Goal: Information Seeking & Learning: Learn about a topic

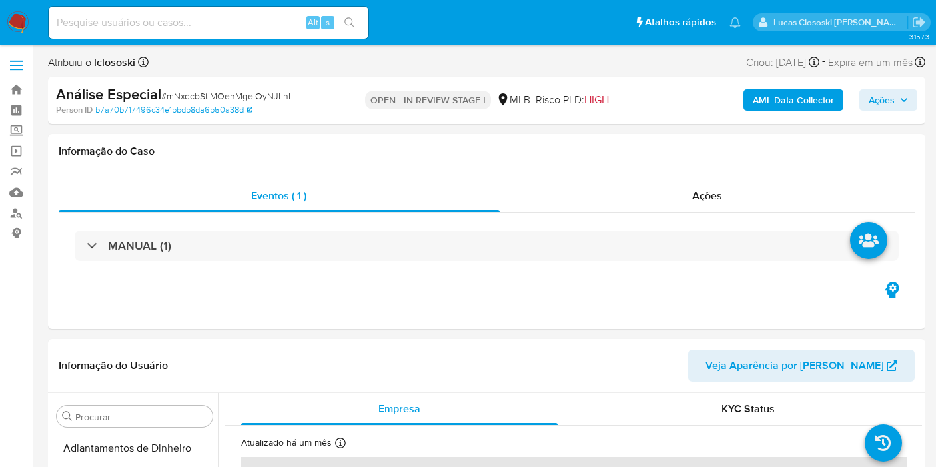
select select "10"
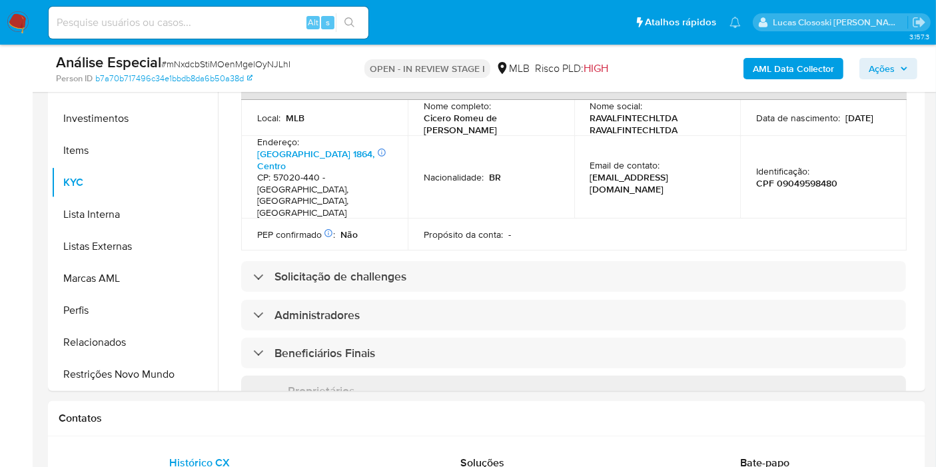
scroll to position [443, 0]
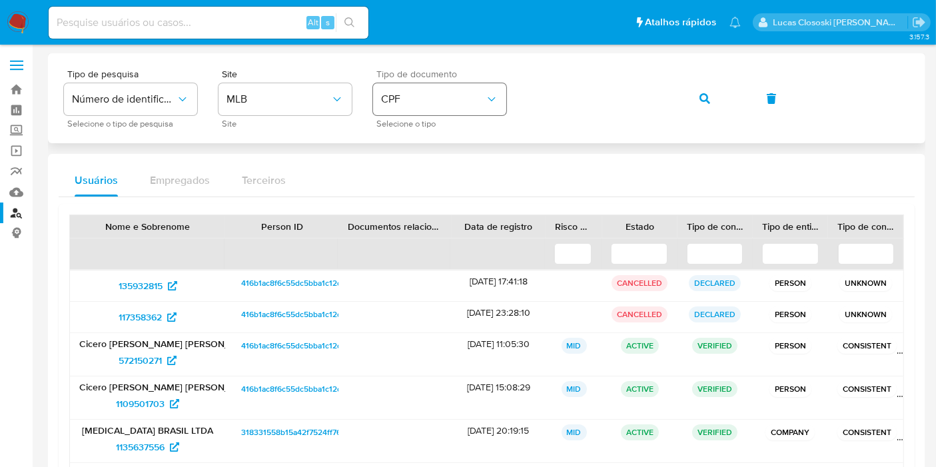
click at [448, 93] on span "CPF" at bounding box center [433, 99] width 104 height 13
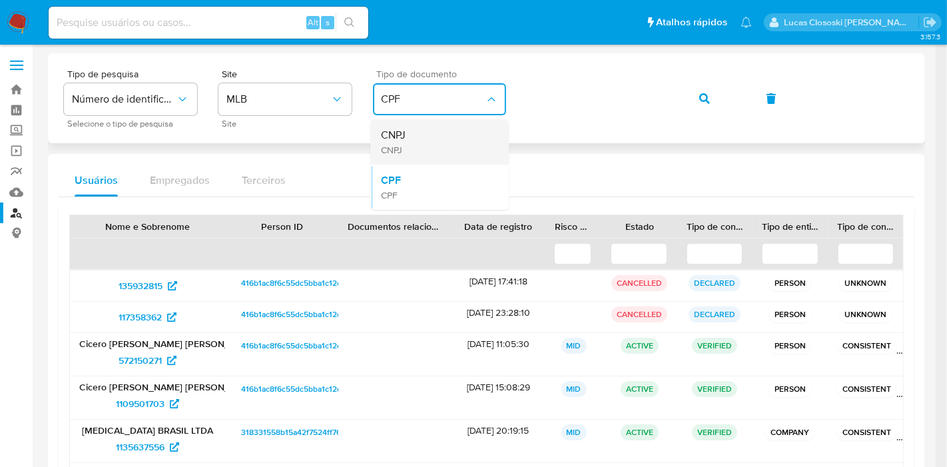
click at [420, 146] on div "CNPJ CNPJ" at bounding box center [435, 141] width 109 height 45
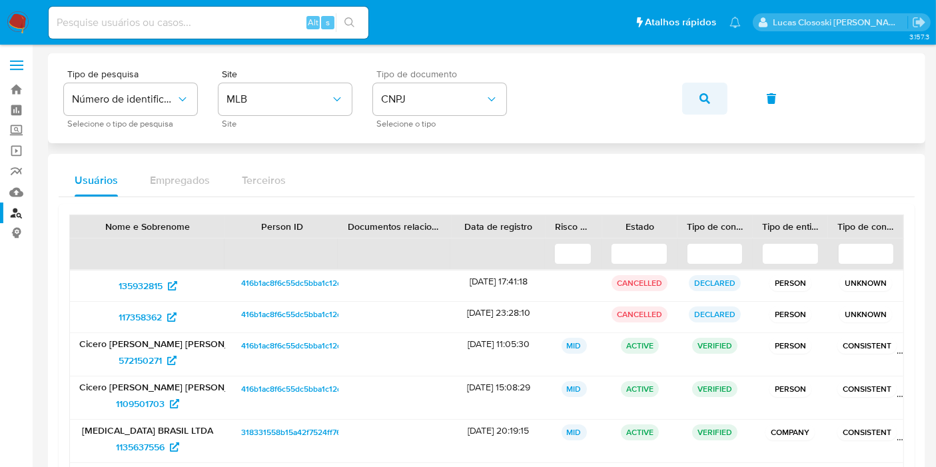
click at [695, 89] on button "button" at bounding box center [704, 99] width 45 height 32
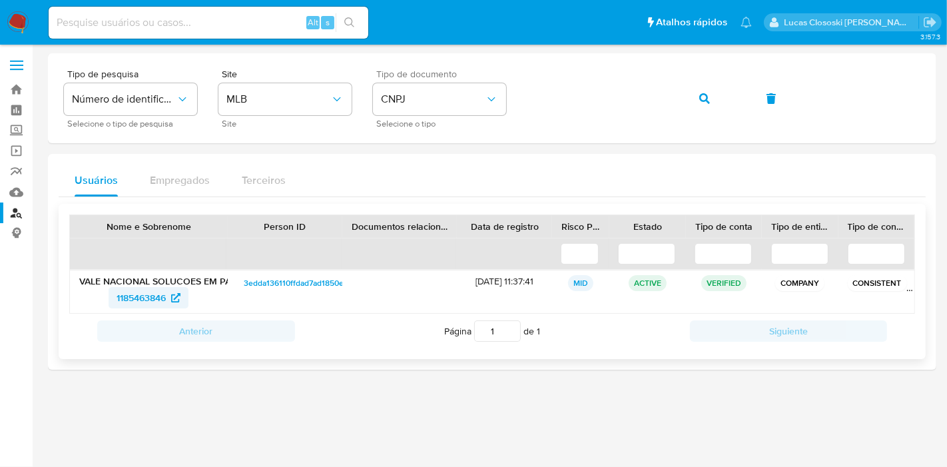
click at [132, 295] on span "1185463846" at bounding box center [141, 297] width 49 height 21
click at [682, 92] on button "button" at bounding box center [704, 99] width 45 height 32
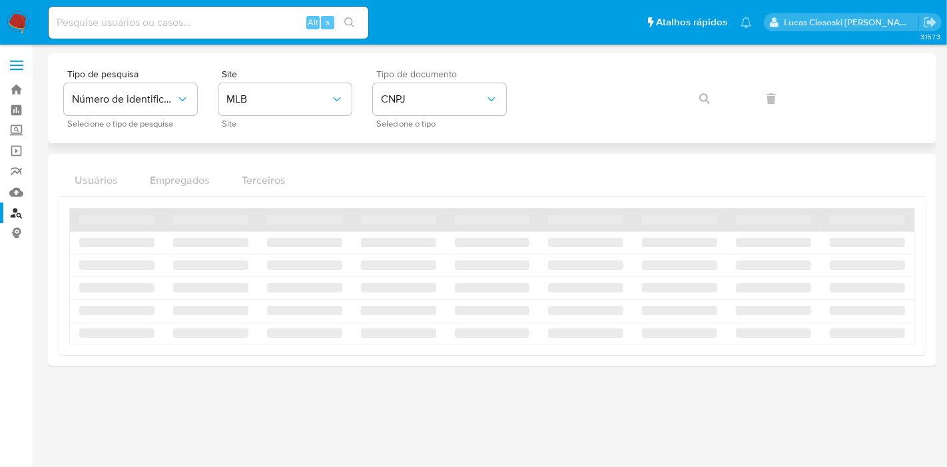
click at [701, 103] on div "Tipo de pesquisa Número de identificação Selecione o tipo de pesquisa Site MLB …" at bounding box center [492, 98] width 856 height 58
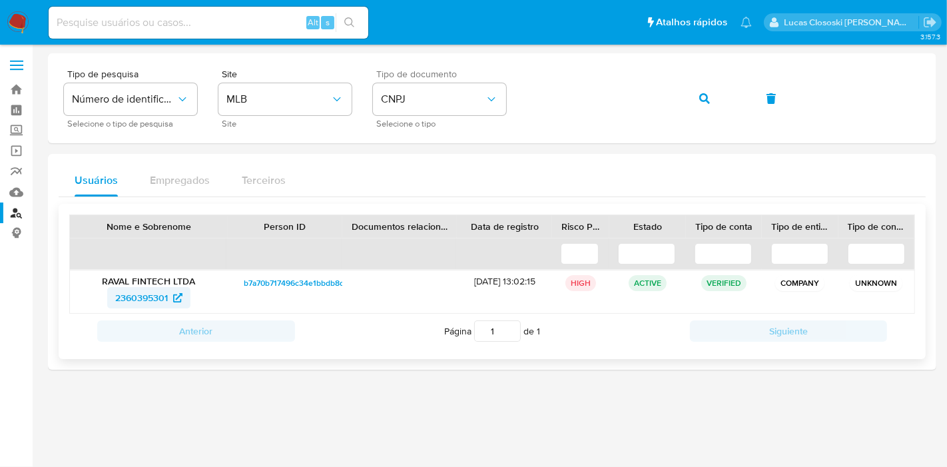
click at [140, 298] on span "2360395301" at bounding box center [141, 297] width 53 height 21
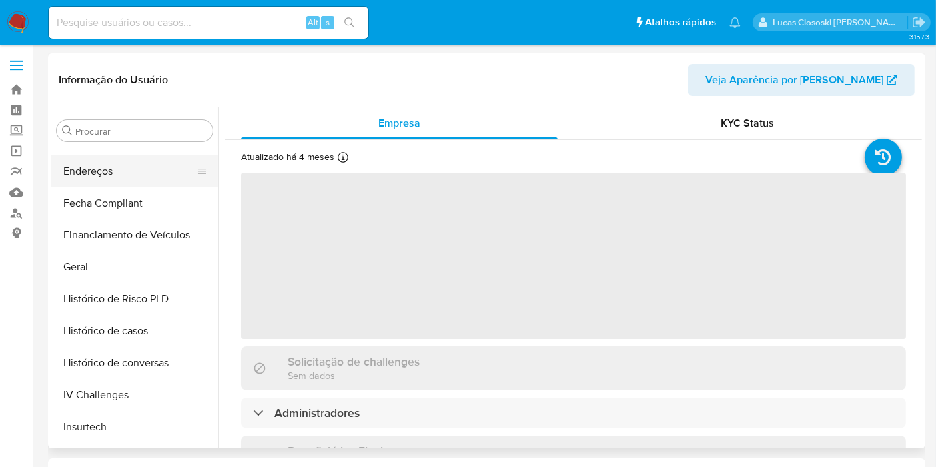
scroll to position [256, 0]
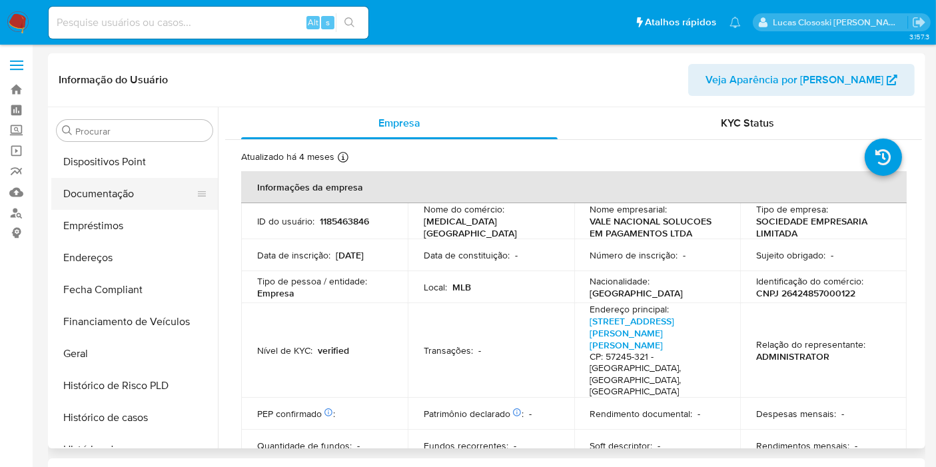
select select "10"
click at [117, 164] on button "Dispositivos Point" at bounding box center [129, 162] width 156 height 32
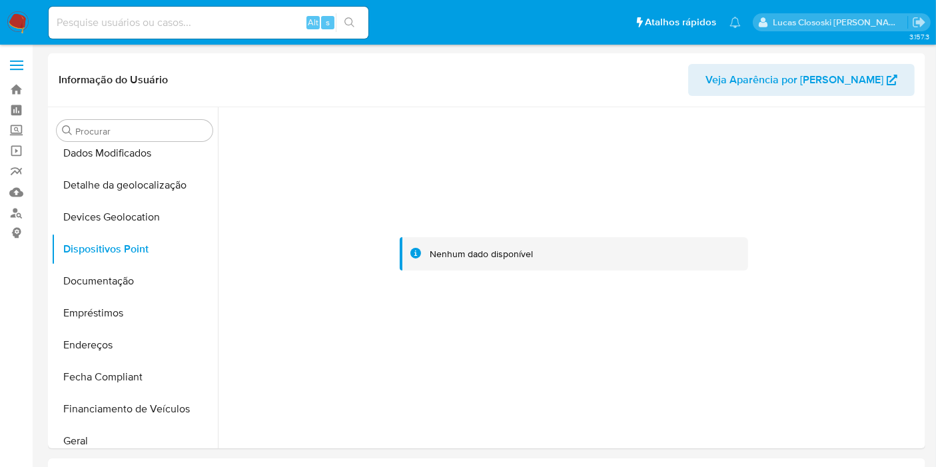
scroll to position [108, 0]
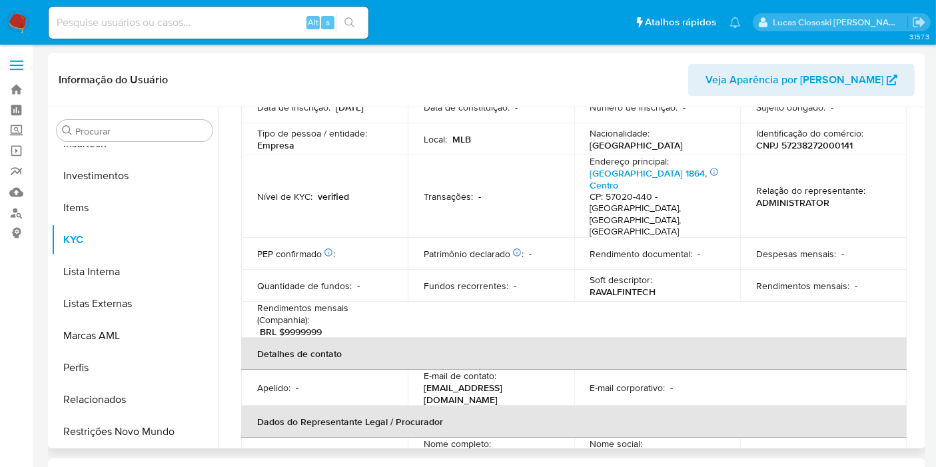
scroll to position [148, 0]
select select "10"
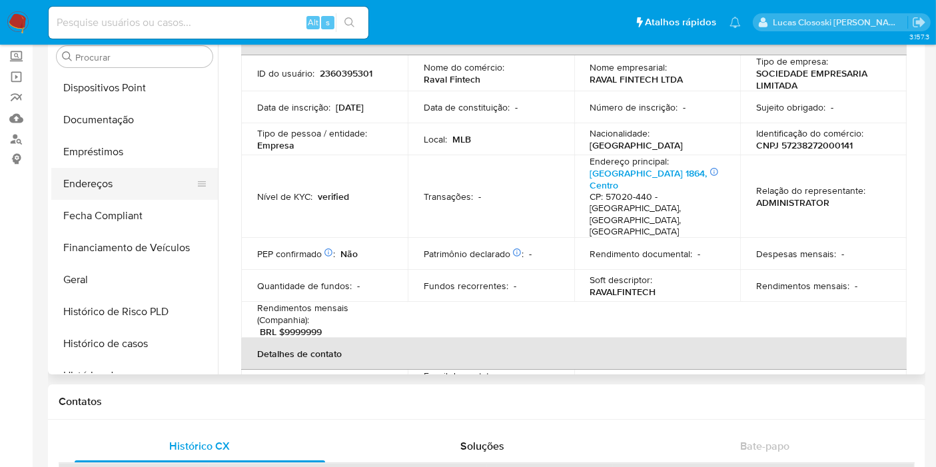
scroll to position [256, 0]
click at [132, 98] on button "Dispositivos Point" at bounding box center [129, 88] width 156 height 32
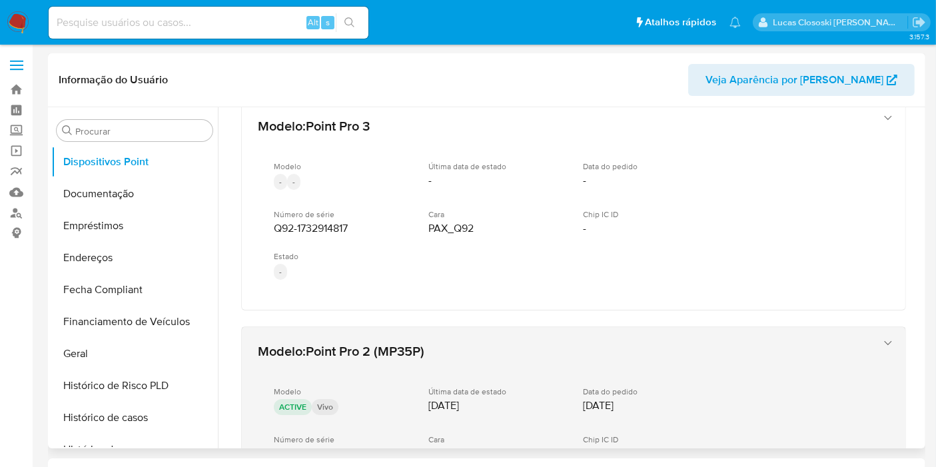
scroll to position [0, 0]
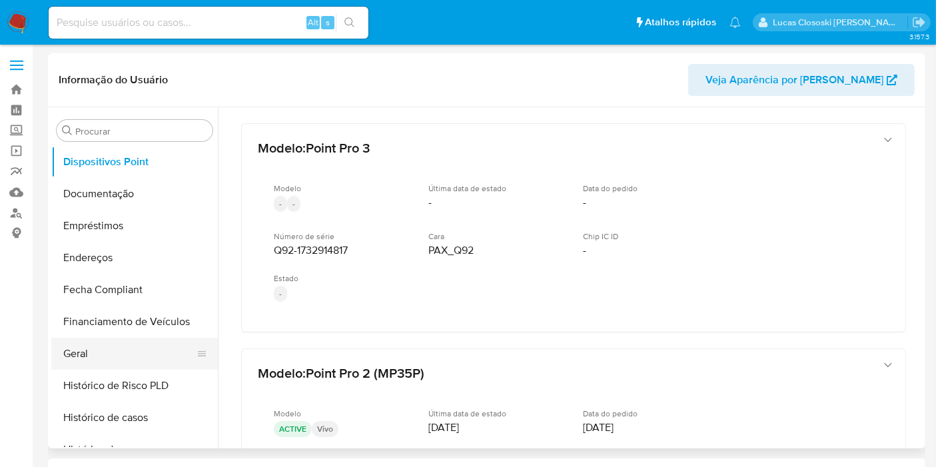
click at [97, 341] on button "Geral" at bounding box center [129, 354] width 156 height 32
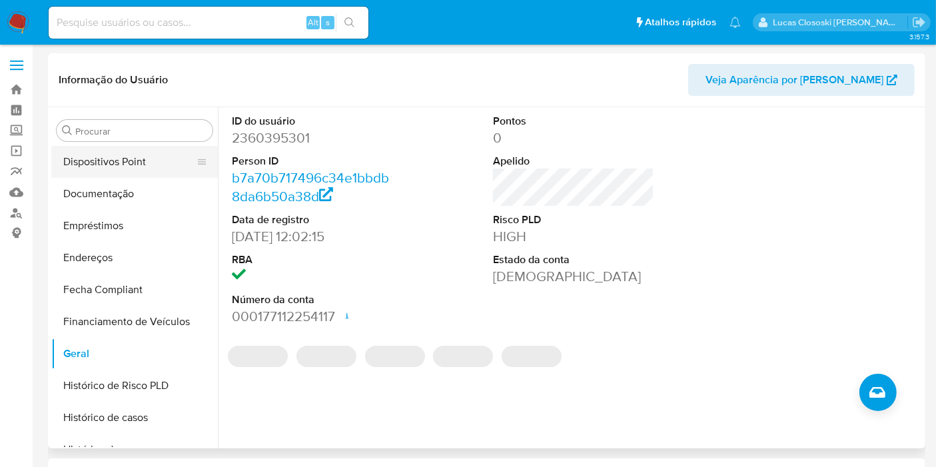
click at [118, 165] on button "Dispositivos Point" at bounding box center [129, 162] width 156 height 32
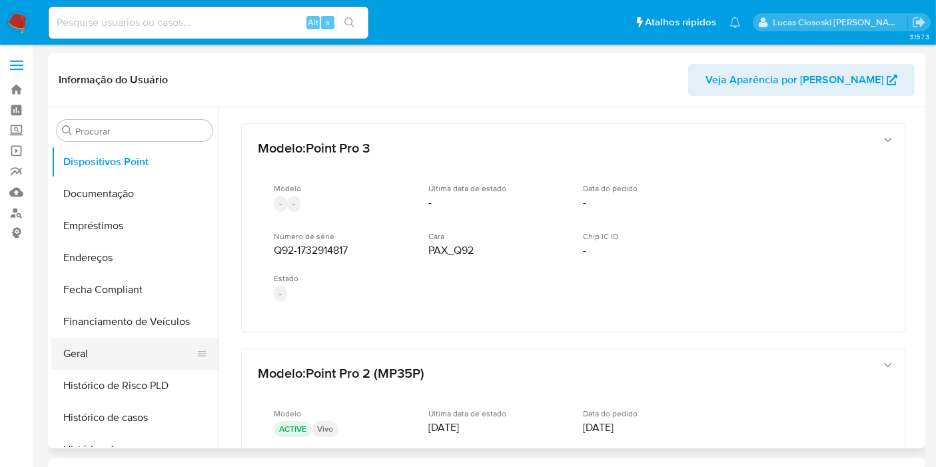
click at [97, 362] on button "Geral" at bounding box center [129, 354] width 156 height 32
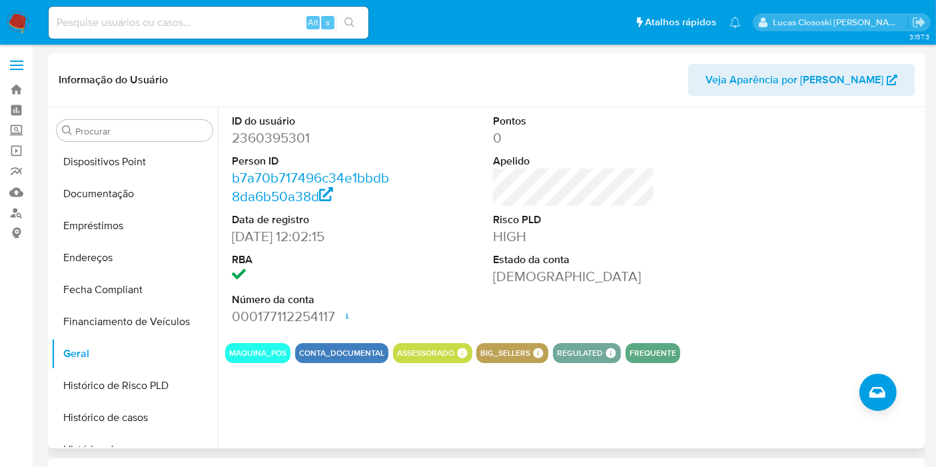
click at [268, 136] on dd "2360395301" at bounding box center [312, 138] width 161 height 19
copy dd "2360395301"
drag, startPoint x: 223, startPoint y: 238, endPoint x: 296, endPoint y: 236, distance: 73.3
click at [296, 236] on div "ID do usuário 2360395301 Person ID b7a70b717496c34e1bbdb8da6b50a38d Data de reg…" at bounding box center [570, 277] width 704 height 341
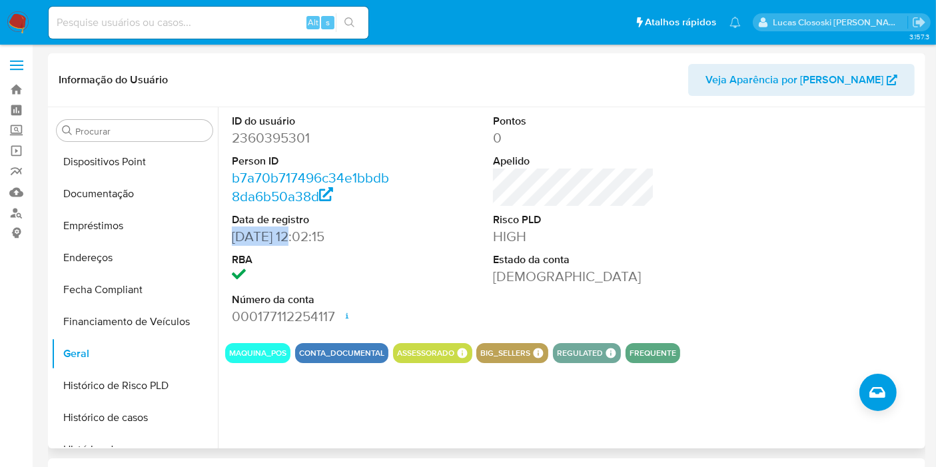
copy dd "31/03/202"
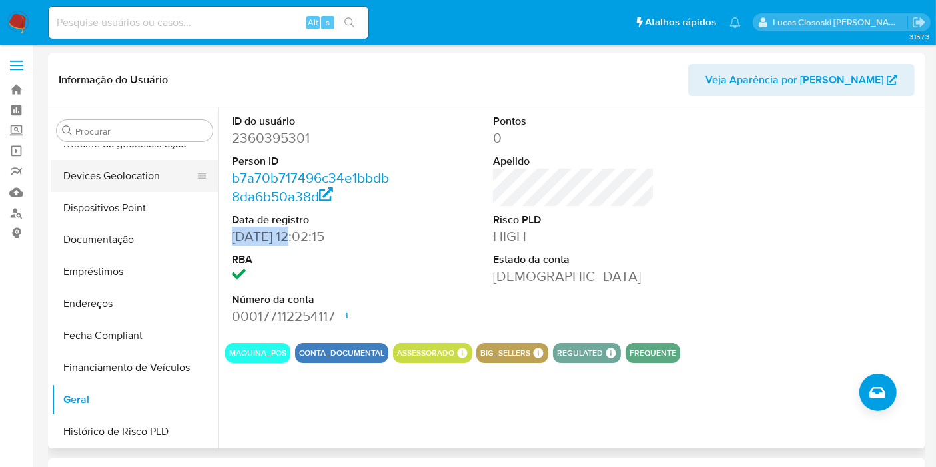
scroll to position [108, 0]
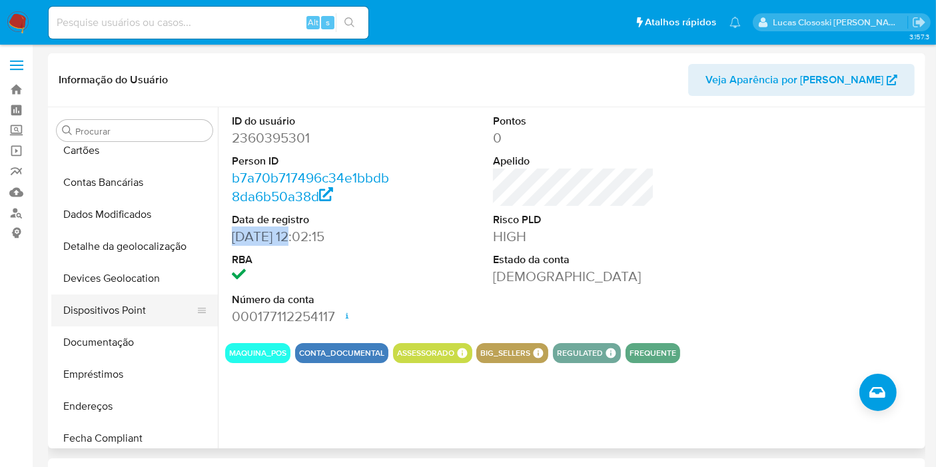
click at [123, 310] on button "Dispositivos Point" at bounding box center [129, 310] width 156 height 32
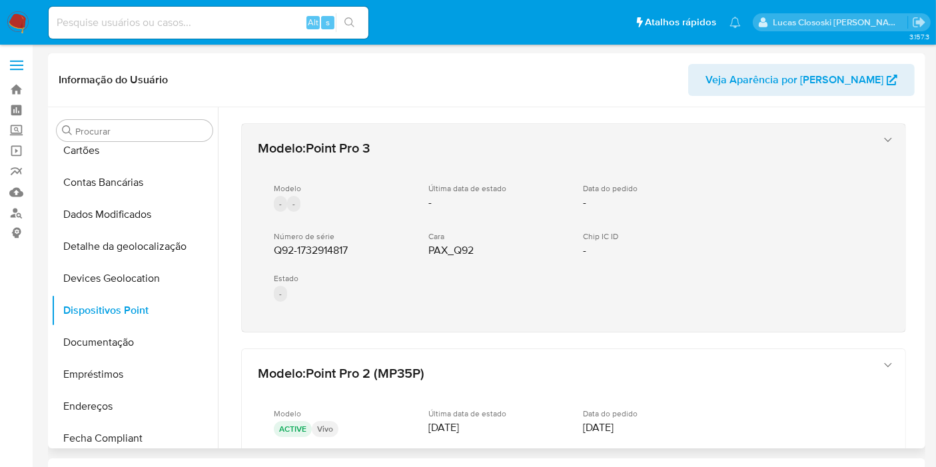
drag, startPoint x: 361, startPoint y: 335, endPoint x: 274, endPoint y: 252, distance: 120.6
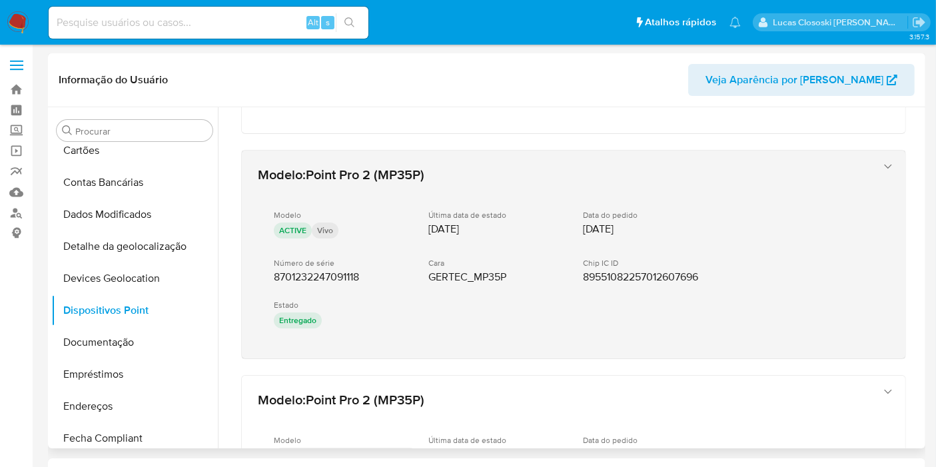
scroll to position [222, 0]
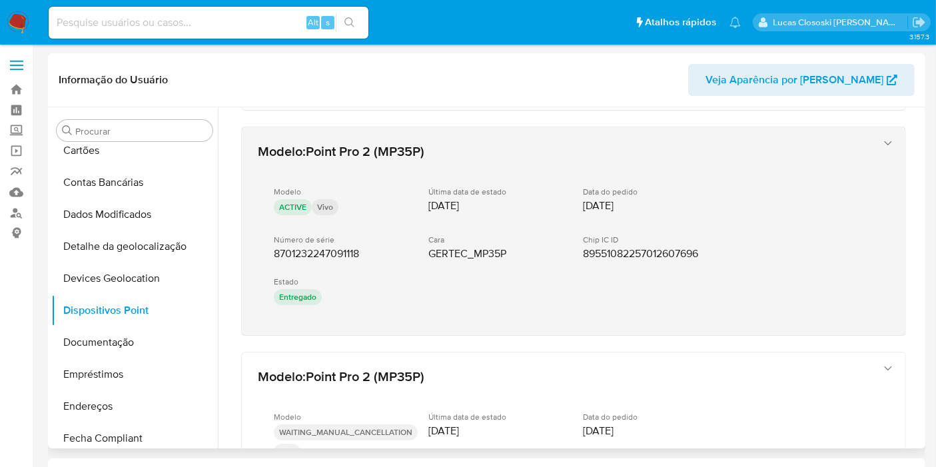
drag, startPoint x: 350, startPoint y: 340, endPoint x: 259, endPoint y: 252, distance: 126.2
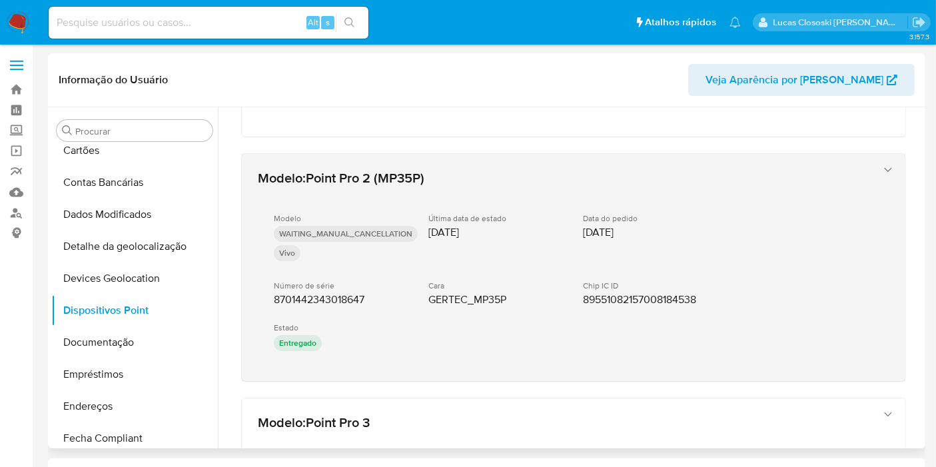
scroll to position [443, 0]
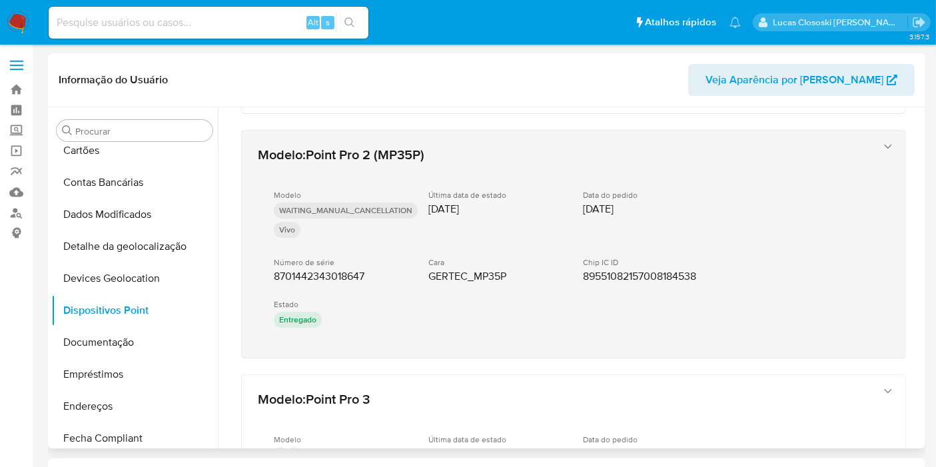
drag, startPoint x: 367, startPoint y: 362, endPoint x: 272, endPoint y: 273, distance: 130.0
click at [272, 273] on div "Modelo : Point Pro 3 Modelo - - Última data de estado - Data do pedido - Número…" at bounding box center [573, 273] width 696 height 1219
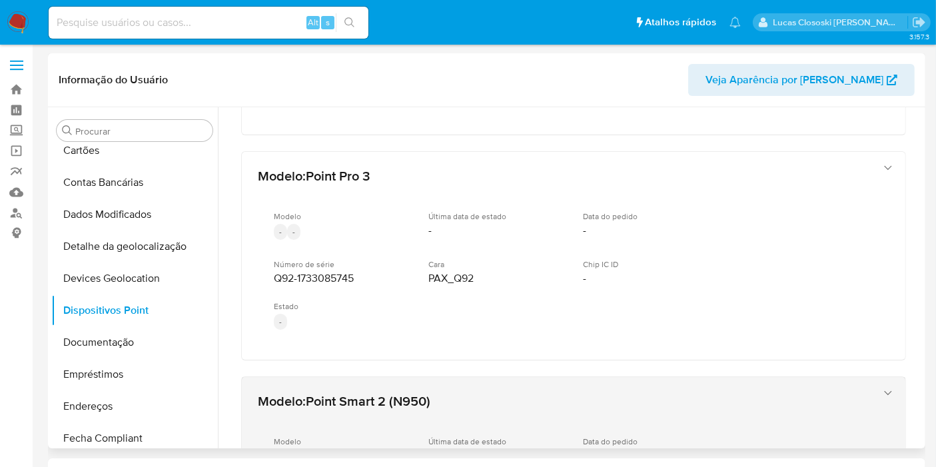
scroll to position [740, 0]
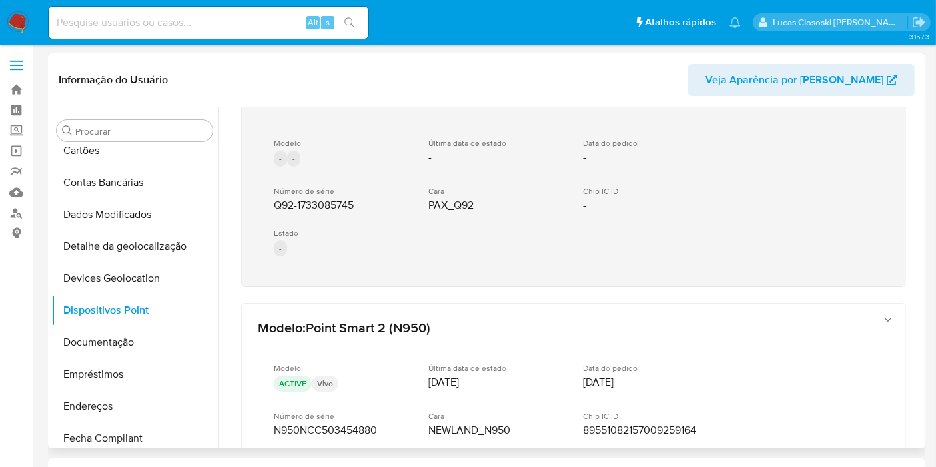
drag, startPoint x: 380, startPoint y: 290, endPoint x: 267, endPoint y: 192, distance: 149.2
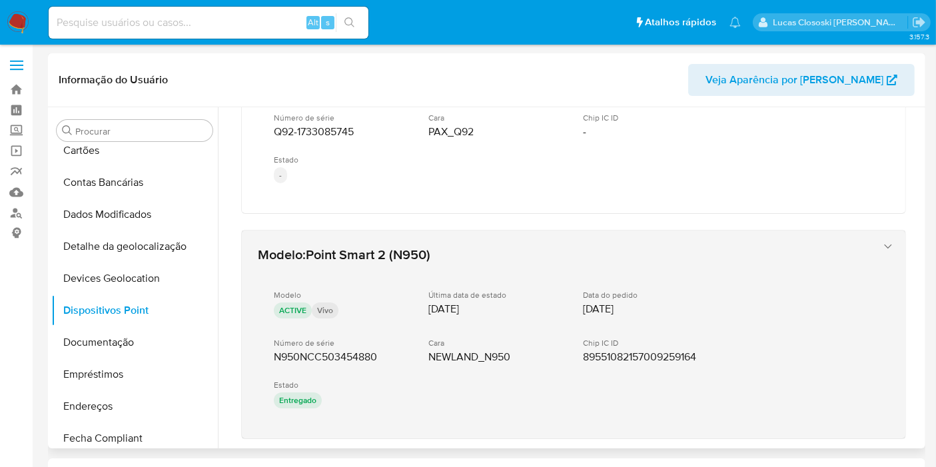
scroll to position [879, 0]
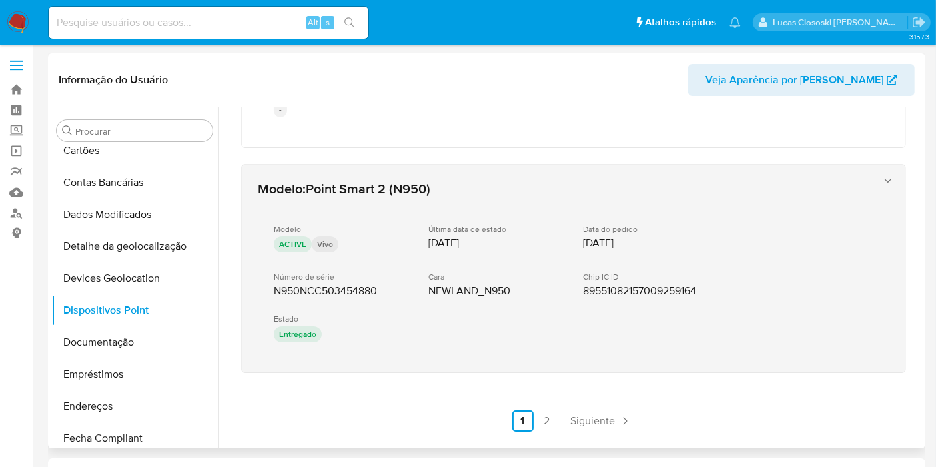
drag, startPoint x: 378, startPoint y: 393, endPoint x: 276, endPoint y: 282, distance: 150.8
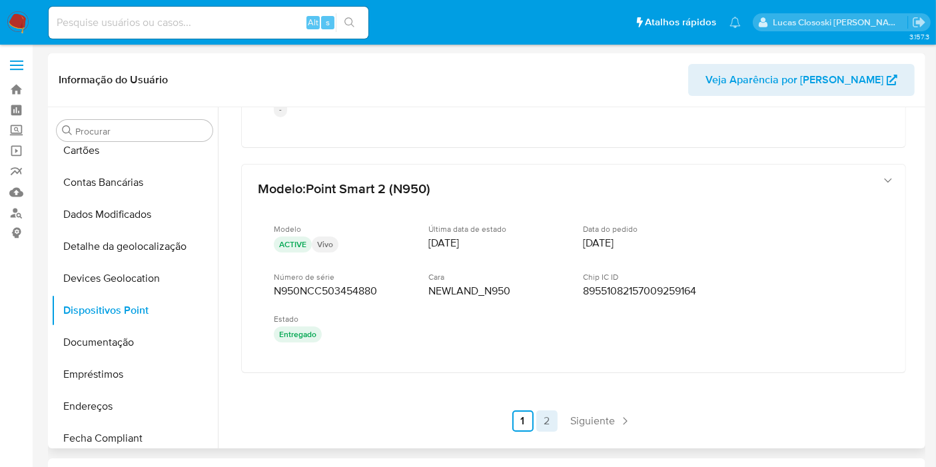
click at [547, 416] on link "2" at bounding box center [546, 420] width 21 height 21
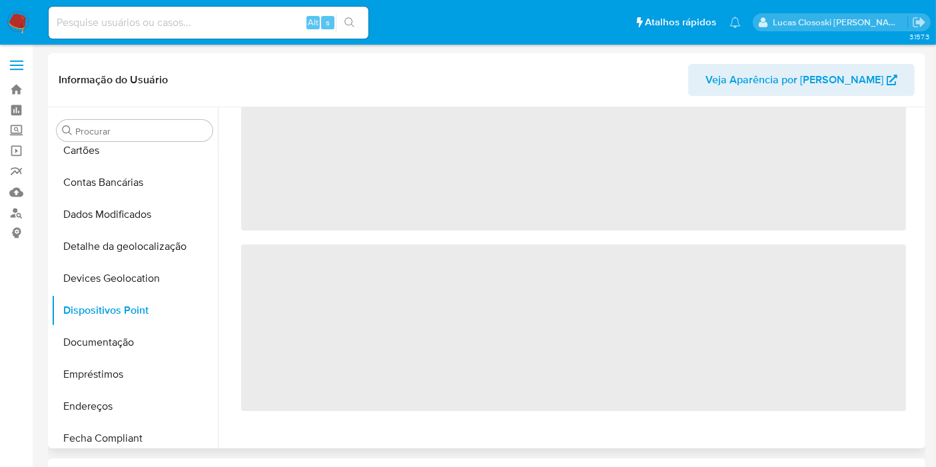
scroll to position [0, 0]
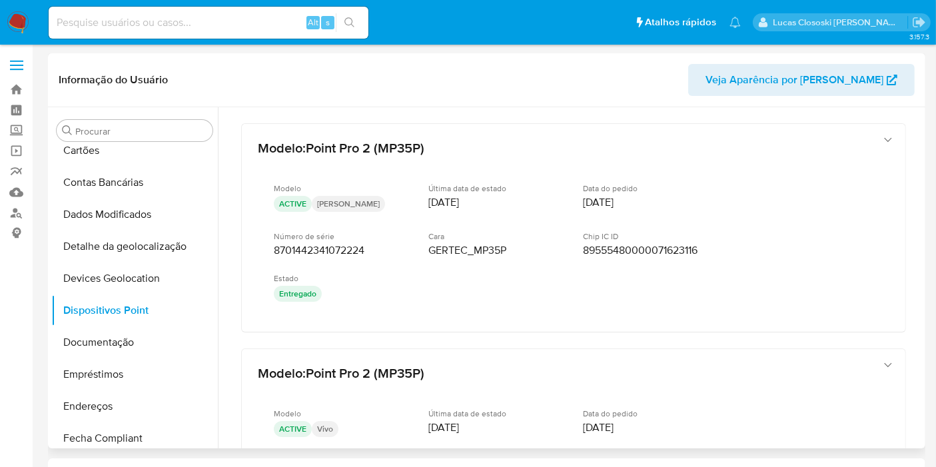
click at [400, 330] on div "Modelo : Point Pro 2 (MP35P) Modelo ACTIVE Tim Última data de estado 22/05/2025…" at bounding box center [573, 227] width 665 height 209
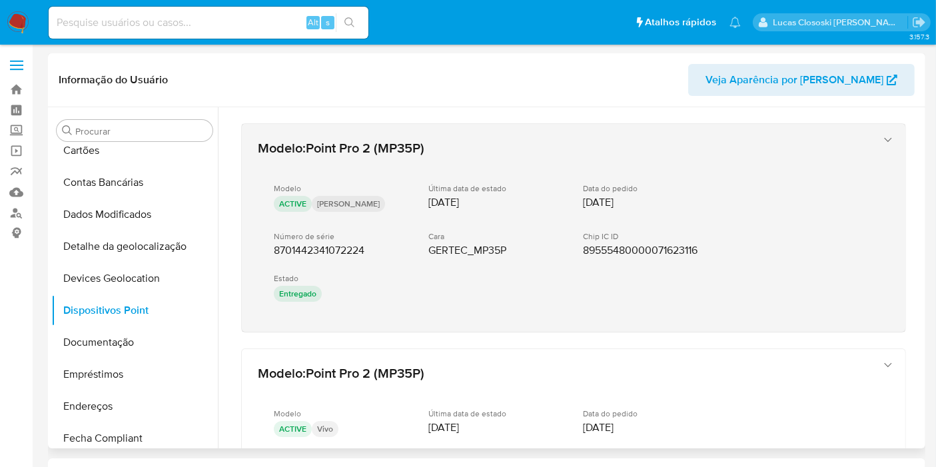
drag, startPoint x: 363, startPoint y: 336, endPoint x: 272, endPoint y: 248, distance: 126.2
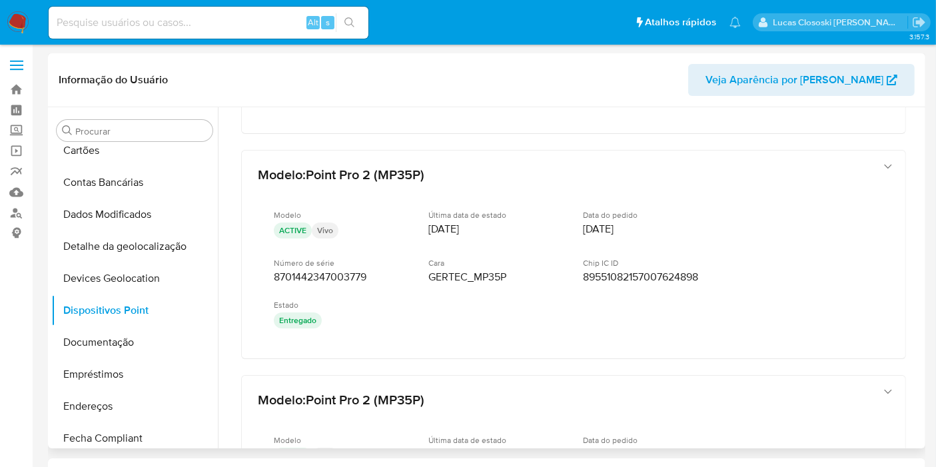
scroll to position [222, 0]
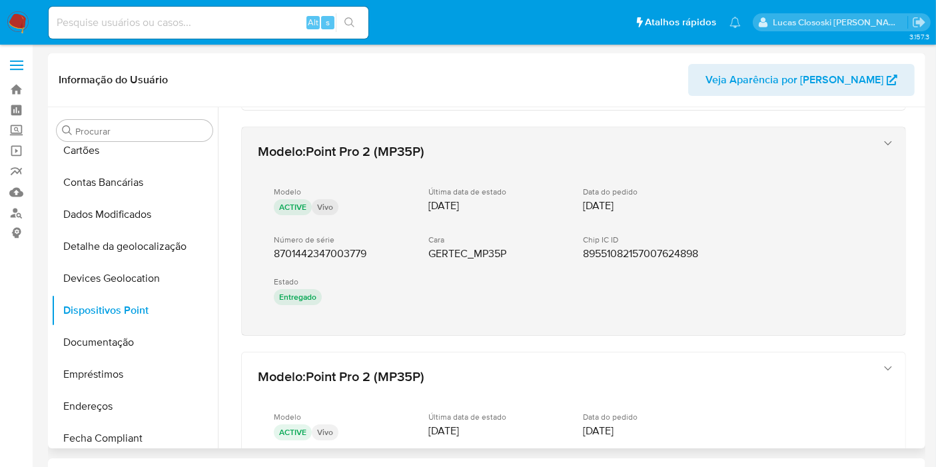
drag, startPoint x: 361, startPoint y: 348, endPoint x: 270, endPoint y: 246, distance: 136.7
drag, startPoint x: 330, startPoint y: 343, endPoint x: 272, endPoint y: 247, distance: 112.4
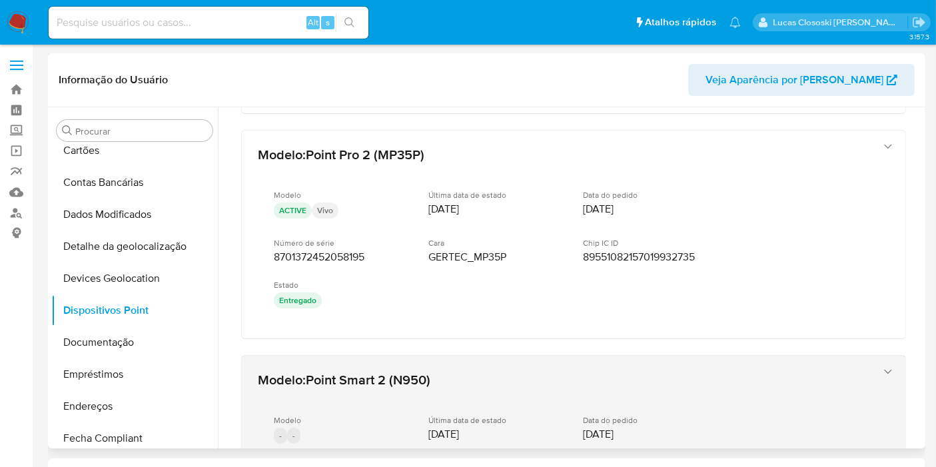
scroll to position [517, 0]
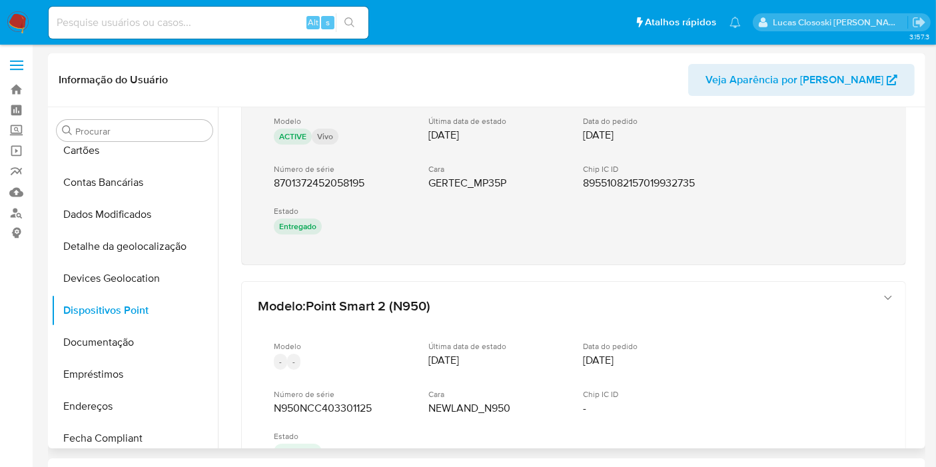
drag, startPoint x: 369, startPoint y: 267, endPoint x: 268, endPoint y: 178, distance: 134.9
click at [268, 178] on div "Modelo : Point Pro 2 (MP35P) Modelo ACTIVE Tim Última data de estado 22/05/2025…" at bounding box center [573, 190] width 696 height 1200
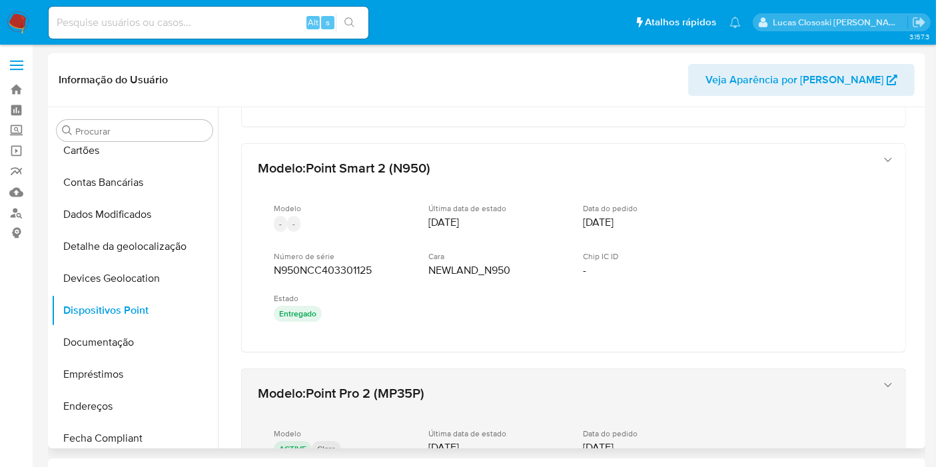
scroll to position [740, 0]
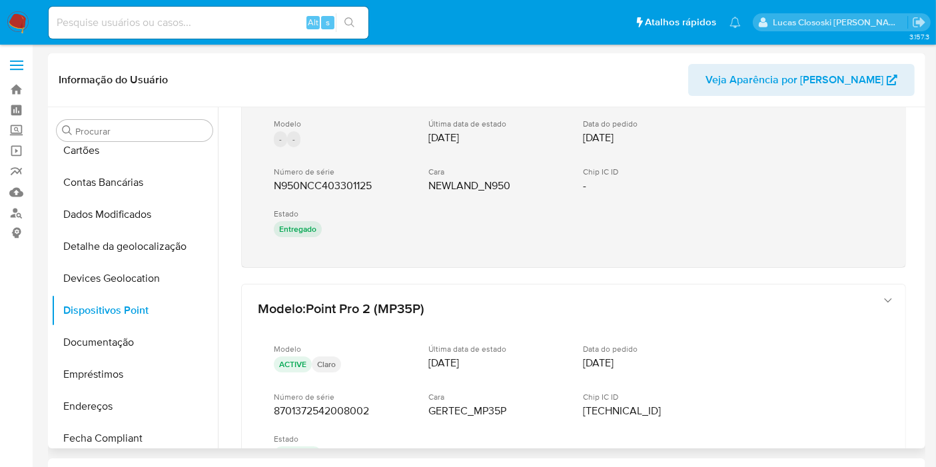
drag, startPoint x: 356, startPoint y: 268, endPoint x: 260, endPoint y: 174, distance: 134.7
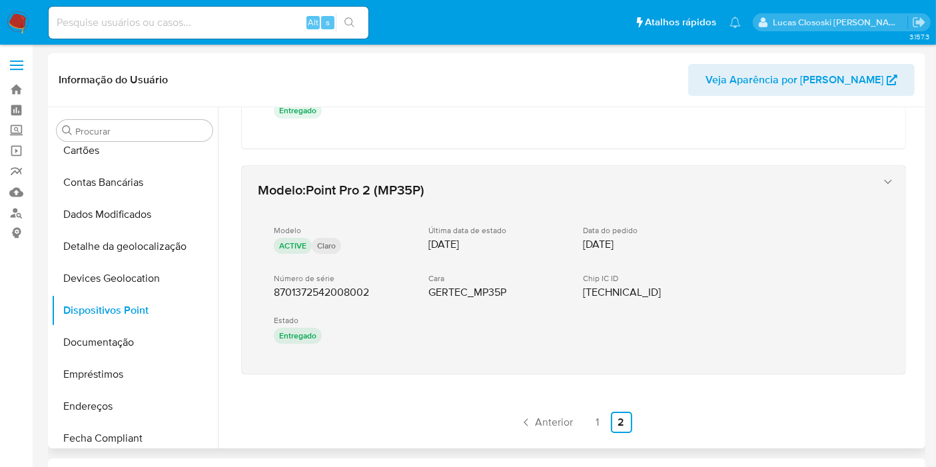
scroll to position [860, 0]
drag, startPoint x: 370, startPoint y: 382, endPoint x: 263, endPoint y: 282, distance: 146.0
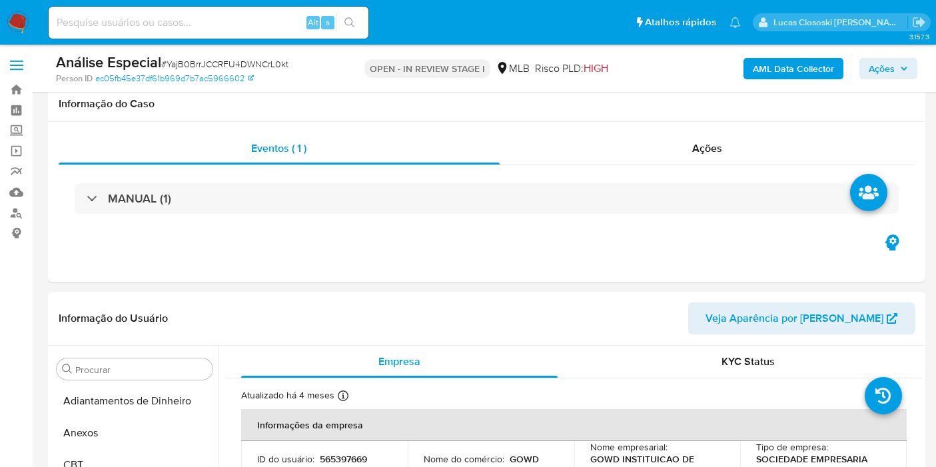
select select "100"
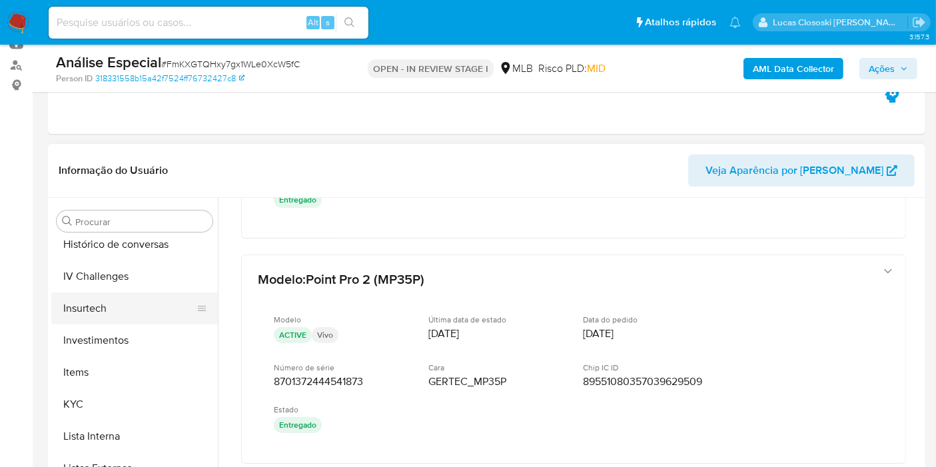
scroll to position [626, 0]
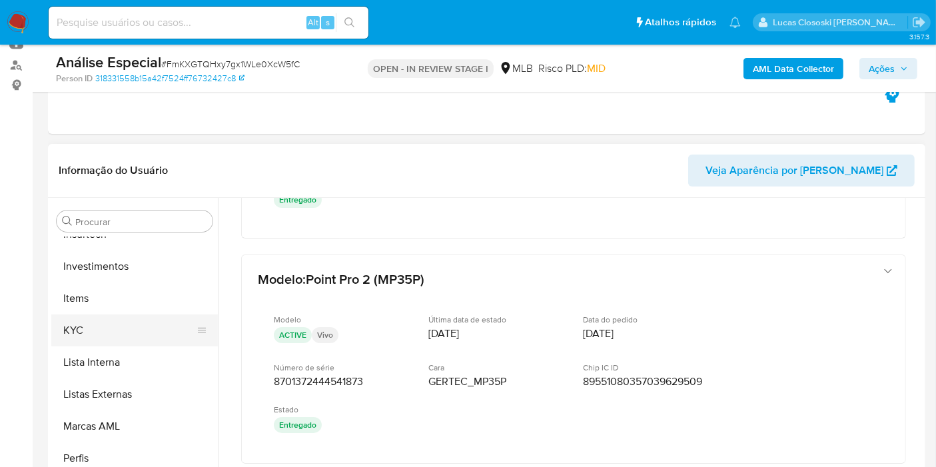
click at [104, 322] on button "KYC" at bounding box center [129, 330] width 156 height 32
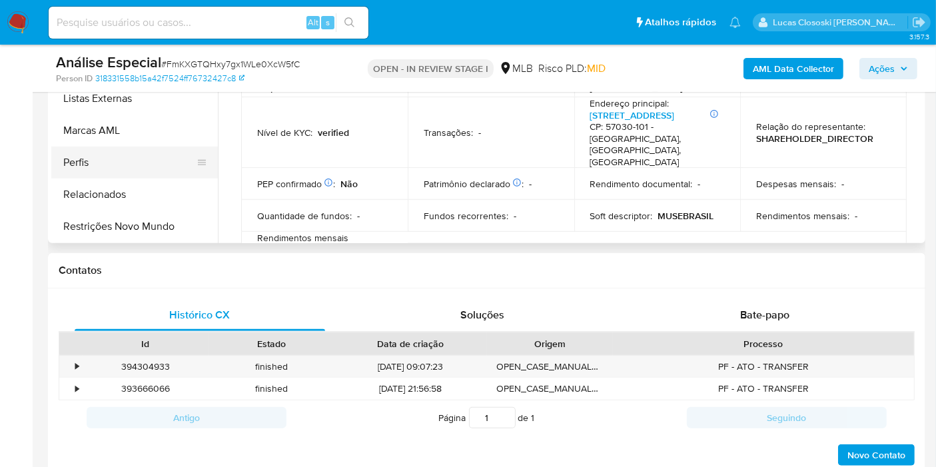
scroll to position [404, 0]
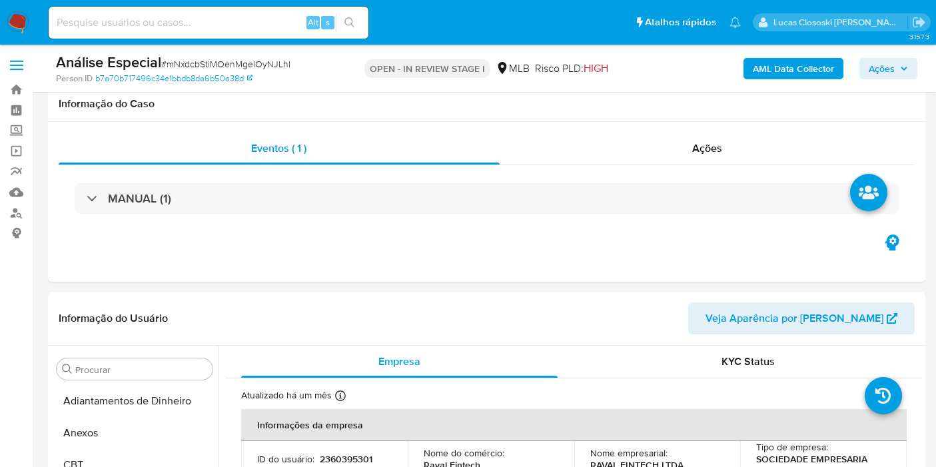
select select "10"
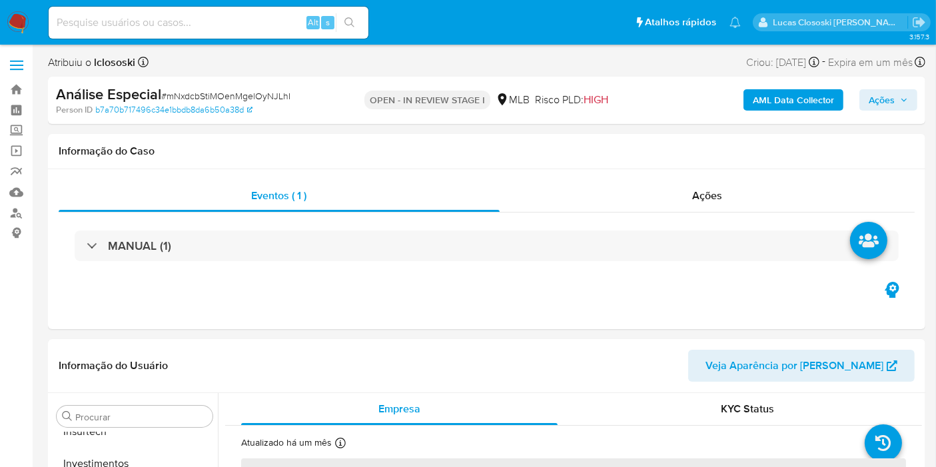
scroll to position [626, 0]
select select "10"
click at [795, 113] on div "AML Data Collector Ações" at bounding box center [775, 100] width 284 height 31
click at [790, 101] on b "AML Data Collector" at bounding box center [792, 99] width 81 height 21
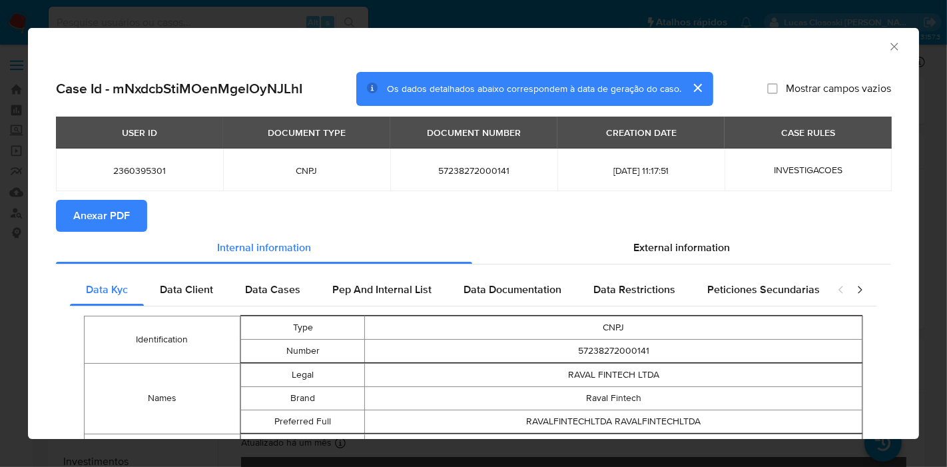
click at [888, 44] on icon "Fechar a janela" at bounding box center [894, 46] width 13 height 13
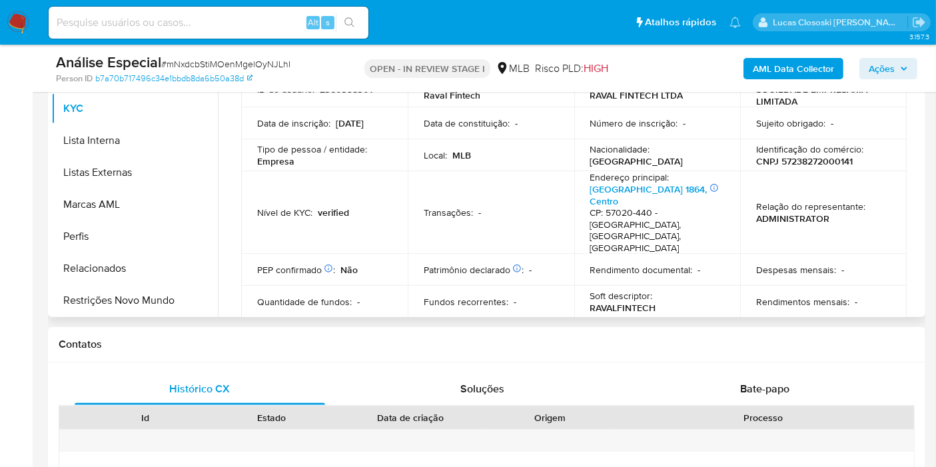
scroll to position [296, 0]
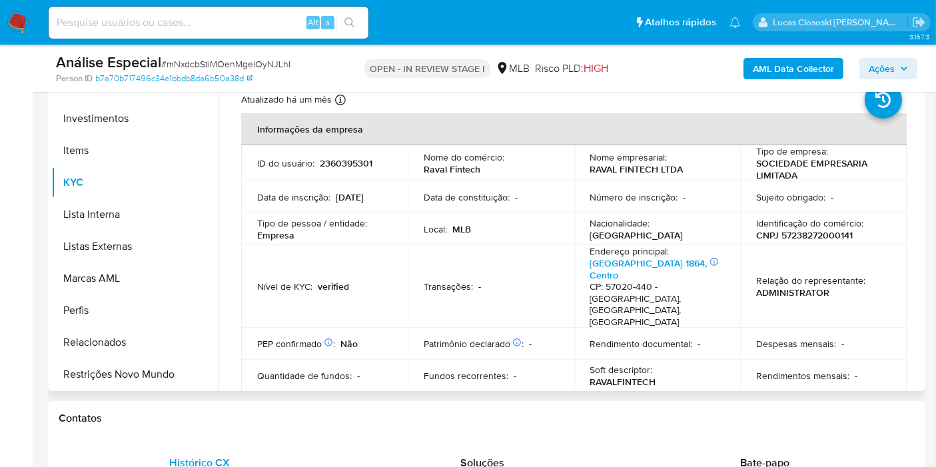
click at [810, 236] on p "CNPJ 57238272000141" at bounding box center [804, 235] width 97 height 12
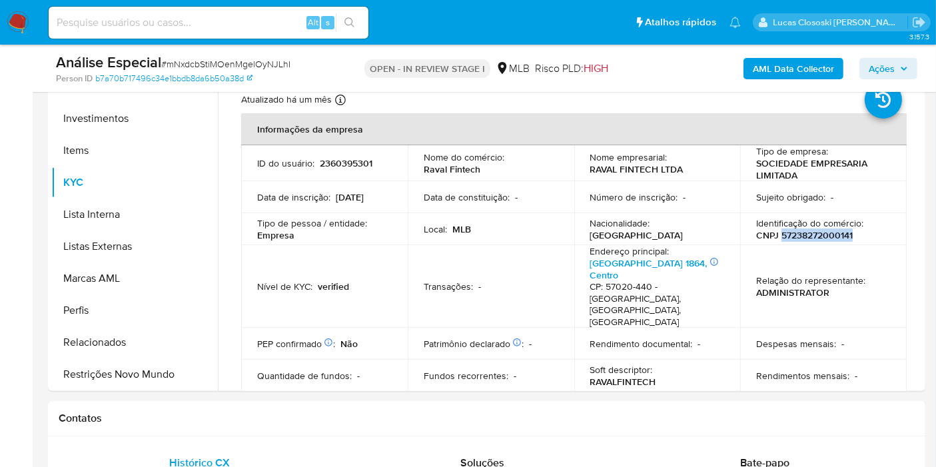
copy p "57238272000141"
click at [784, 77] on b "AML Data Collector" at bounding box center [792, 68] width 81 height 21
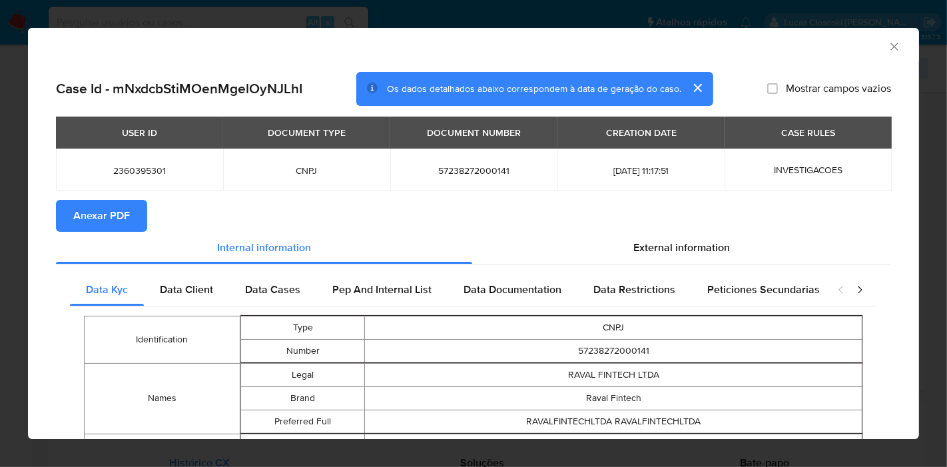
click at [888, 42] on icon "Fechar a janela" at bounding box center [894, 46] width 13 height 13
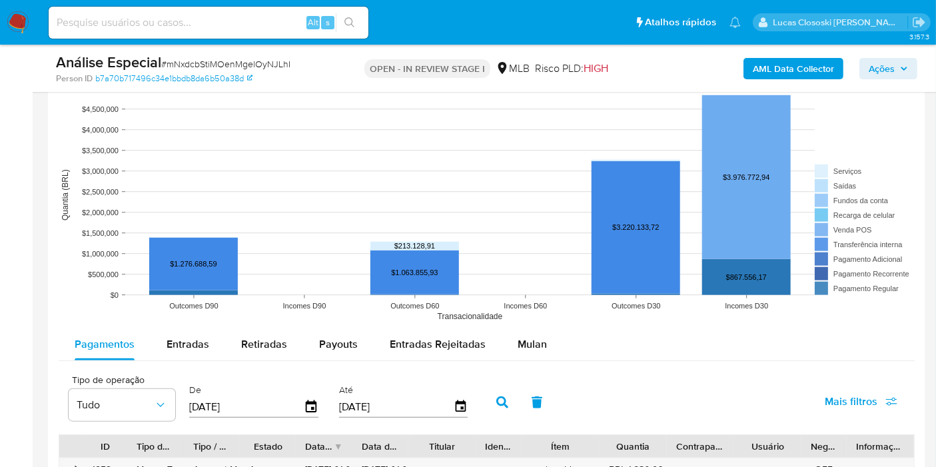
scroll to position [1376, 0]
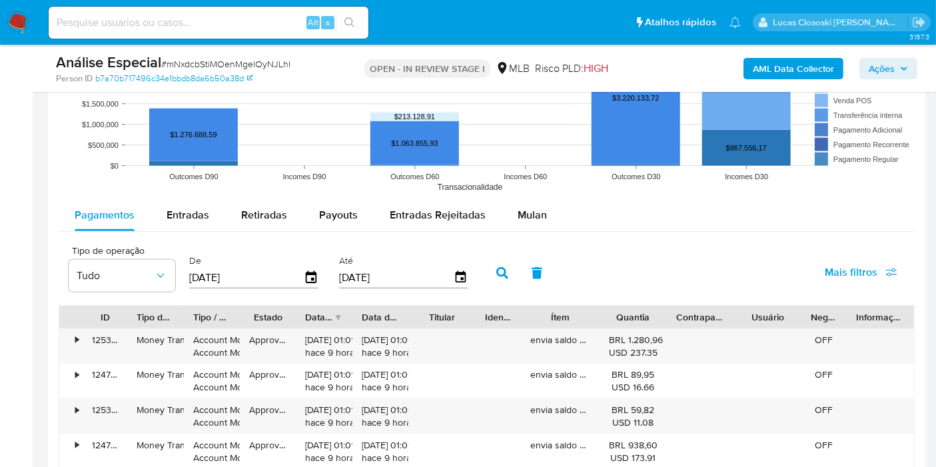
click at [534, 233] on div "Pagamentos Entradas Retiradas Payouts Entradas Rejeitadas Mulan Tipo de operaçã…" at bounding box center [487, 457] width 856 height 517
click at [529, 212] on span "Mulan" at bounding box center [531, 214] width 29 height 15
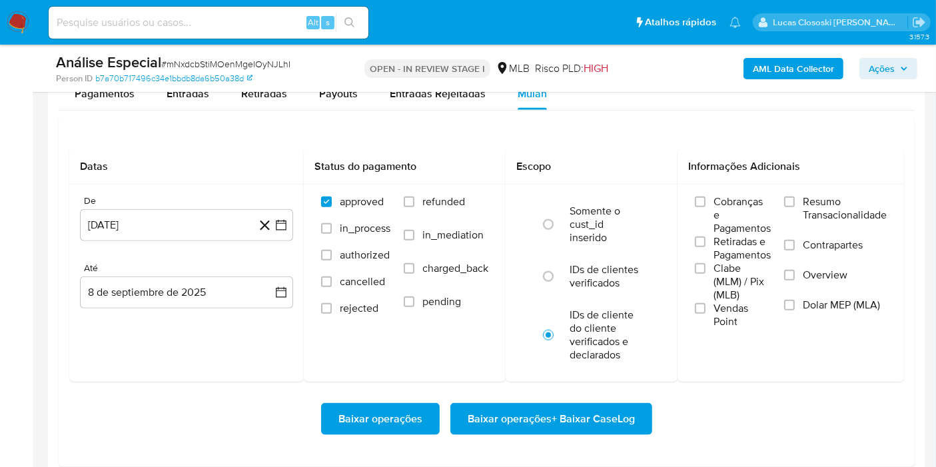
scroll to position [1523, 0]
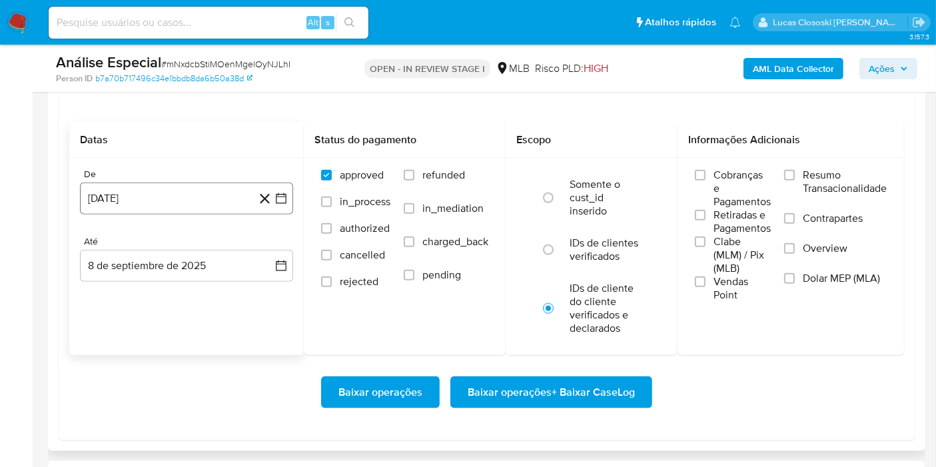
click at [290, 201] on button "8 de agosto de 2024" at bounding box center [186, 198] width 213 height 32
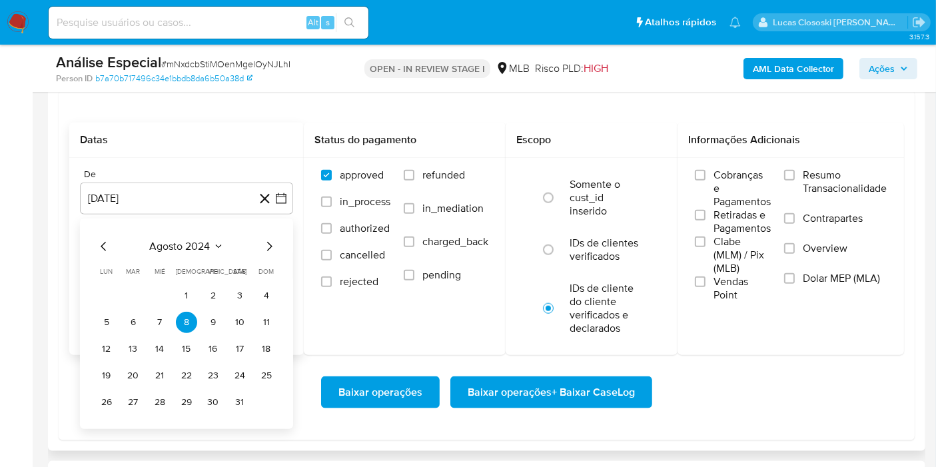
click at [140, 248] on div "agosto 2024" at bounding box center [186, 246] width 181 height 16
click at [177, 240] on span "agosto 2024" at bounding box center [180, 246] width 61 height 13
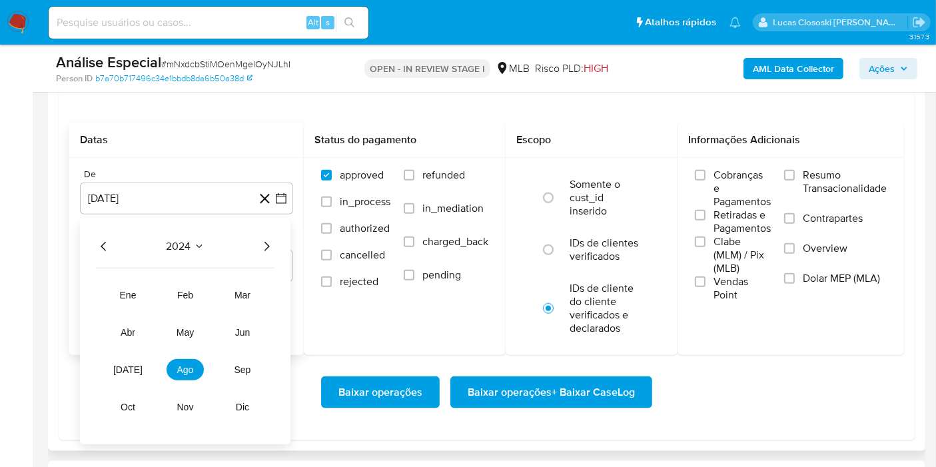
click at [268, 245] on icon "Año siguiente" at bounding box center [266, 246] width 16 height 16
click at [131, 291] on span "ene" at bounding box center [128, 295] width 17 height 11
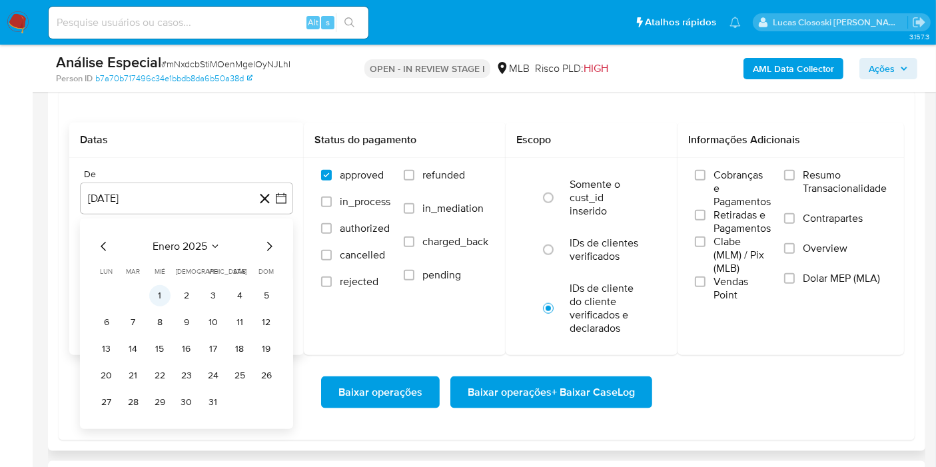
click at [150, 293] on button "1" at bounding box center [159, 295] width 21 height 21
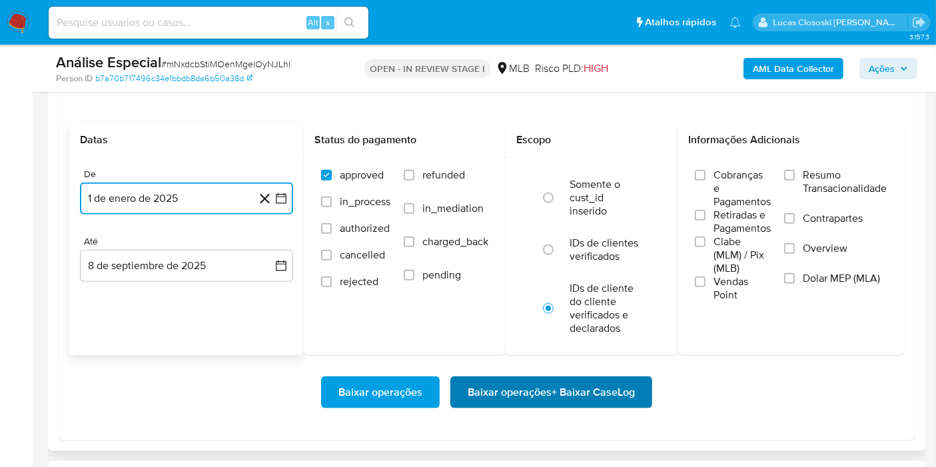
click at [529, 384] on span "Baixar operações + Baixar CaseLog" at bounding box center [550, 392] width 167 height 29
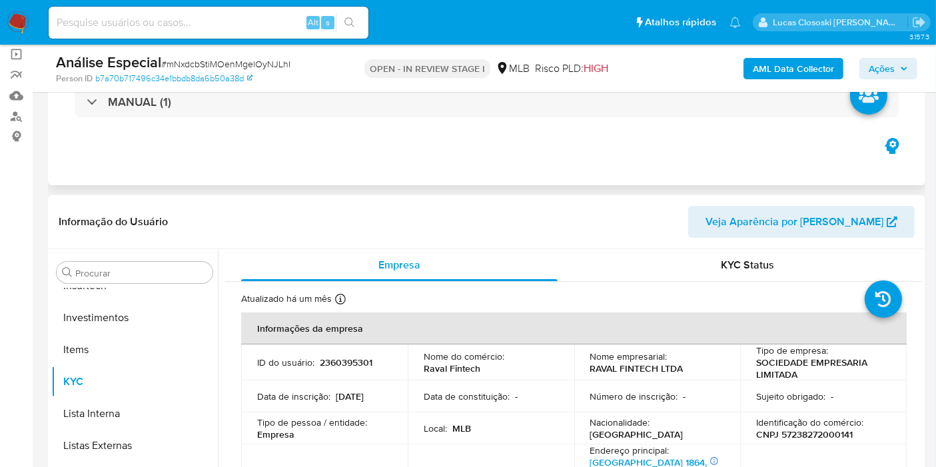
scroll to position [74, 0]
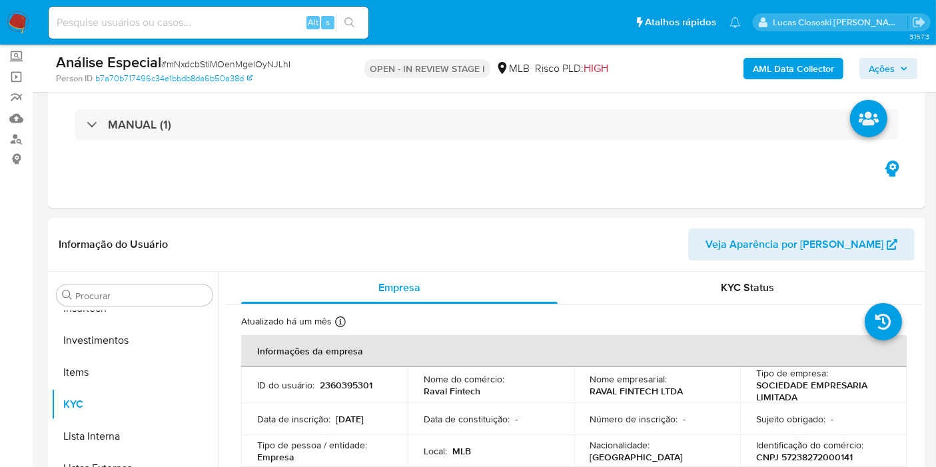
click at [766, 79] on div "AML Data Collector Ações" at bounding box center [775, 68] width 284 height 31
click at [766, 69] on b "AML Data Collector" at bounding box center [792, 68] width 81 height 21
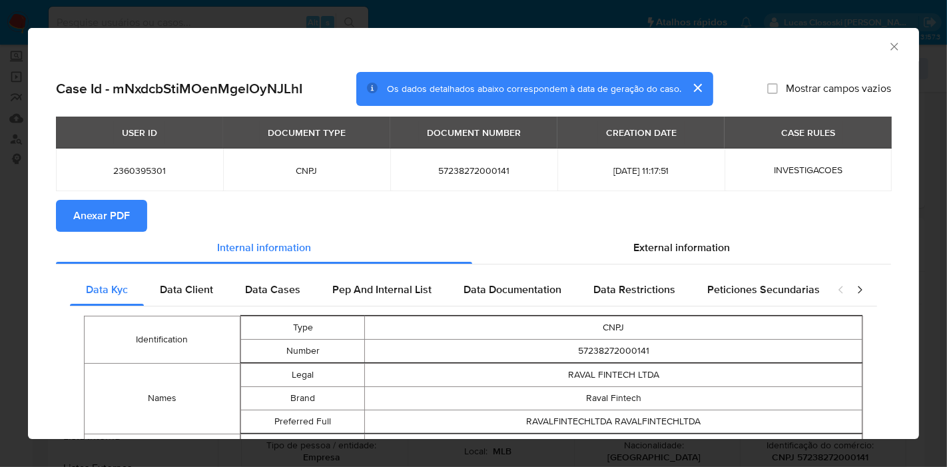
click at [140, 214] on button "Anexar PDF" at bounding box center [101, 216] width 91 height 32
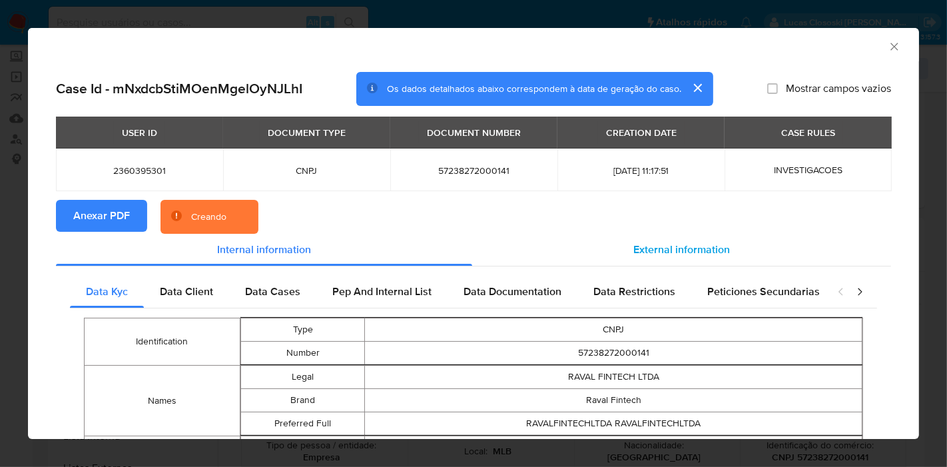
click at [689, 239] on div "External information" at bounding box center [681, 250] width 419 height 32
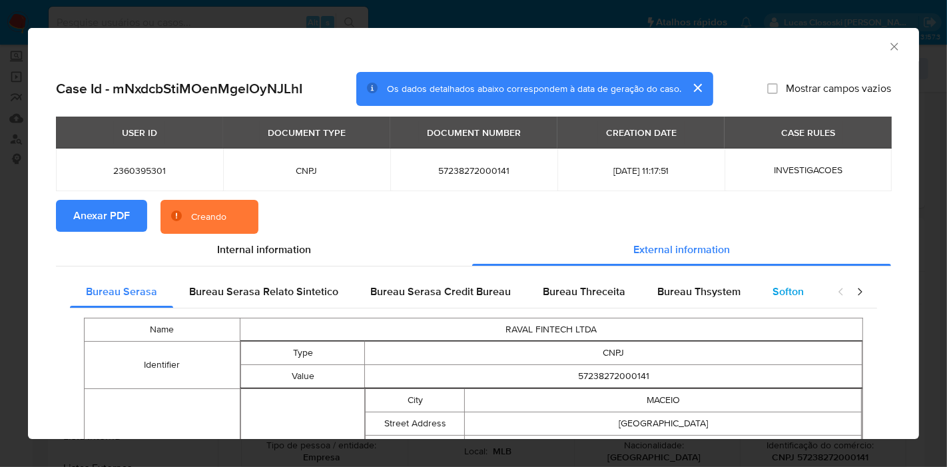
click at [785, 294] on span "Softon" at bounding box center [787, 291] width 31 height 15
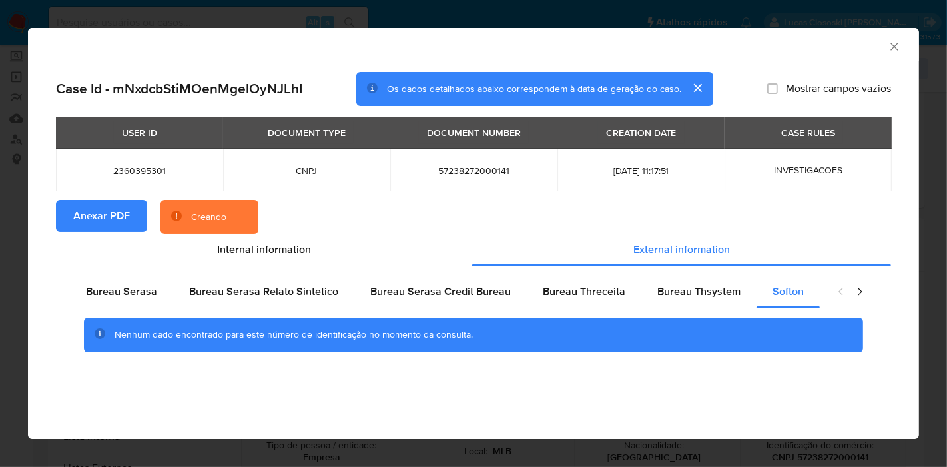
click at [412, 204] on section "Anexar PDF Creando" at bounding box center [473, 217] width 835 height 35
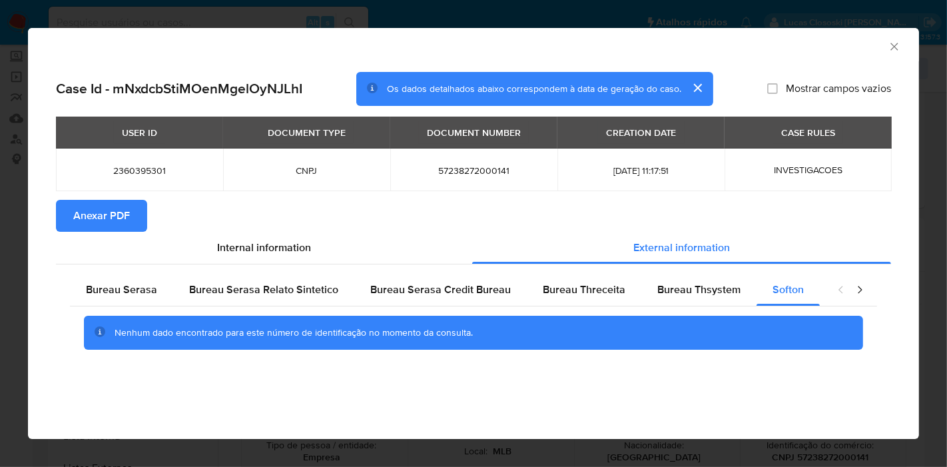
click at [896, 46] on icon "Fechar a janela" at bounding box center [894, 46] width 13 height 13
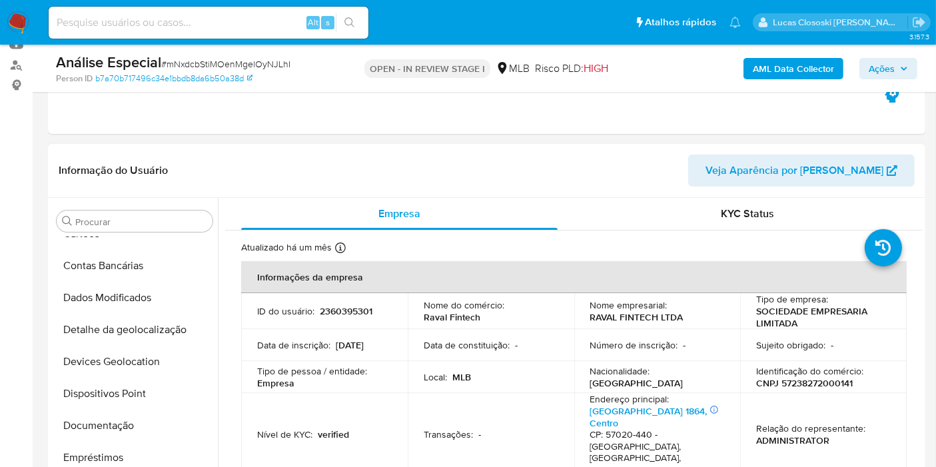
scroll to position [34, 0]
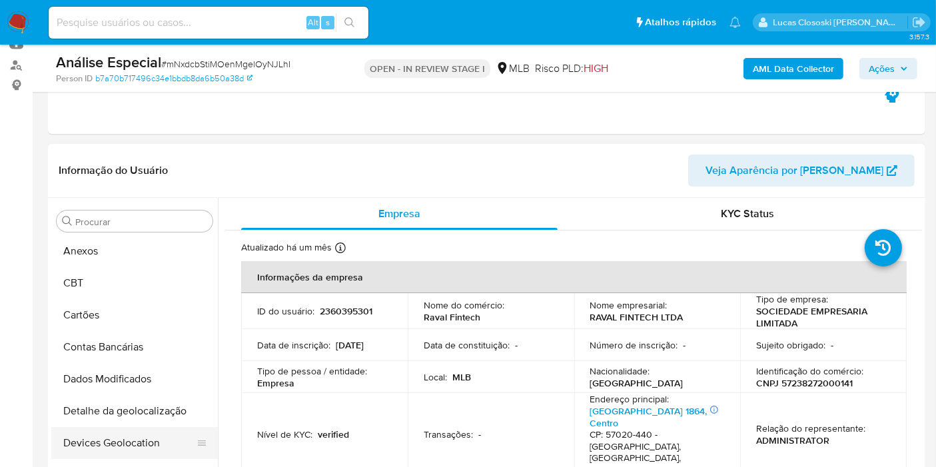
click at [117, 427] on button "Devices Geolocation" at bounding box center [129, 443] width 156 height 32
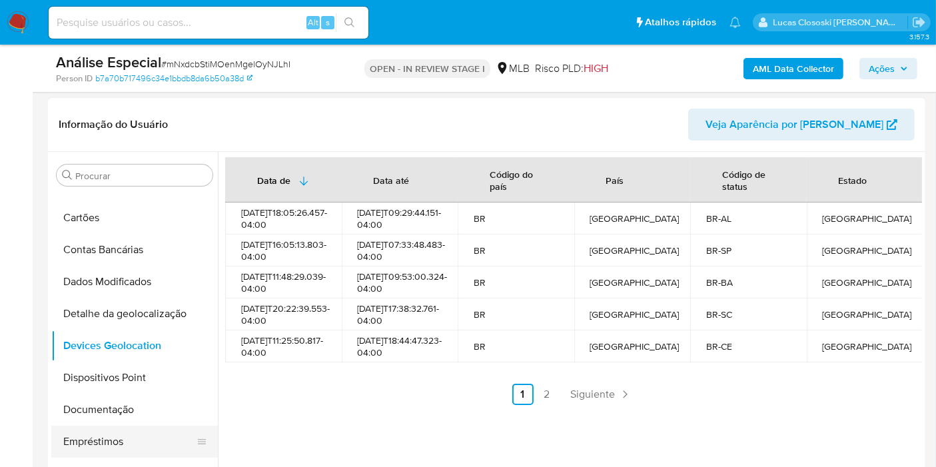
scroll to position [108, 0]
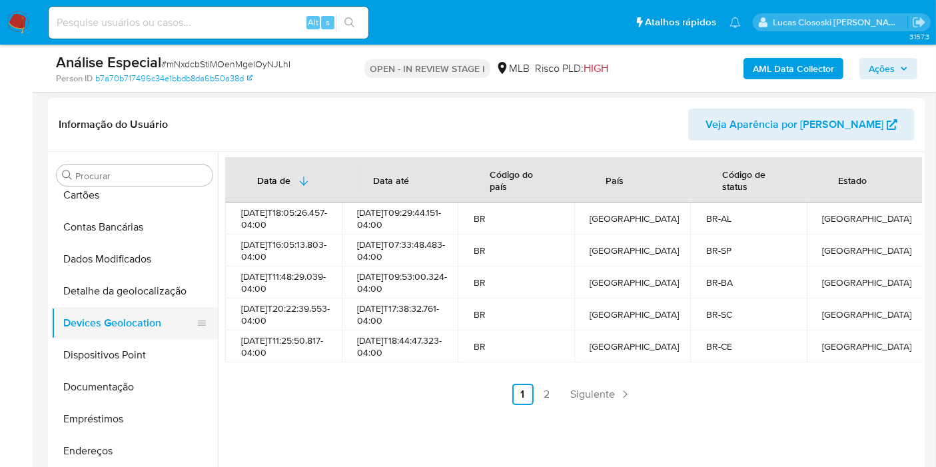
click at [105, 319] on button "Devices Geolocation" at bounding box center [129, 323] width 156 height 32
click at [113, 354] on button "Dispositivos Point" at bounding box center [129, 355] width 156 height 32
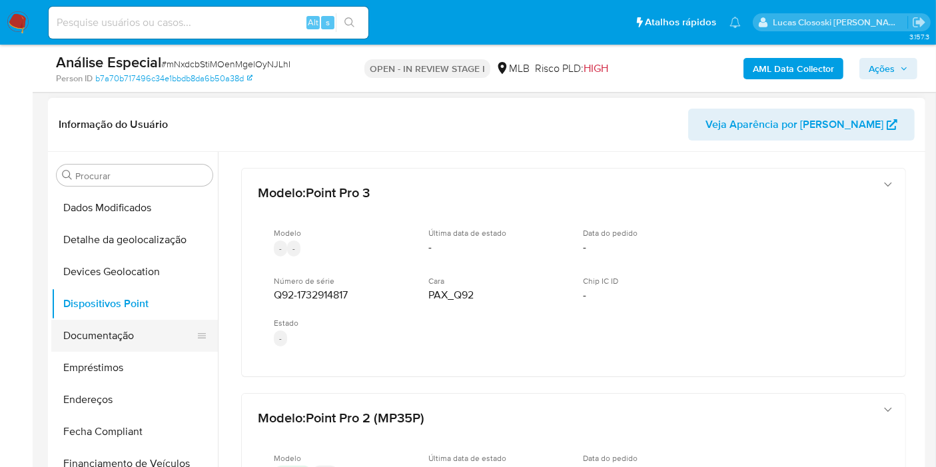
scroll to position [182, 0]
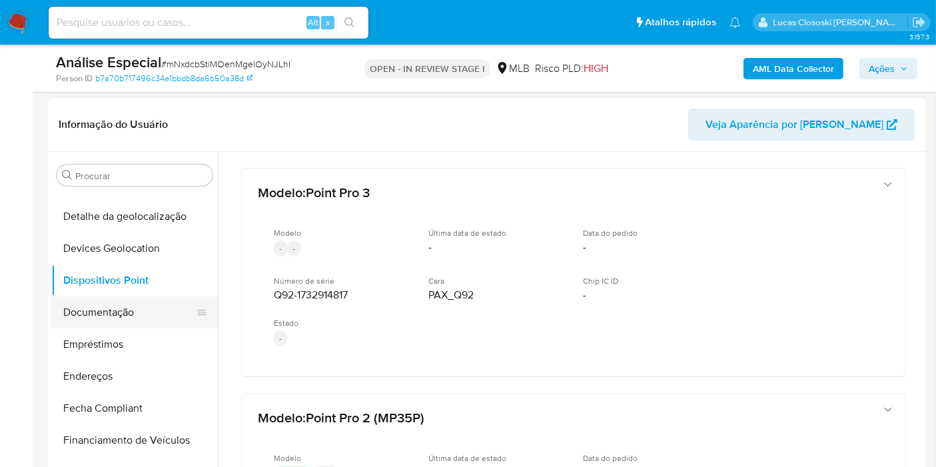
click at [100, 316] on button "Documentação" at bounding box center [129, 312] width 156 height 32
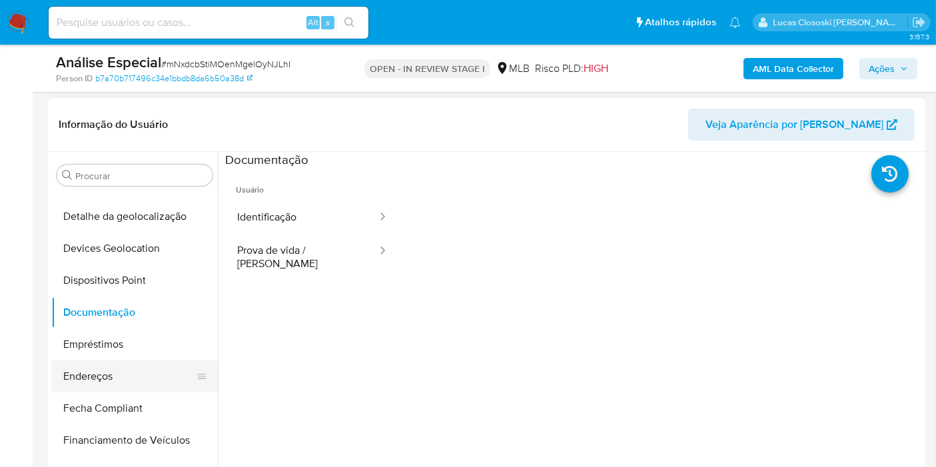
click at [104, 366] on button "Endereços" at bounding box center [129, 376] width 156 height 32
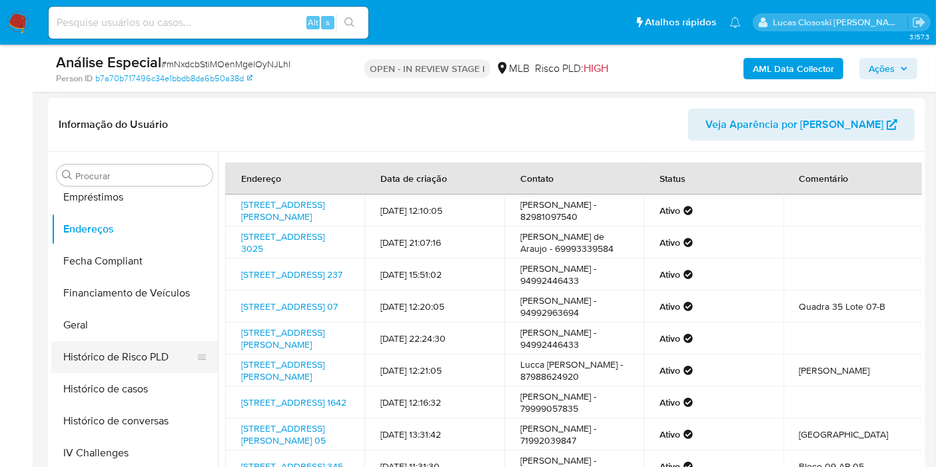
scroll to position [330, 0]
click at [92, 326] on button "Geral" at bounding box center [129, 324] width 156 height 32
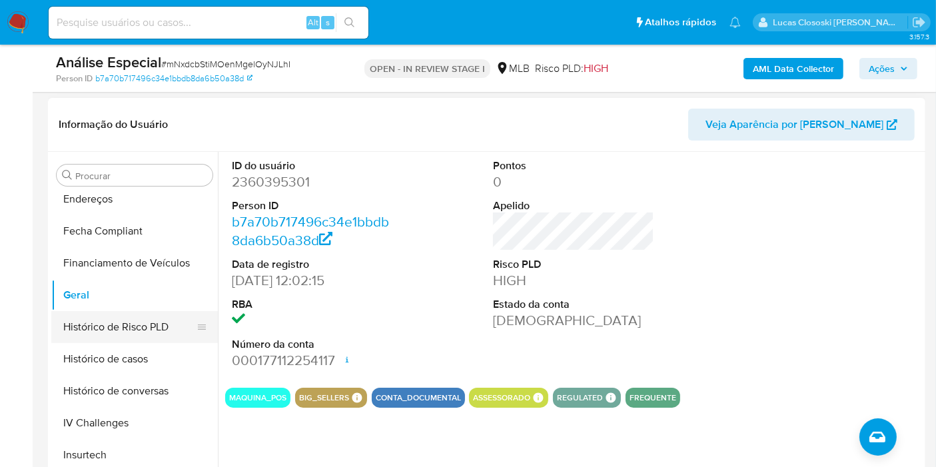
scroll to position [404, 0]
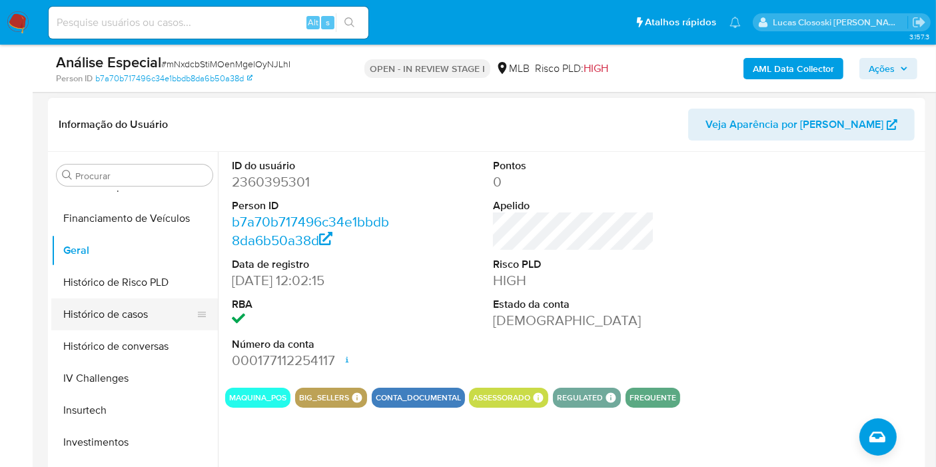
click at [107, 312] on button "Histórico de casos" at bounding box center [129, 314] width 156 height 32
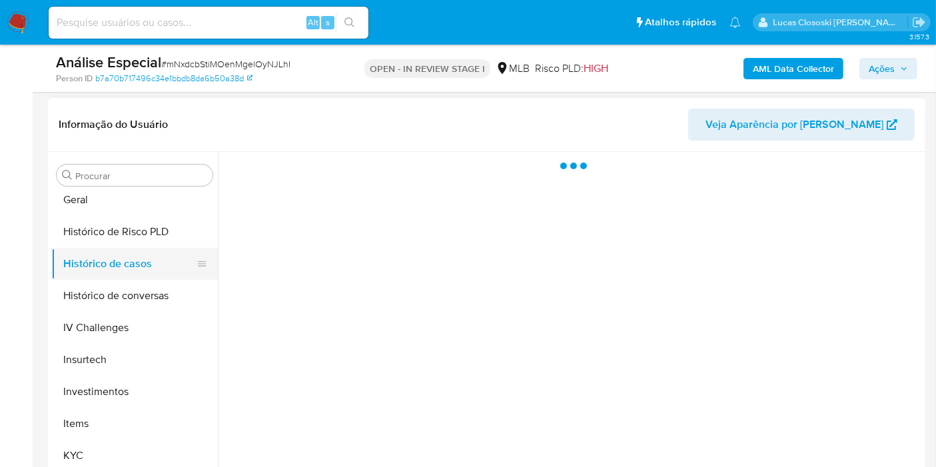
scroll to position [478, 0]
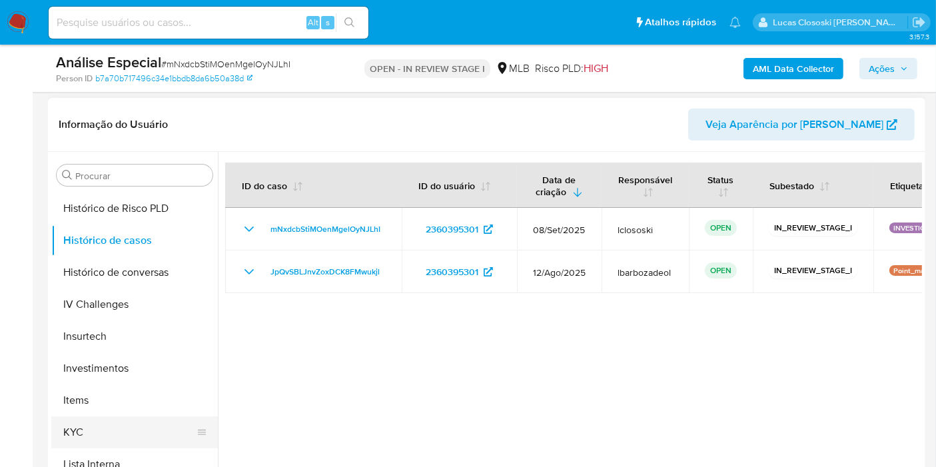
click at [120, 422] on button "KYC" at bounding box center [129, 432] width 156 height 32
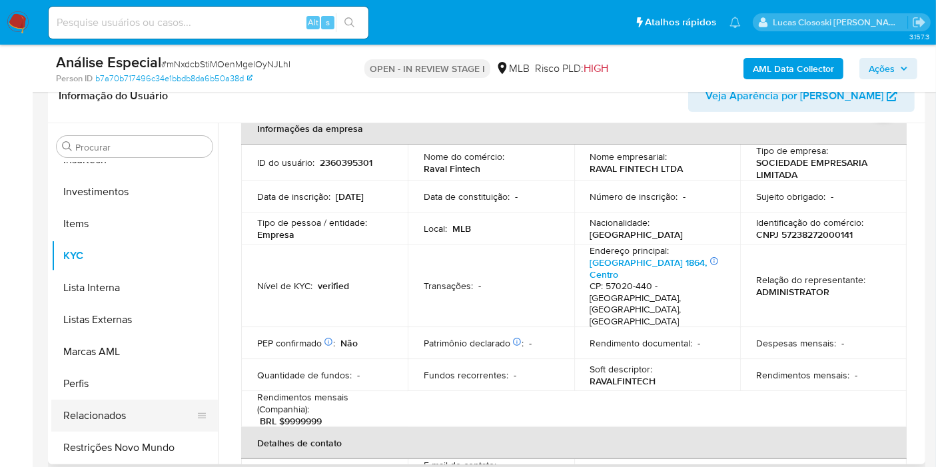
scroll to position [268, 0]
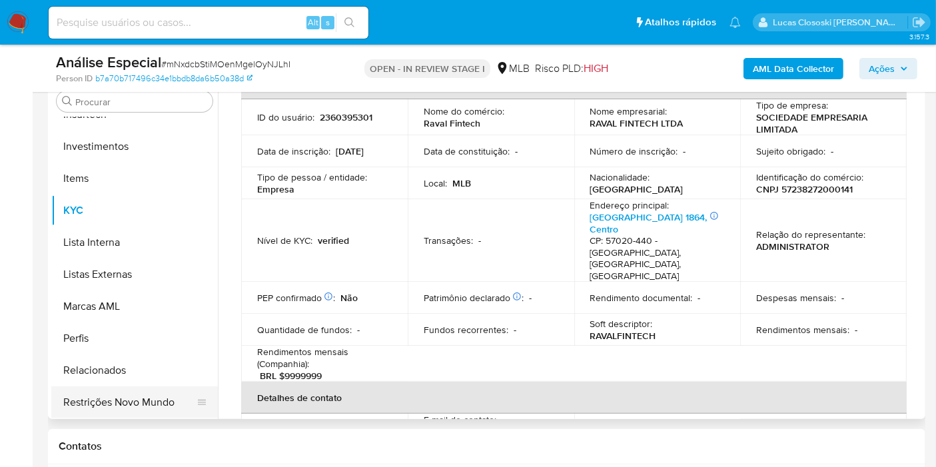
click at [129, 387] on button "Restrições Novo Mundo" at bounding box center [129, 402] width 156 height 32
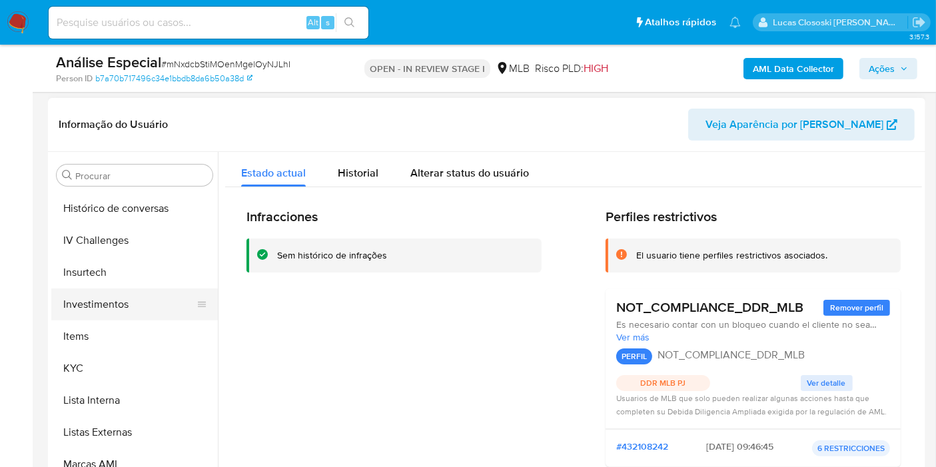
scroll to position [478, 0]
drag, startPoint x: 516, startPoint y: 425, endPoint x: 509, endPoint y: 391, distance: 34.6
click at [516, 425] on div "Infracciones Sem histórico de infrações" at bounding box center [393, 342] width 295 height 269
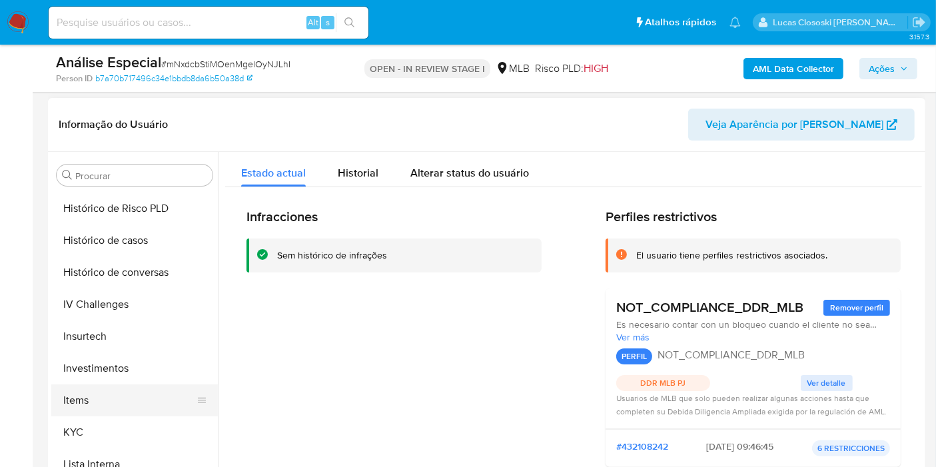
click at [112, 408] on button "Items" at bounding box center [129, 400] width 156 height 32
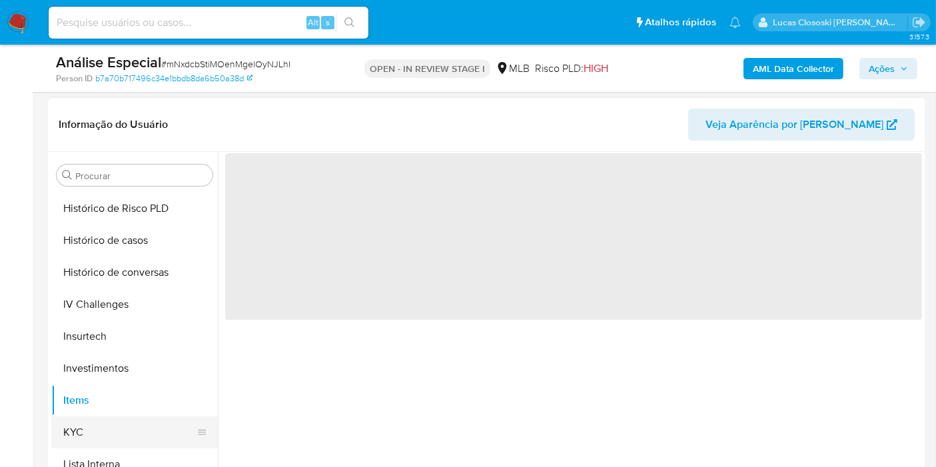
click at [111, 426] on button "KYC" at bounding box center [129, 432] width 156 height 32
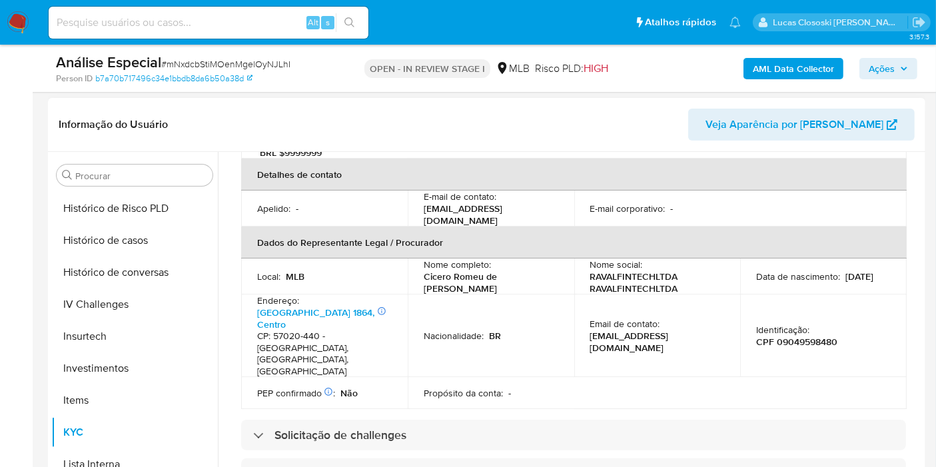
scroll to position [370, 0]
click at [806, 337] on p "CPF 09049598480" at bounding box center [796, 343] width 81 height 12
copy p "09049598480"
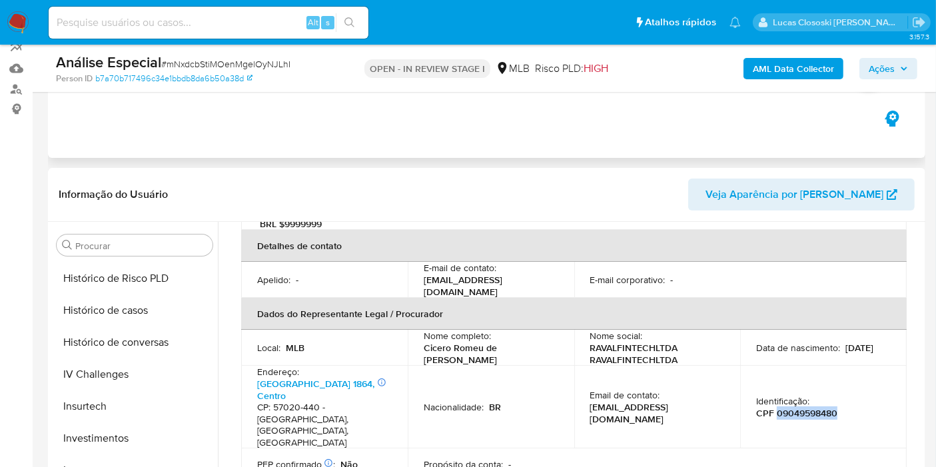
scroll to position [222, 0]
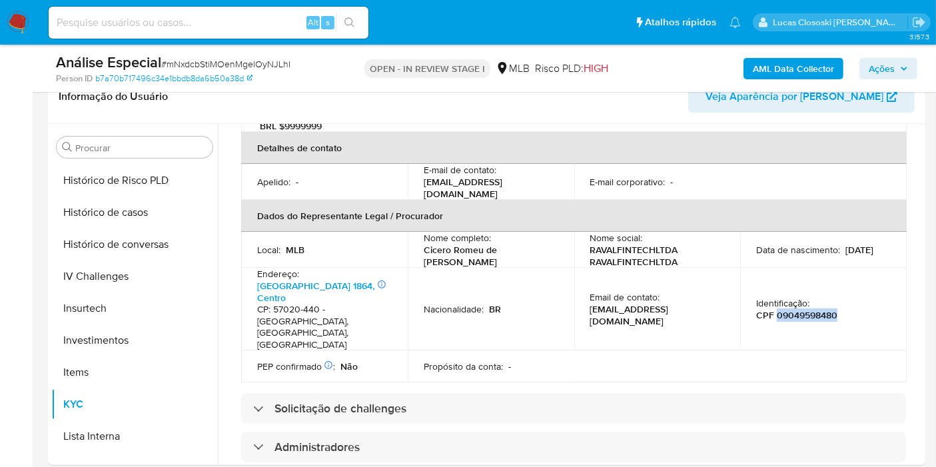
copy p "09049598480"
click at [860, 318] on table "Informações da empresa ID do usuário : 2360395301 Nome do comércio : Raval Fint…" at bounding box center [573, 100] width 665 height 565
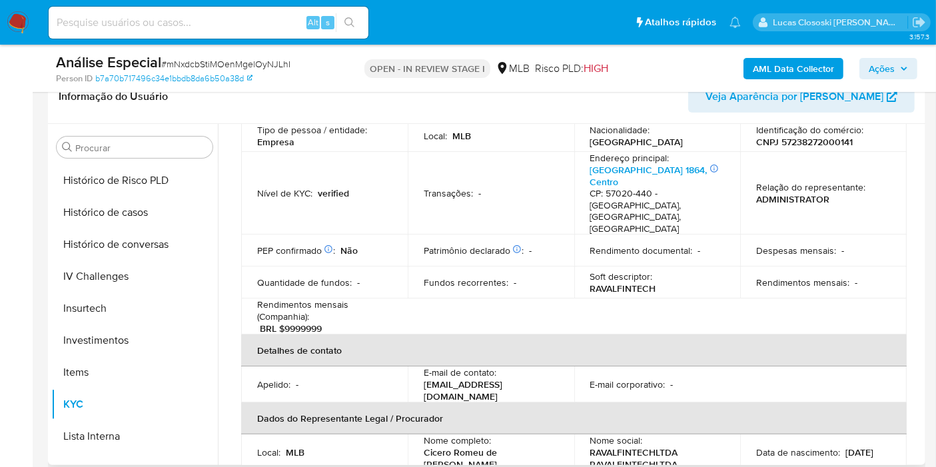
scroll to position [0, 0]
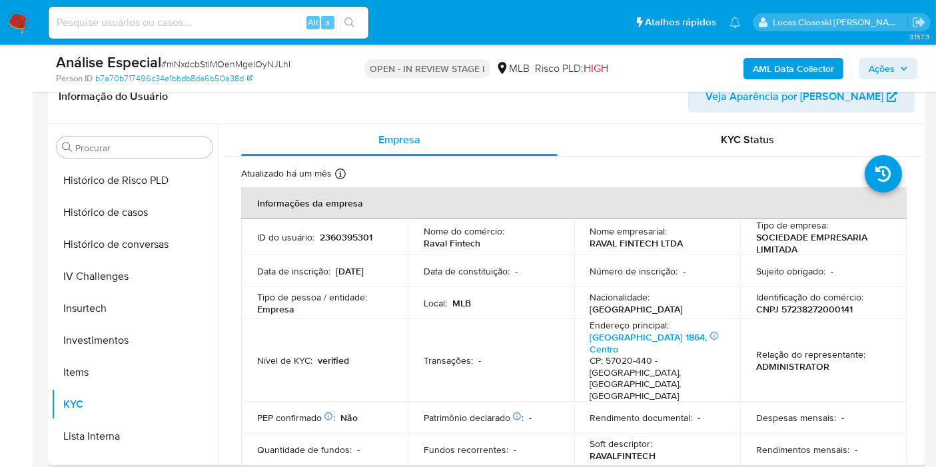
click at [822, 307] on p "CNPJ 57238272000141" at bounding box center [804, 309] width 97 height 12
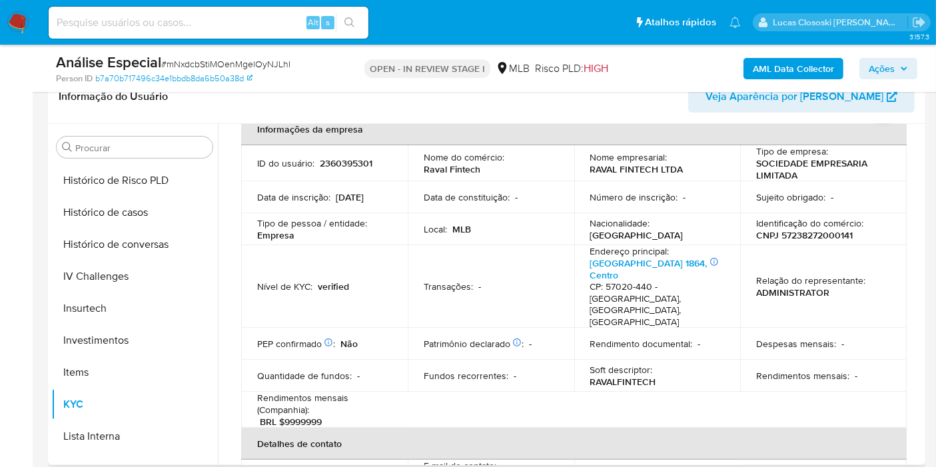
click at [447, 172] on p "Raval Fintech" at bounding box center [451, 169] width 57 height 12
click at [429, 166] on p "Raval Fintech" at bounding box center [451, 169] width 57 height 12
drag, startPoint x: 417, startPoint y: 172, endPoint x: 485, endPoint y: 168, distance: 67.4
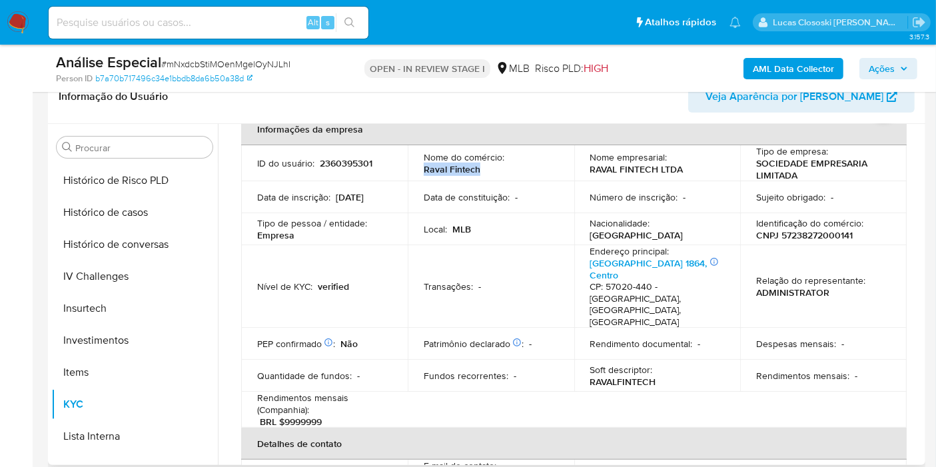
click at [485, 168] on td "Nome do comércio : Raval Fintech" at bounding box center [491, 163] width 166 height 36
copy p "Raval Fintech"
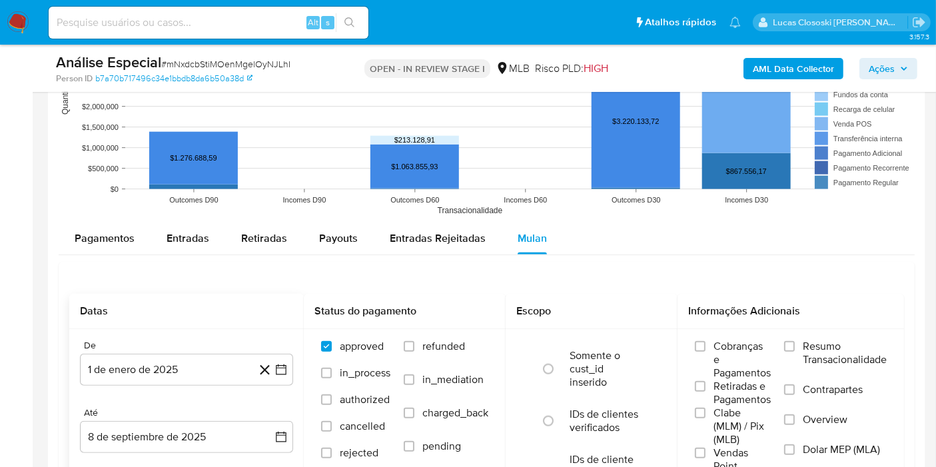
scroll to position [1406, 0]
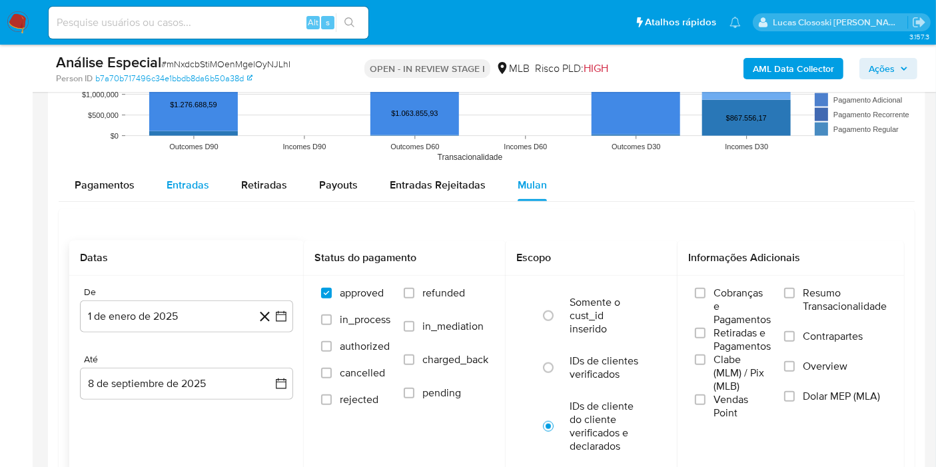
click at [176, 186] on span "Entradas" at bounding box center [187, 184] width 43 height 15
select select "10"
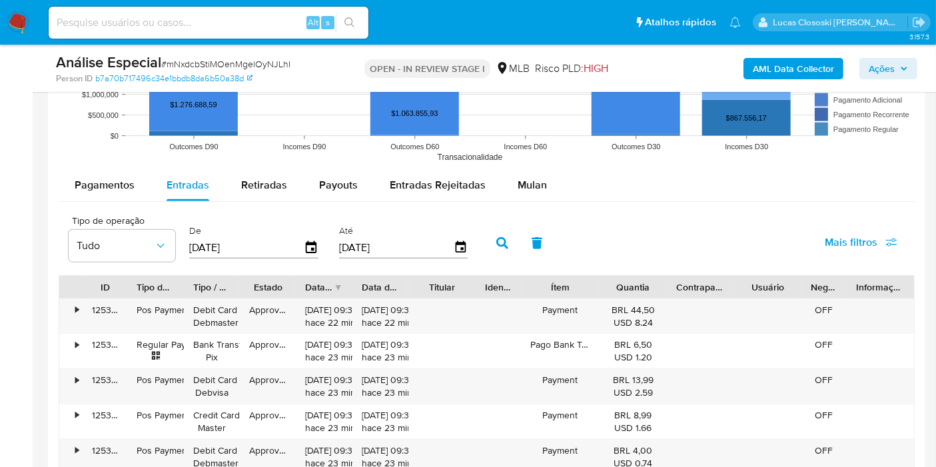
click at [294, 240] on input "[DATE]" at bounding box center [246, 247] width 115 height 21
click at [301, 250] on icon "button" at bounding box center [311, 247] width 23 height 23
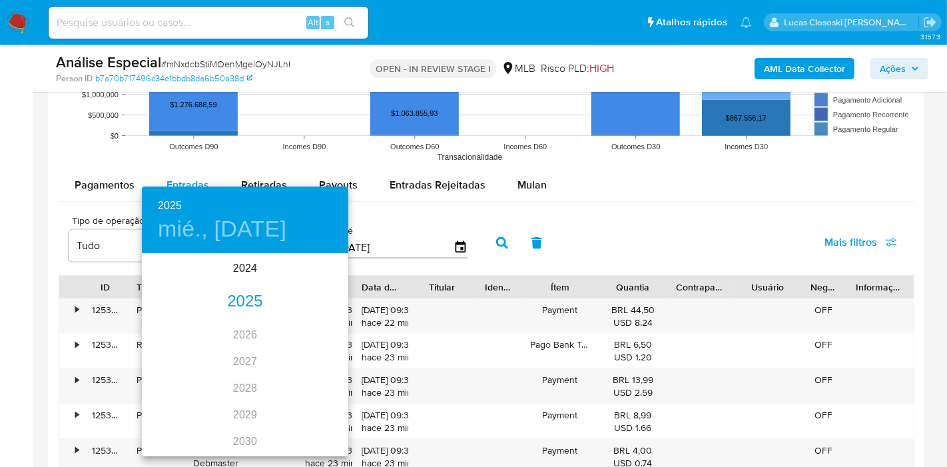
click at [232, 298] on div "2025" at bounding box center [245, 301] width 206 height 27
click at [166, 278] on div "ene." at bounding box center [176, 280] width 69 height 50
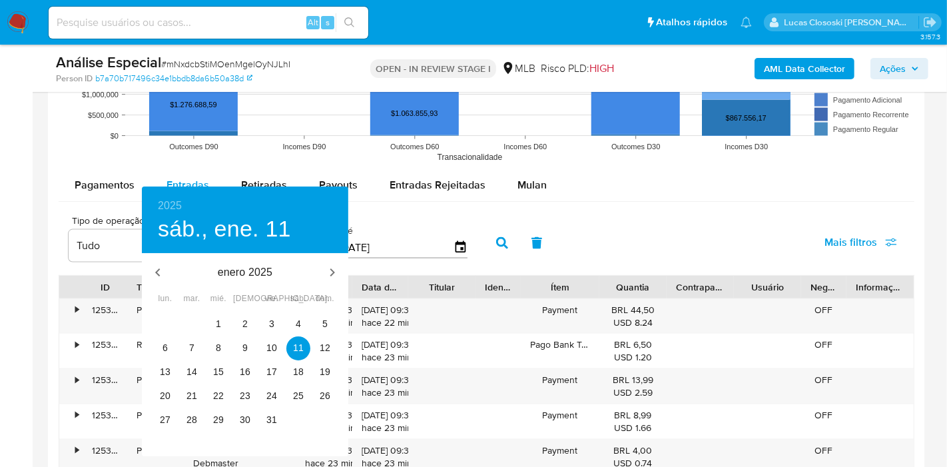
click at [204, 319] on div "31" at bounding box center [191, 324] width 27 height 24
click at [210, 315] on button "1" at bounding box center [218, 324] width 24 height 24
type input "01/01/2025"
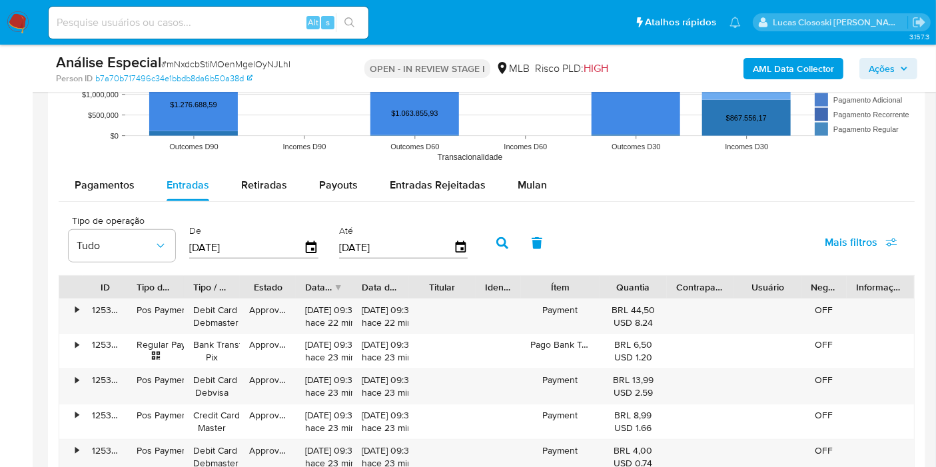
click at [488, 240] on button "button" at bounding box center [502, 243] width 35 height 32
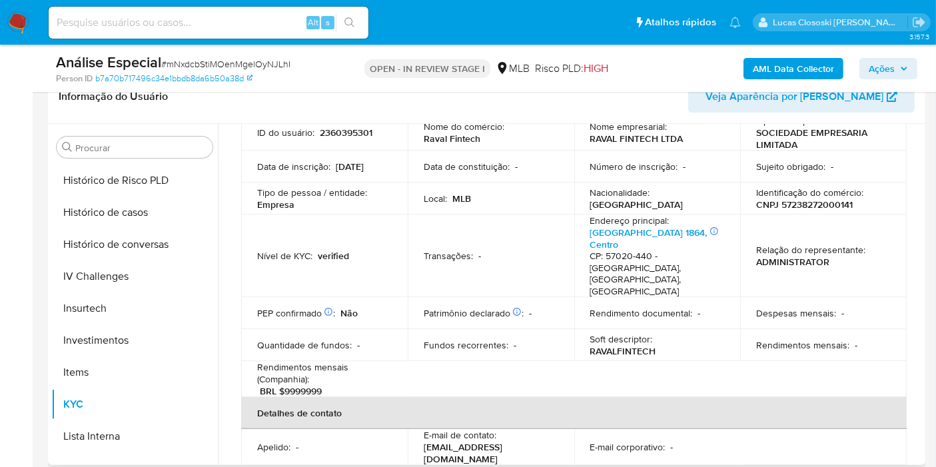
scroll to position [0, 0]
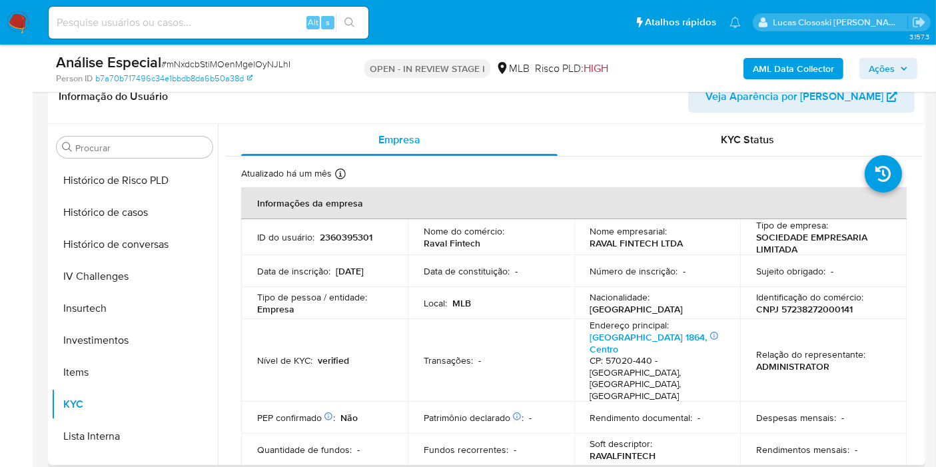
click at [824, 314] on p "CNPJ 57238272000141" at bounding box center [804, 309] width 97 height 12
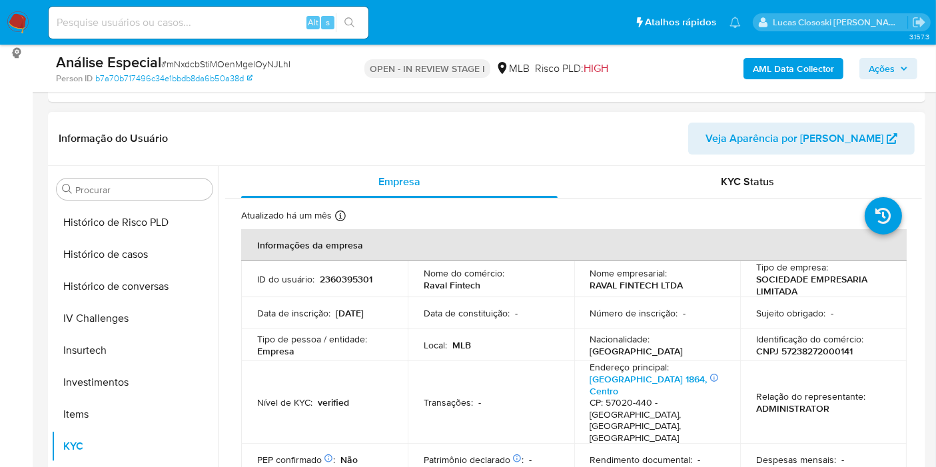
scroll to position [74, 0]
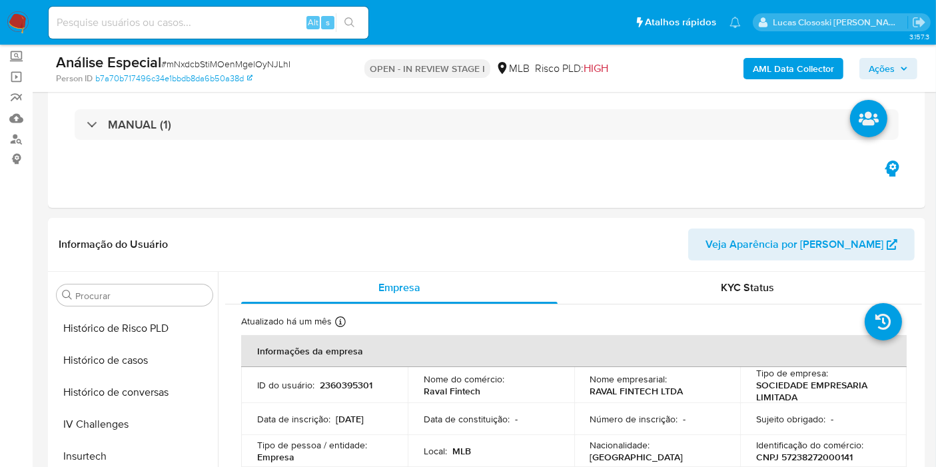
click at [823, 61] on b "AML Data Collector" at bounding box center [792, 68] width 81 height 21
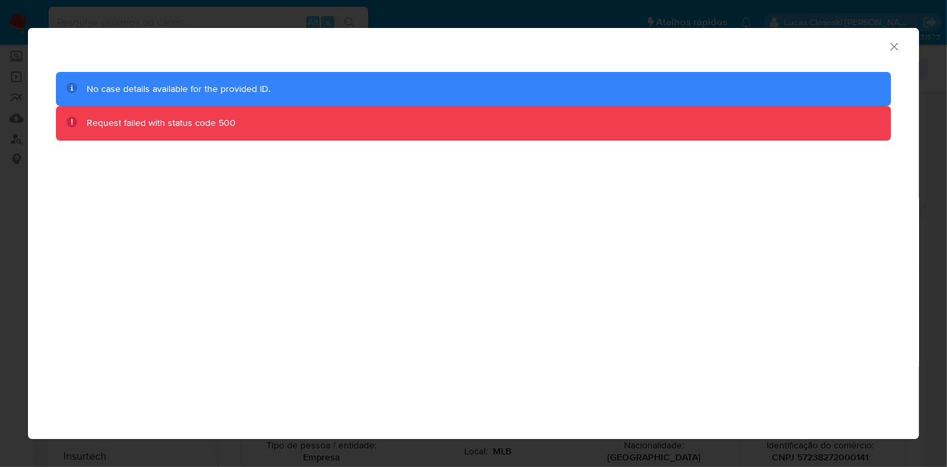
click at [888, 48] on icon "Fechar a janela" at bounding box center [894, 46] width 13 height 13
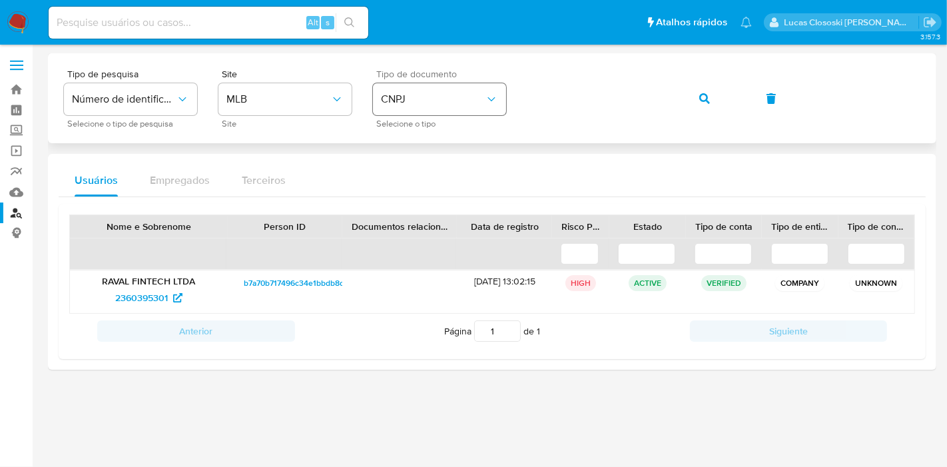
drag, startPoint x: 496, startPoint y: 101, endPoint x: 485, endPoint y: 111, distance: 15.1
click at [494, 103] on icon "identificationType" at bounding box center [491, 99] width 13 height 13
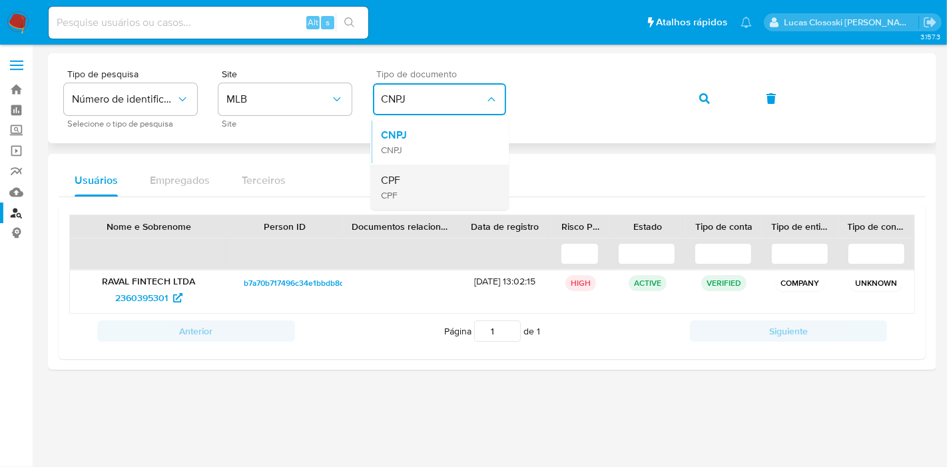
click at [406, 200] on div "CPF CPF" at bounding box center [435, 186] width 109 height 45
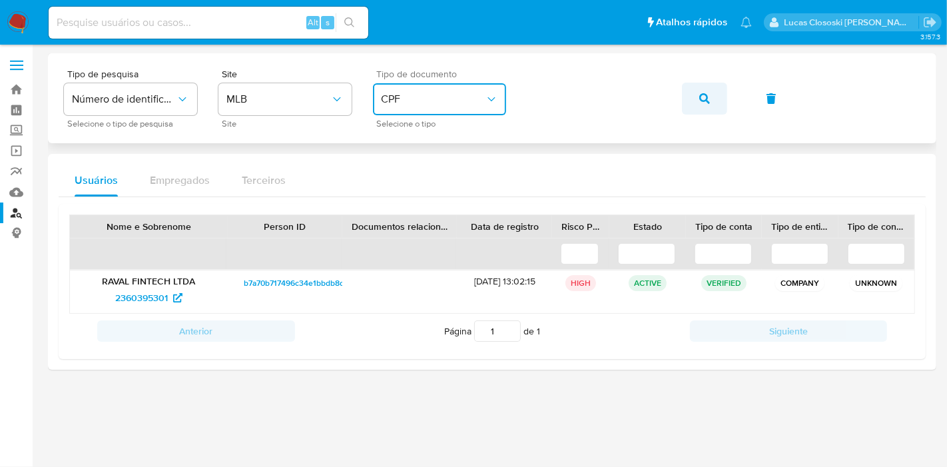
click at [686, 92] on button "button" at bounding box center [704, 99] width 45 height 32
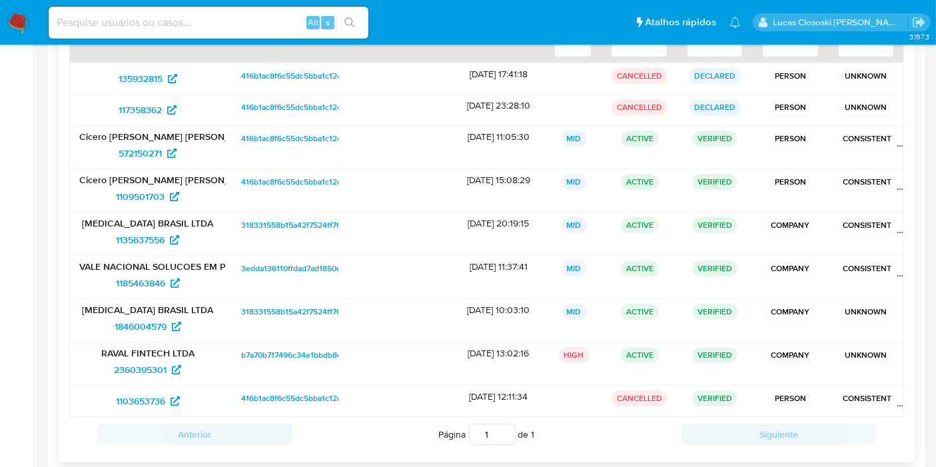
scroll to position [222, 0]
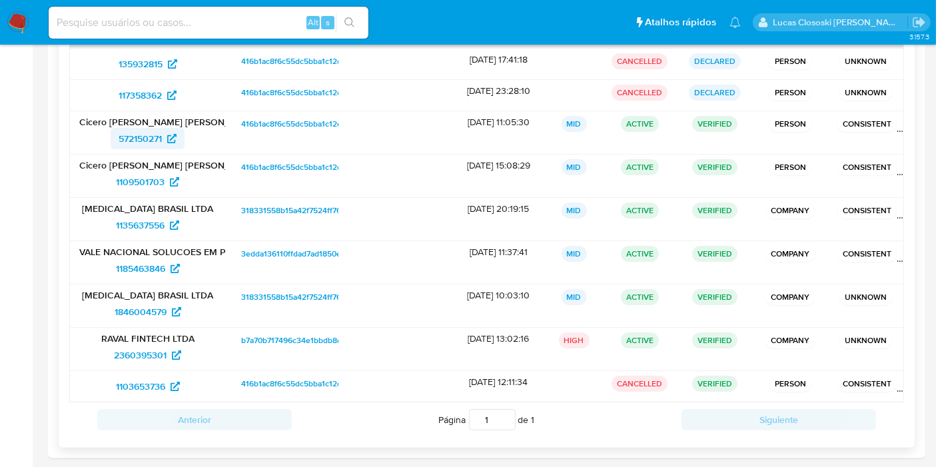
click at [146, 136] on span "572150271" at bounding box center [140, 138] width 43 height 21
click at [152, 184] on span "1109501703" at bounding box center [140, 181] width 49 height 21
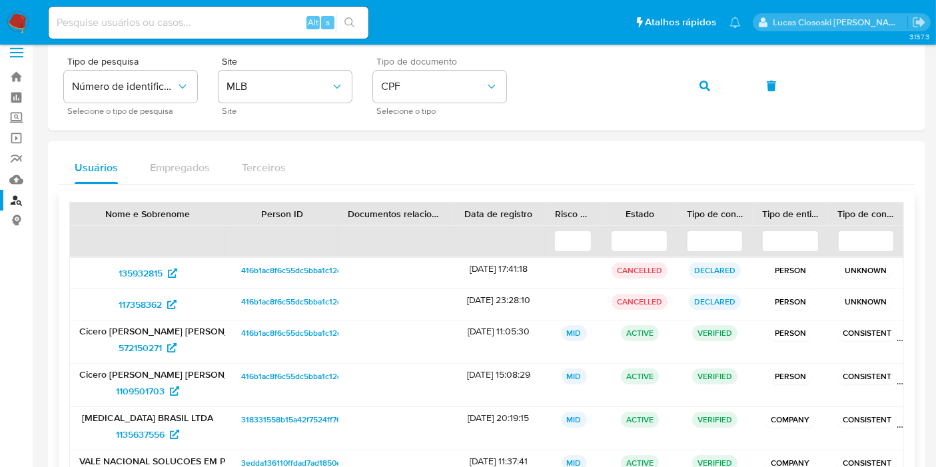
scroll to position [0, 0]
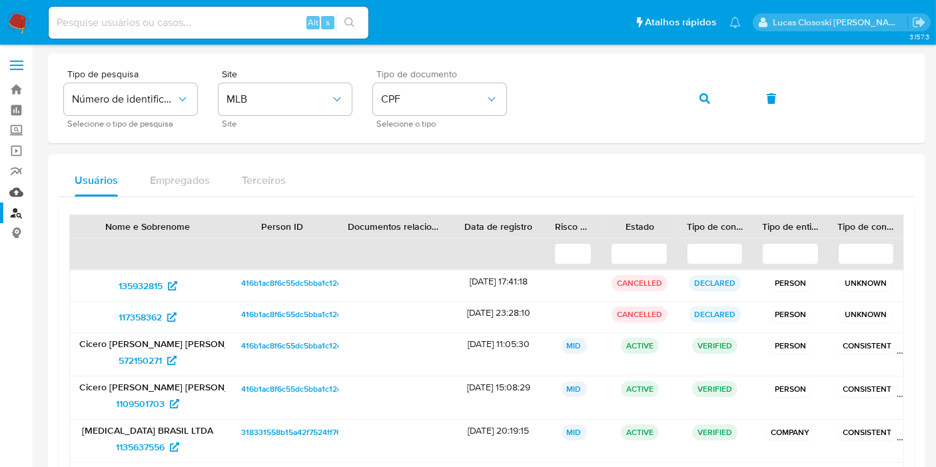
click at [4, 184] on link "Mulan" at bounding box center [79, 192] width 158 height 21
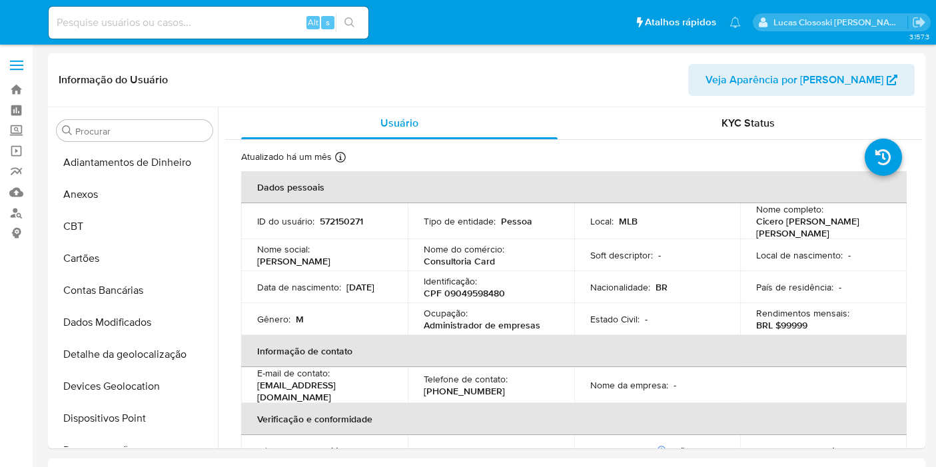
select select "10"
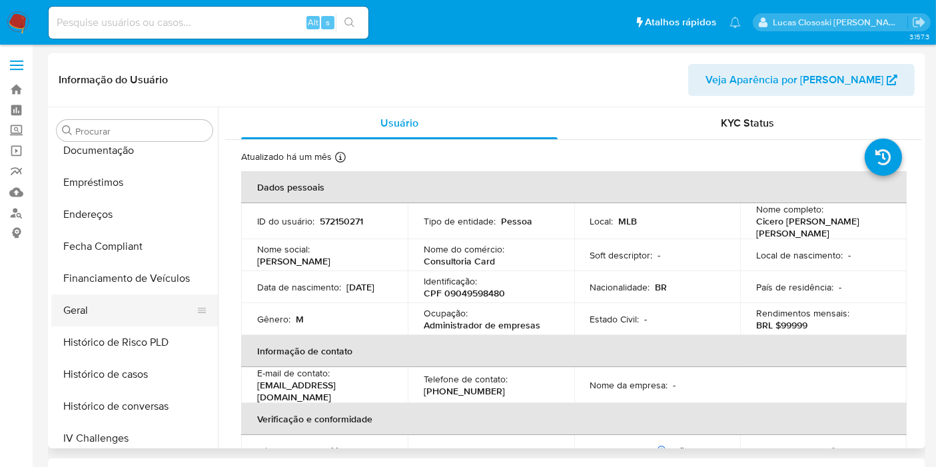
scroll to position [330, 0]
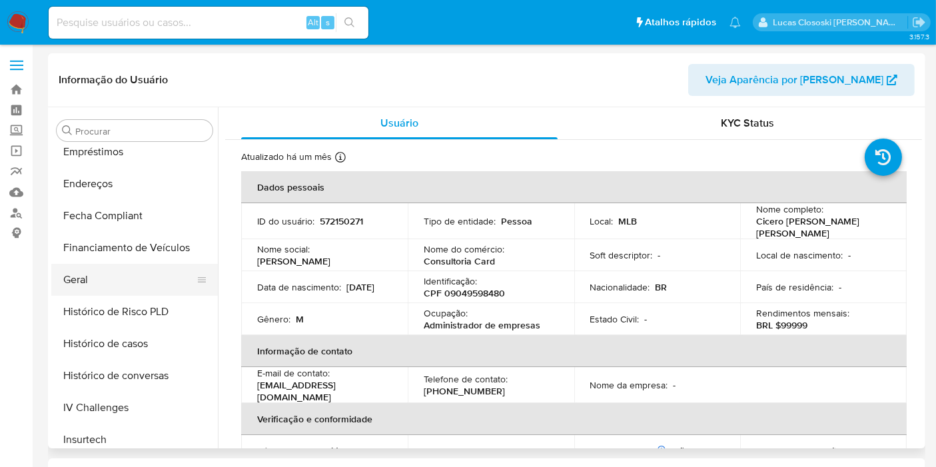
click at [120, 273] on button "Geral" at bounding box center [129, 280] width 156 height 32
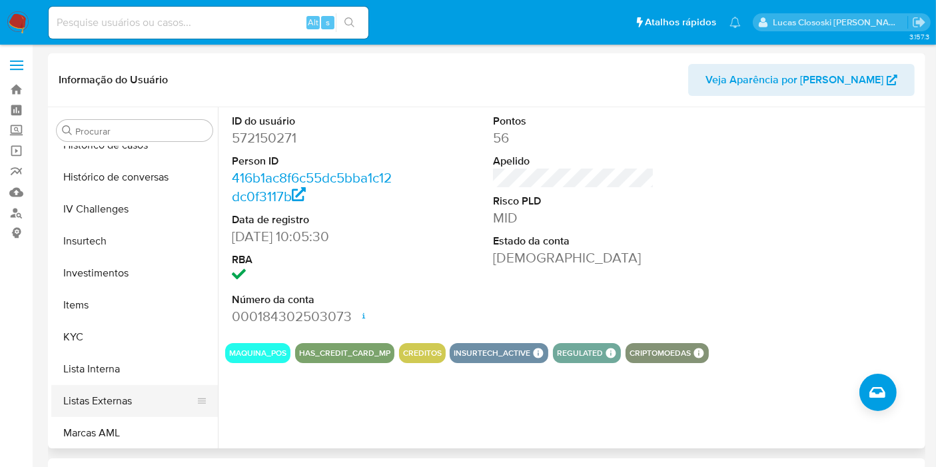
scroll to position [552, 0]
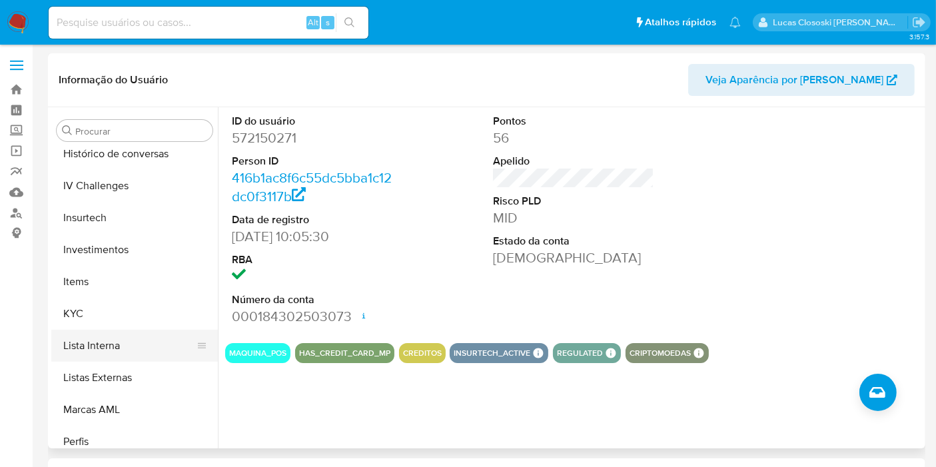
click at [121, 358] on button "Lista Interna" at bounding box center [129, 346] width 156 height 32
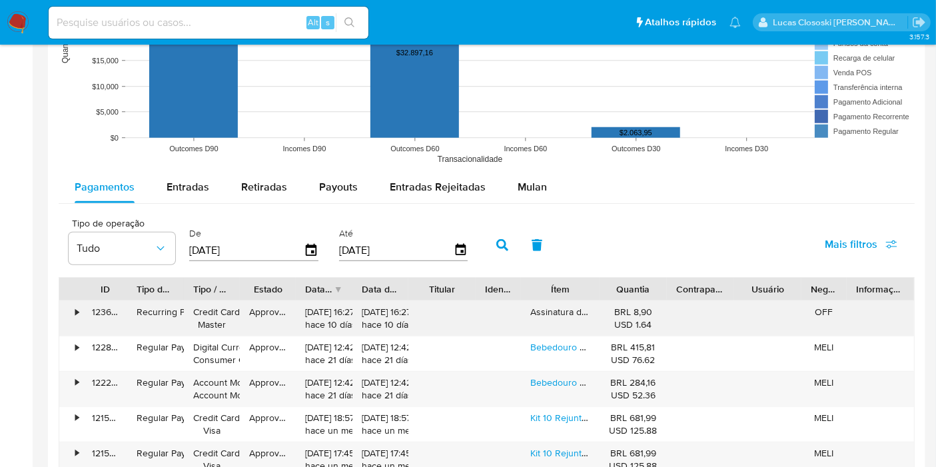
scroll to position [1109, 0]
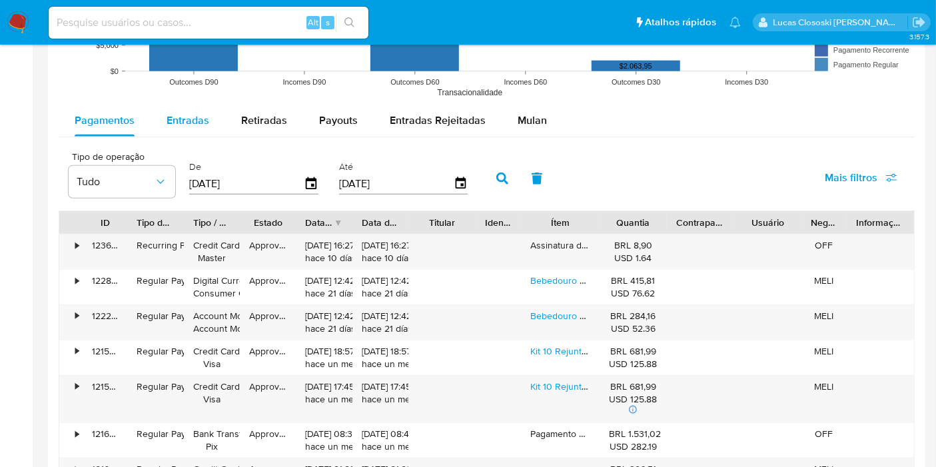
click at [210, 123] on button "Entradas" at bounding box center [187, 121] width 75 height 32
select select "10"
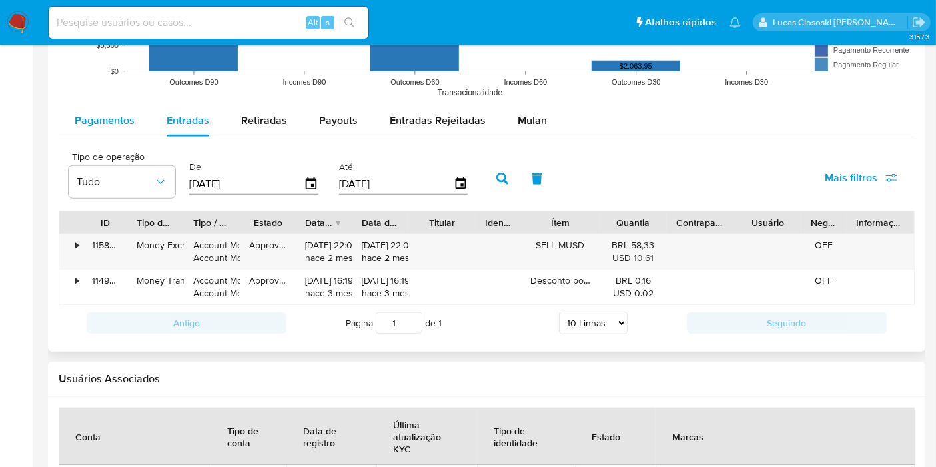
click at [125, 127] on div "Pagamentos" at bounding box center [105, 121] width 60 height 32
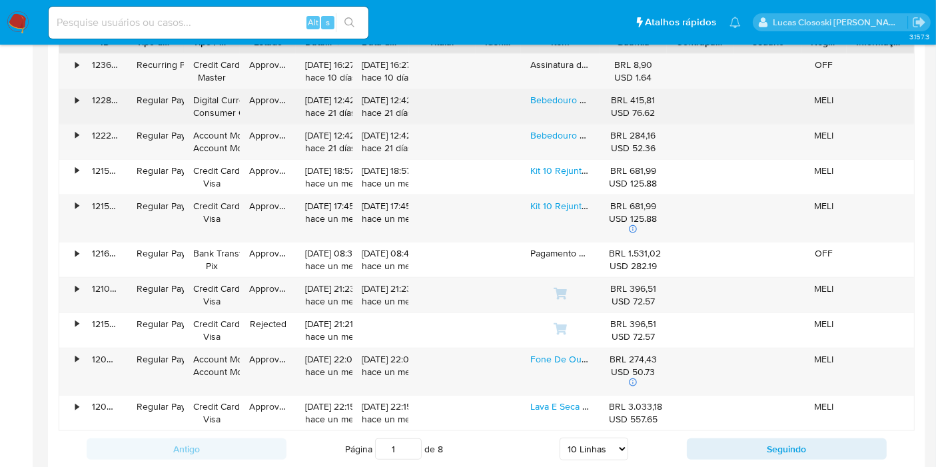
scroll to position [1183, 0]
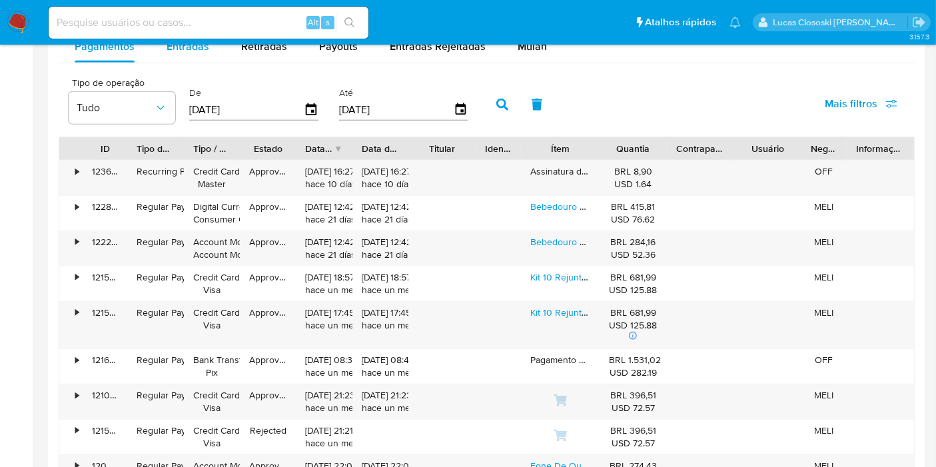
click at [189, 58] on div "Entradas" at bounding box center [187, 47] width 43 height 32
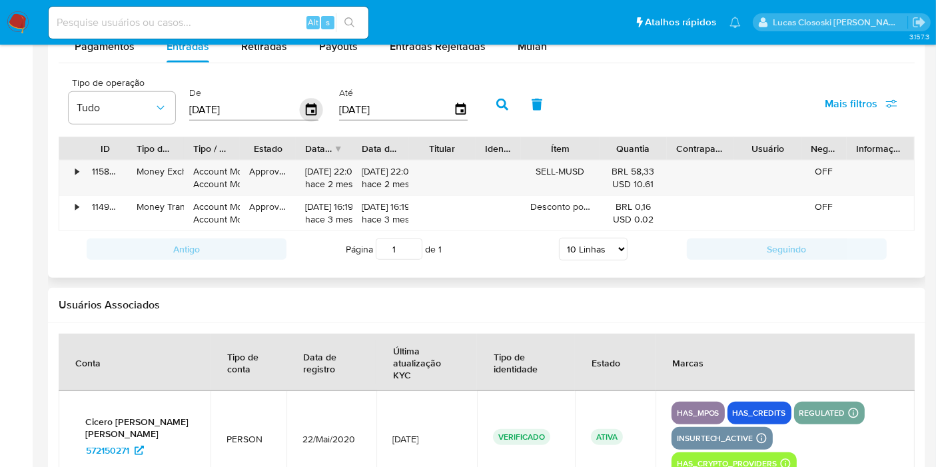
click at [308, 102] on icon "button" at bounding box center [311, 110] width 23 height 23
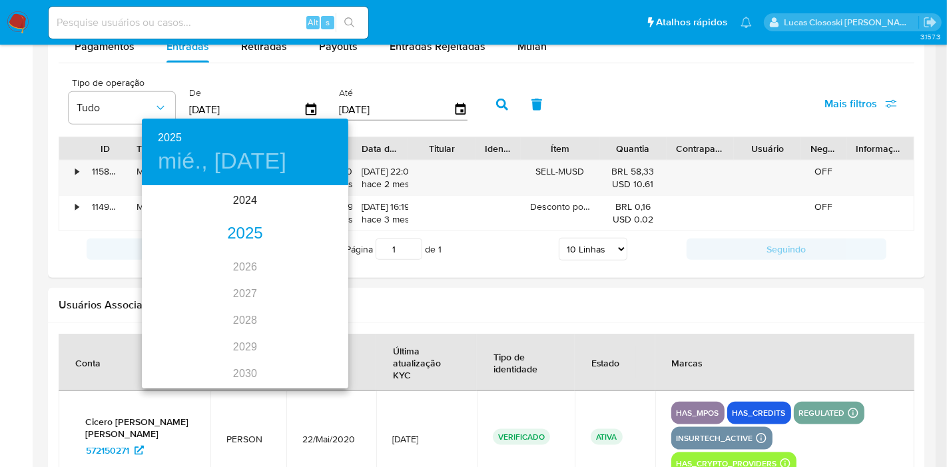
click at [248, 230] on div "2025" at bounding box center [245, 233] width 206 height 27
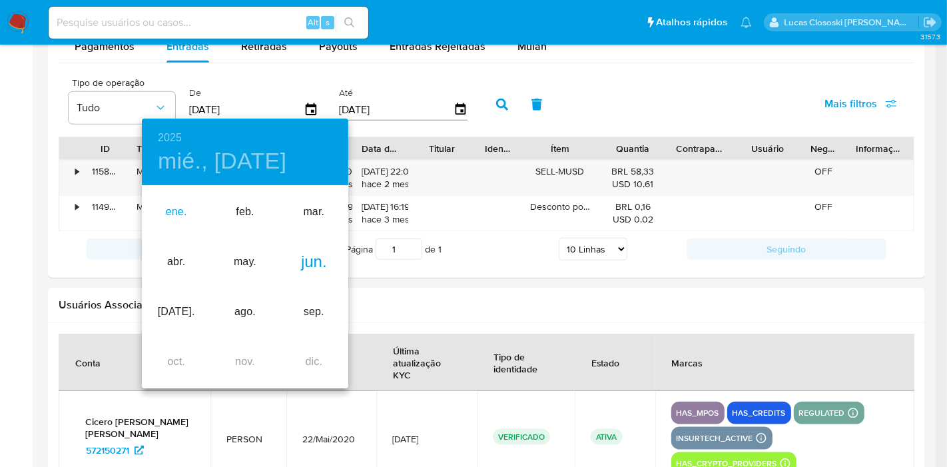
click at [175, 203] on div "ene." at bounding box center [176, 212] width 69 height 50
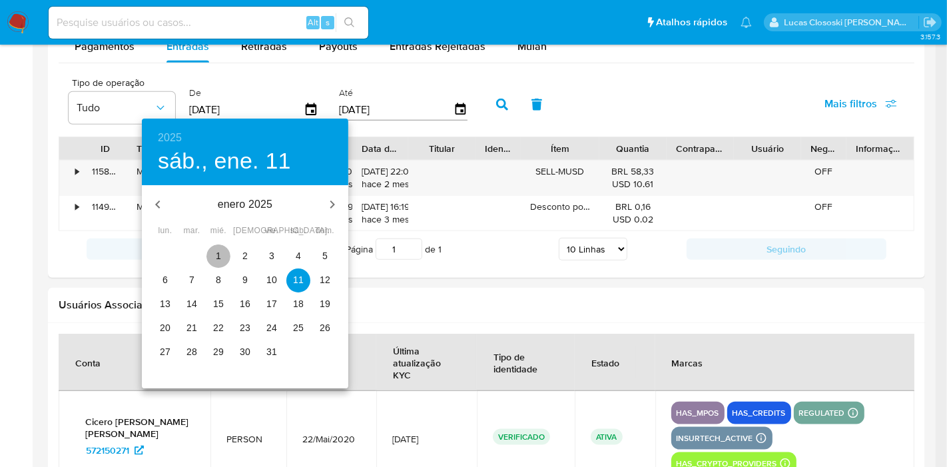
click at [207, 251] on span "1" at bounding box center [218, 255] width 24 height 13
type input "01/01/2025"
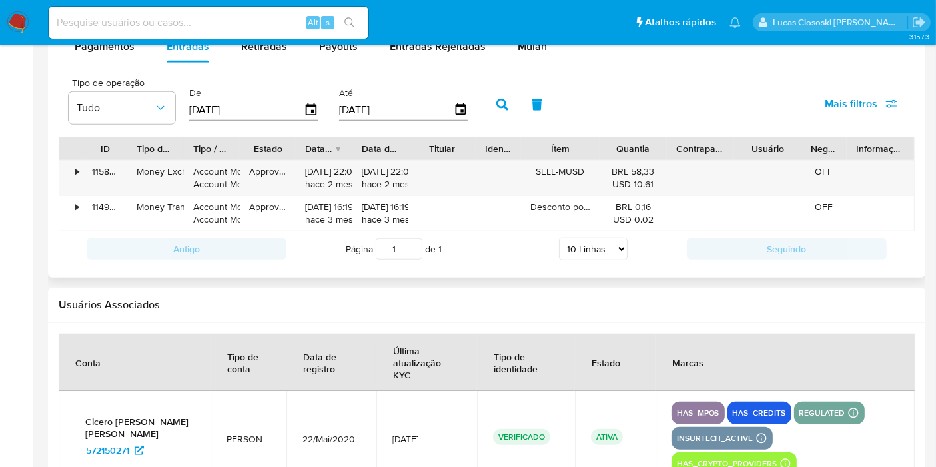
click at [507, 105] on button "button" at bounding box center [502, 105] width 35 height 32
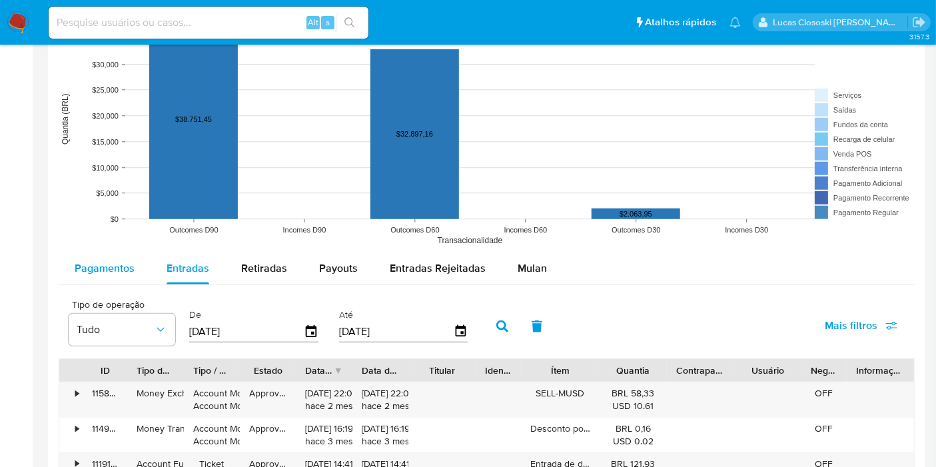
click at [123, 267] on span "Pagamentos" at bounding box center [105, 267] width 60 height 15
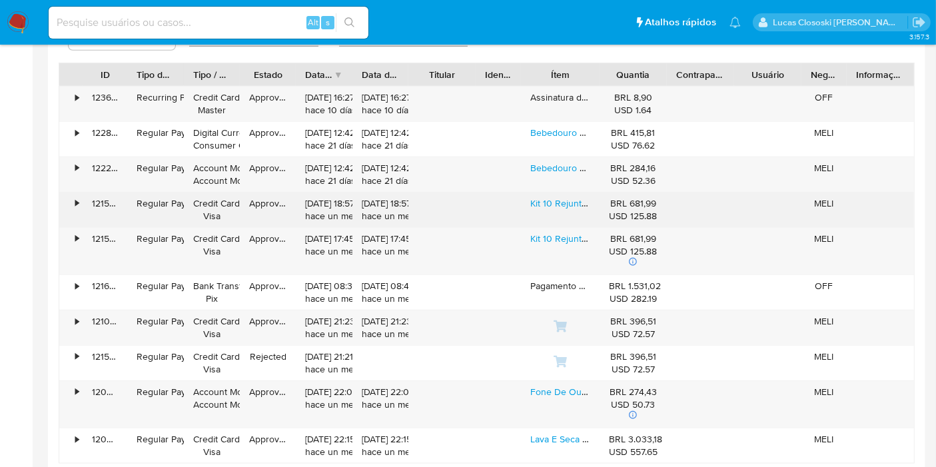
scroll to position [1109, 0]
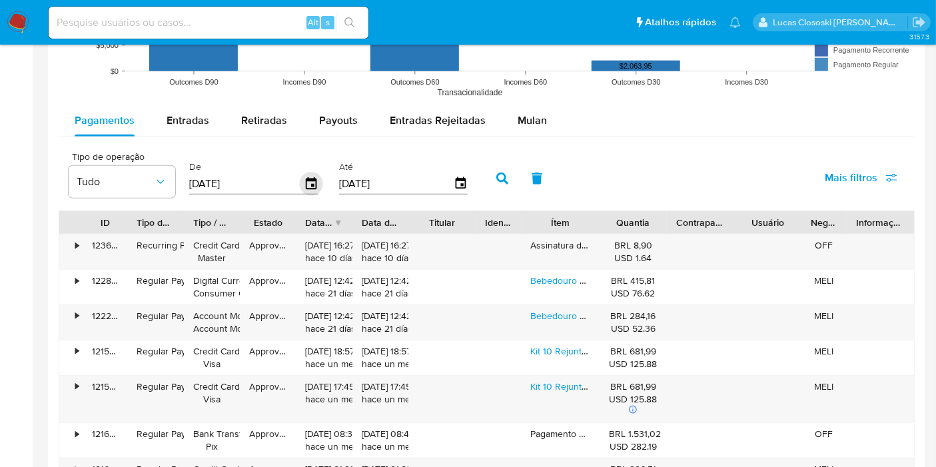
click at [308, 178] on icon "button" at bounding box center [311, 183] width 11 height 12
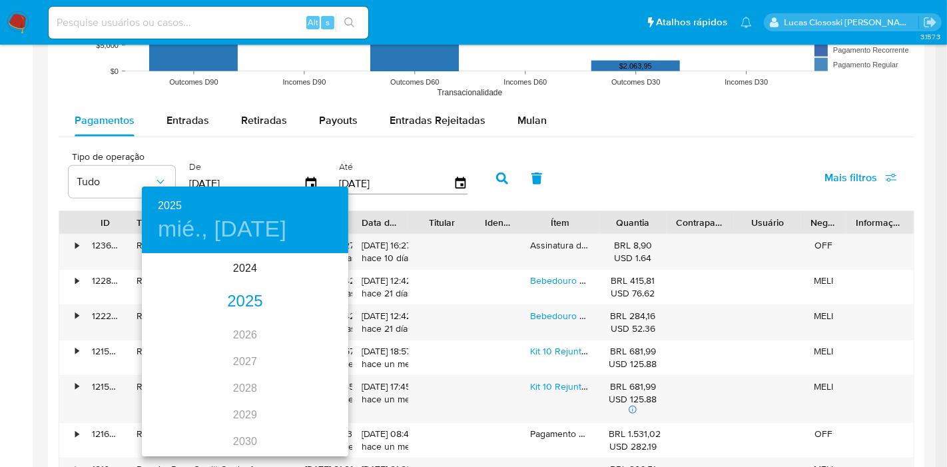
click at [254, 290] on div "2025" at bounding box center [245, 301] width 206 height 27
click at [181, 277] on div "ene." at bounding box center [176, 280] width 69 height 50
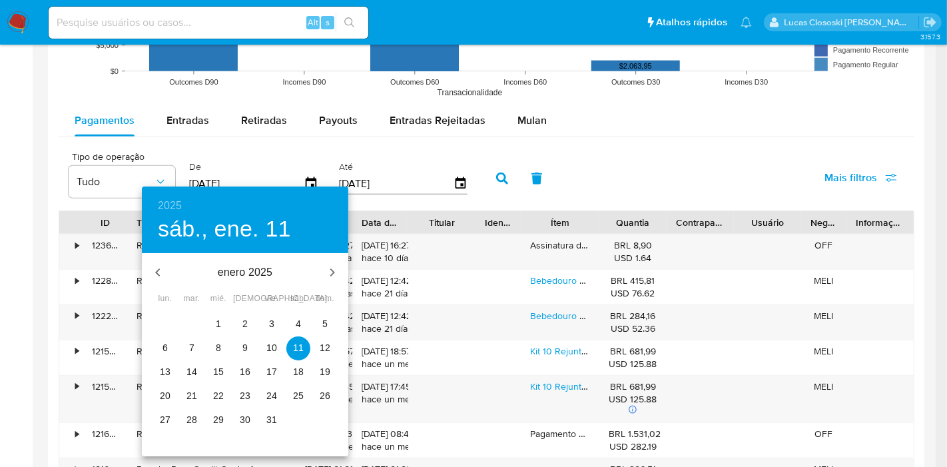
click at [207, 320] on span "1" at bounding box center [218, 323] width 24 height 13
type input "01/01/2025"
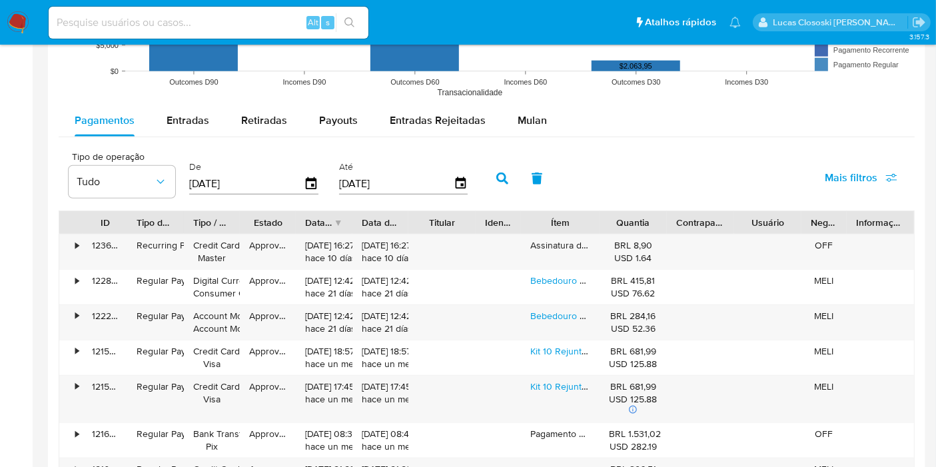
click at [509, 188] on button "button" at bounding box center [502, 178] width 35 height 32
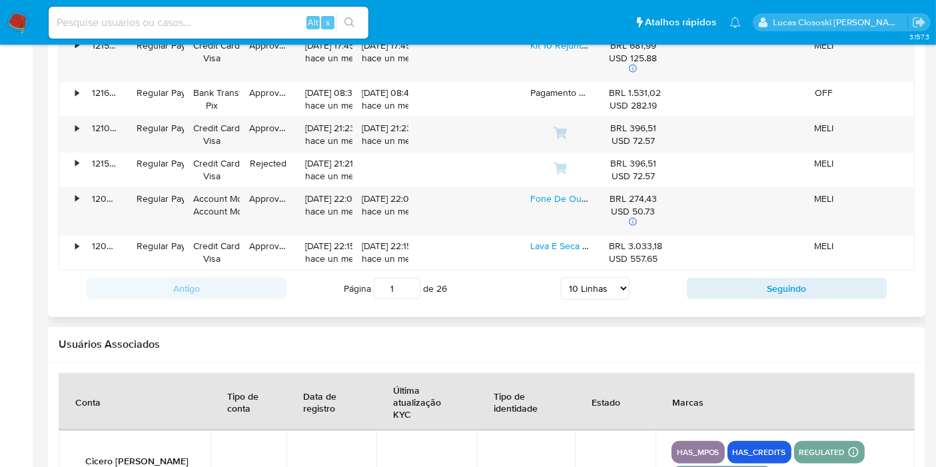
scroll to position [1480, 0]
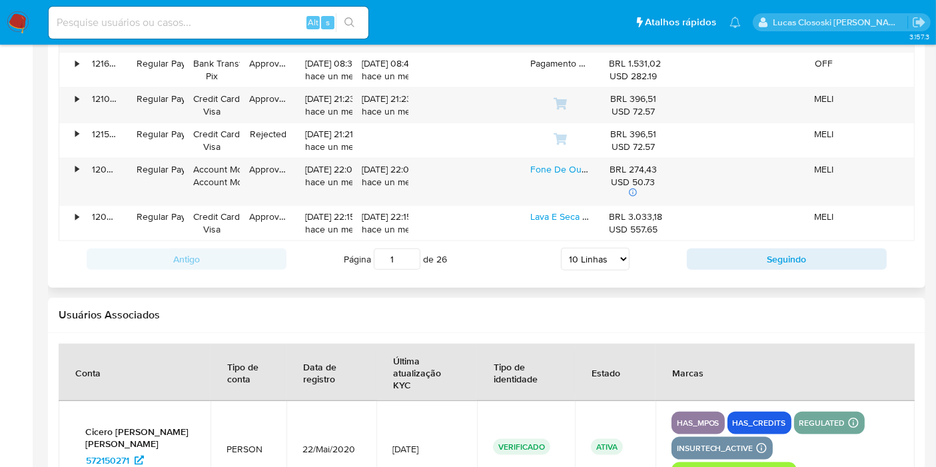
click at [591, 252] on select "5 Linhas 10 Linhas 20 Linhas 25 Linhas 50 Linhas 100 Linhas" at bounding box center [595, 259] width 69 height 23
select select "100"
click at [561, 248] on select "5 Linhas 10 Linhas 20 Linhas 25 Linhas 50 Linhas 100 Linhas" at bounding box center [595, 259] width 69 height 23
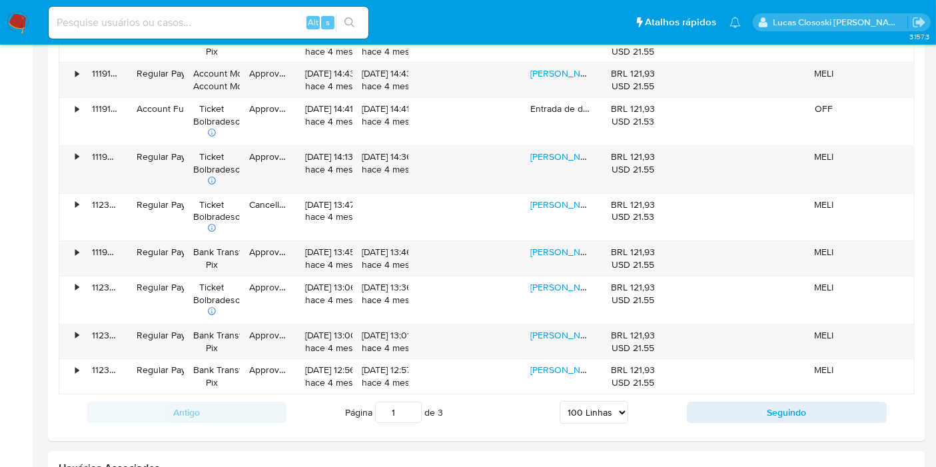
scroll to position [4803, 0]
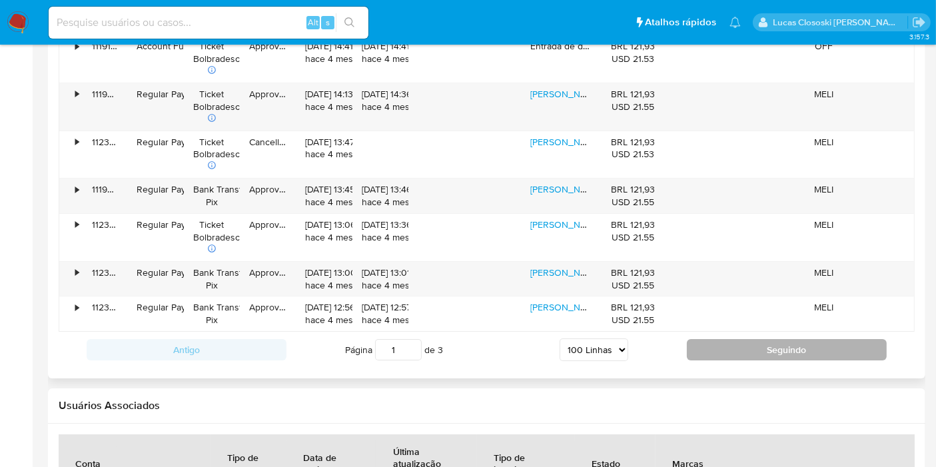
click at [808, 339] on button "Seguindo" at bounding box center [786, 349] width 200 height 21
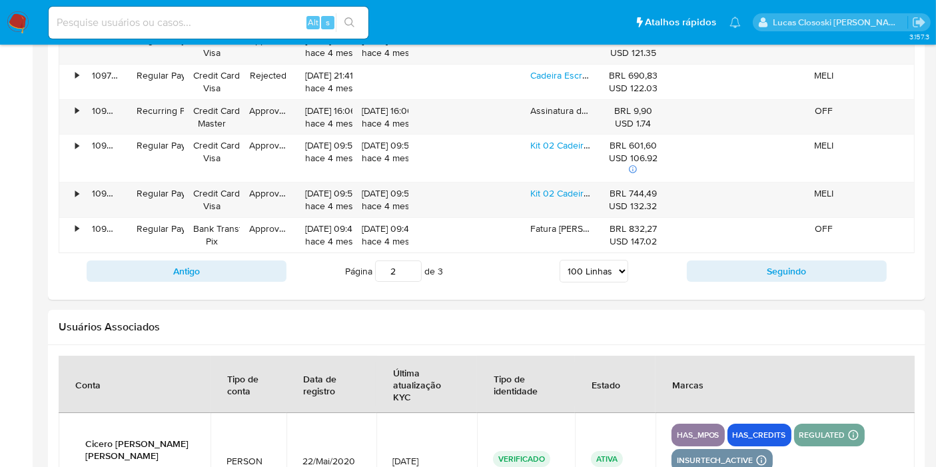
scroll to position [4863, 0]
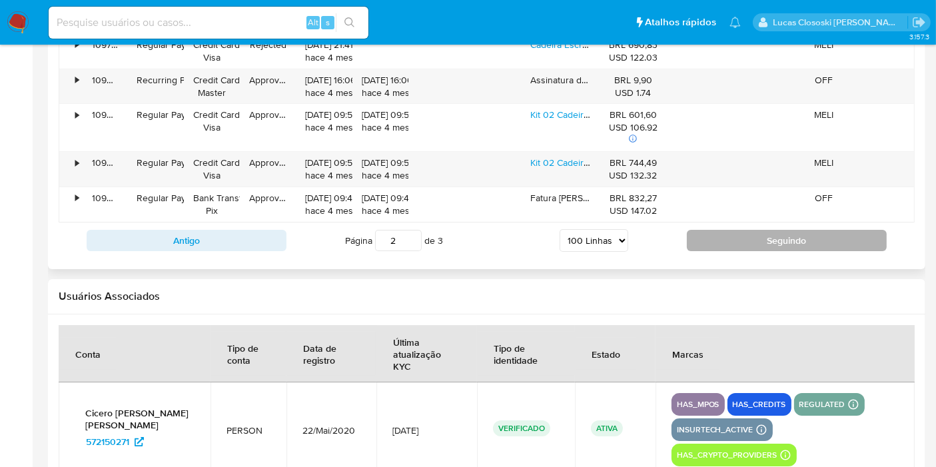
click at [766, 230] on button "Seguindo" at bounding box center [786, 240] width 200 height 21
type input "3"
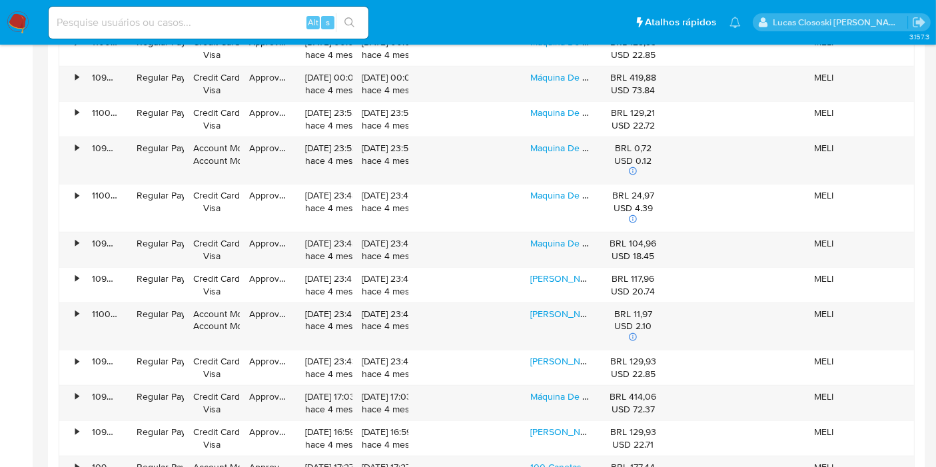
scroll to position [499, 0]
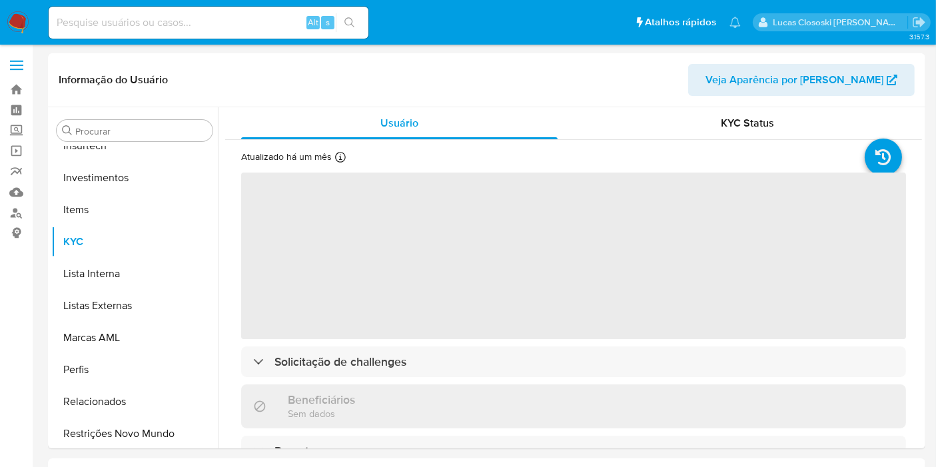
scroll to position [626, 0]
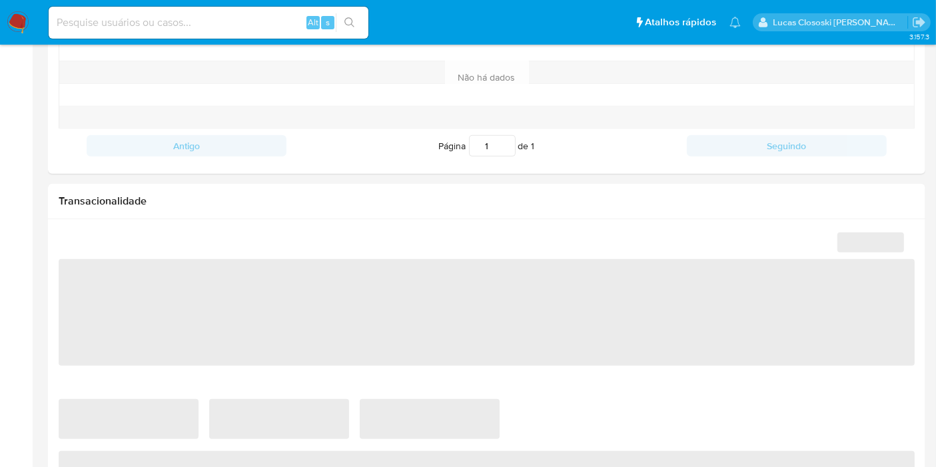
select select "10"
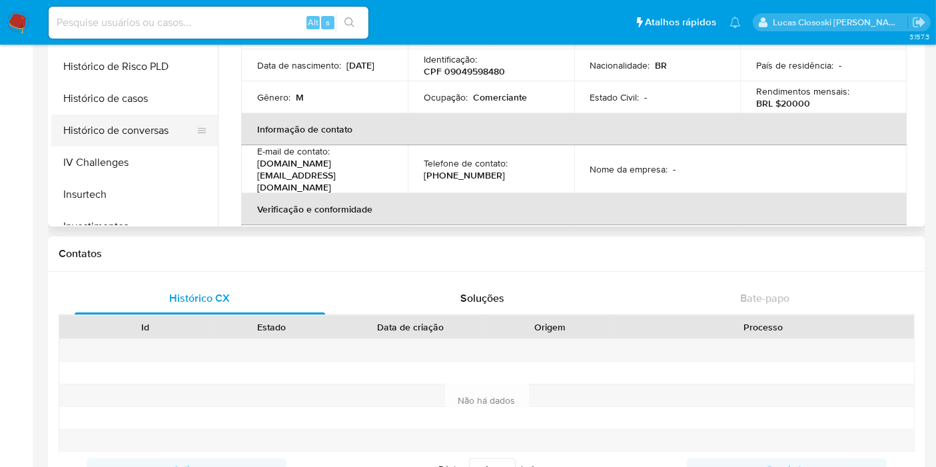
scroll to position [330, 0]
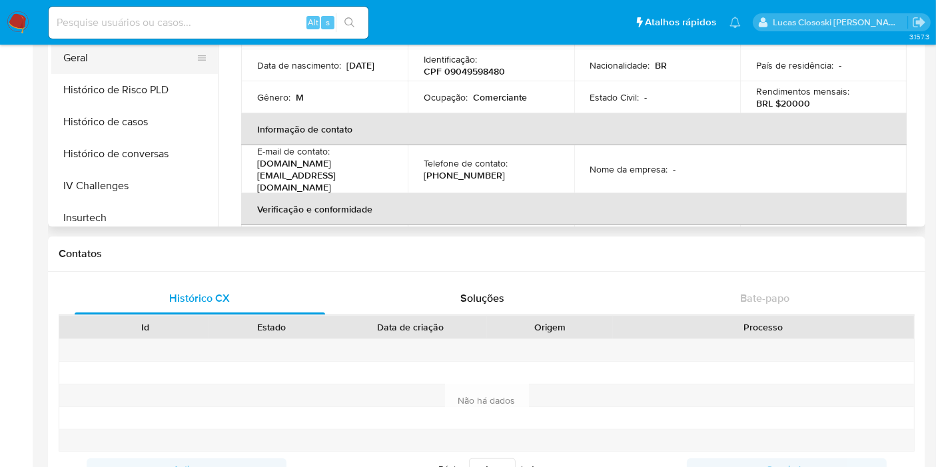
click at [87, 70] on button "Geral" at bounding box center [129, 58] width 156 height 32
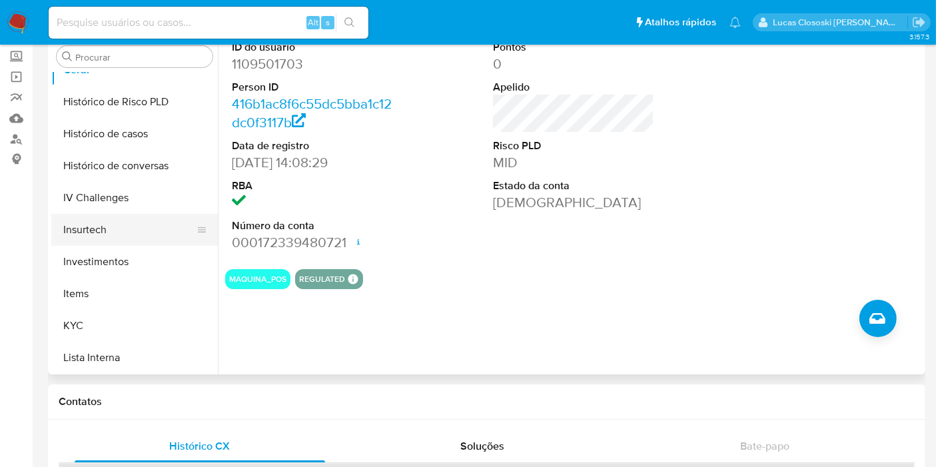
scroll to position [552, 0]
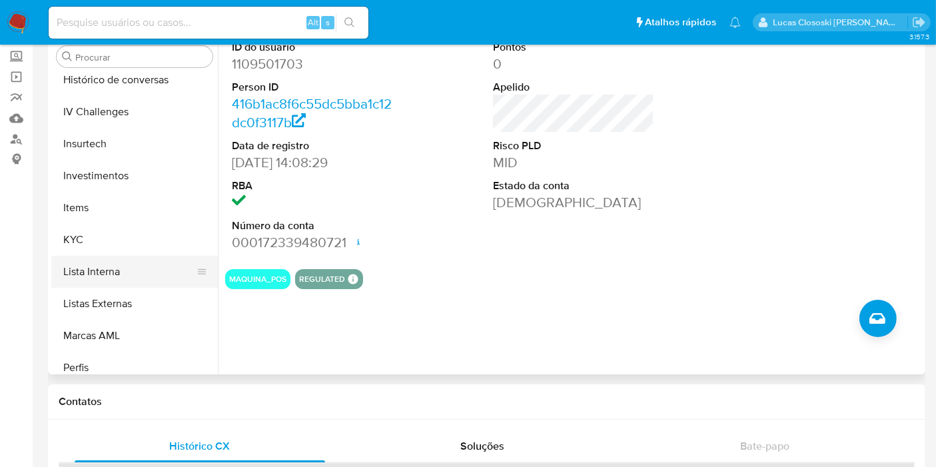
click at [135, 260] on button "Lista Interna" at bounding box center [129, 272] width 156 height 32
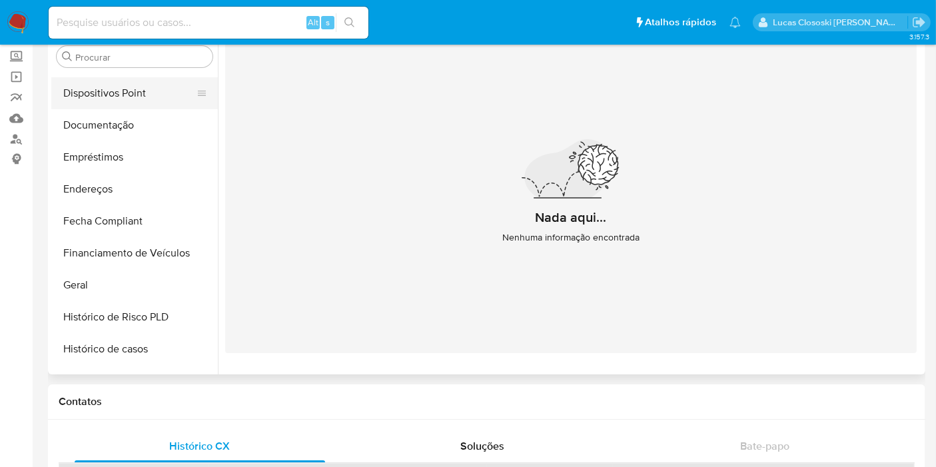
scroll to position [182, 0]
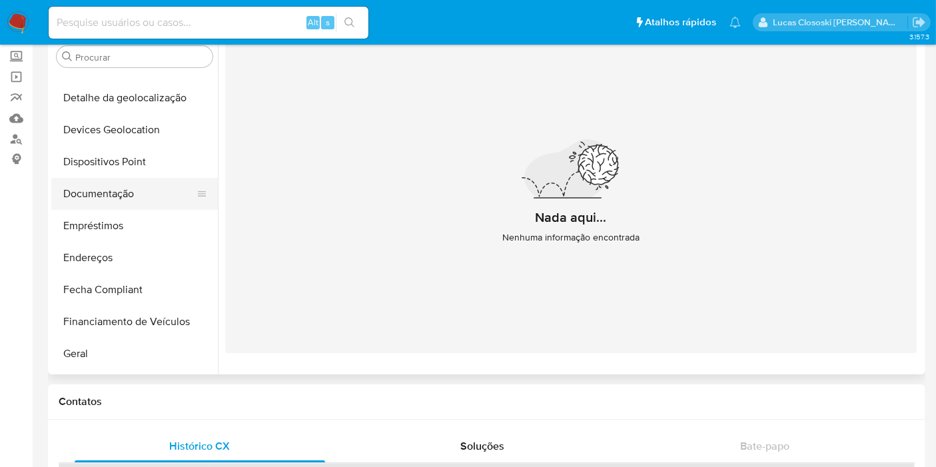
click at [110, 183] on button "Documentação" at bounding box center [129, 194] width 156 height 32
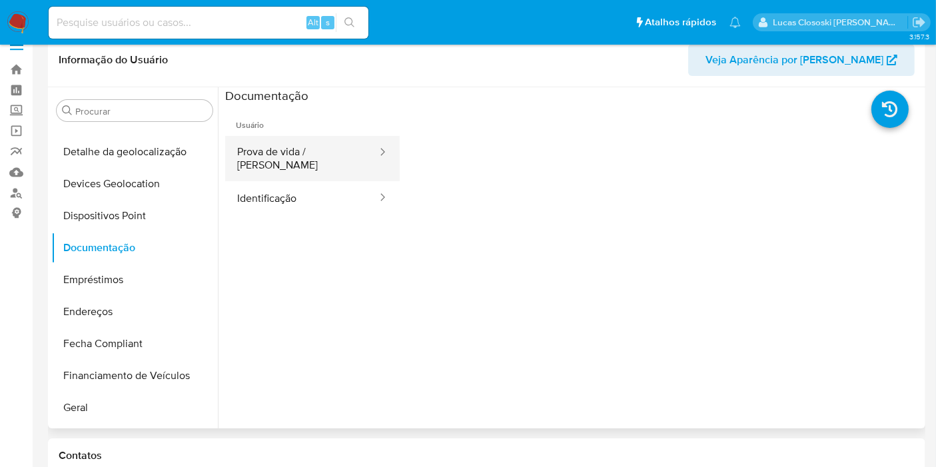
scroll to position [0, 0]
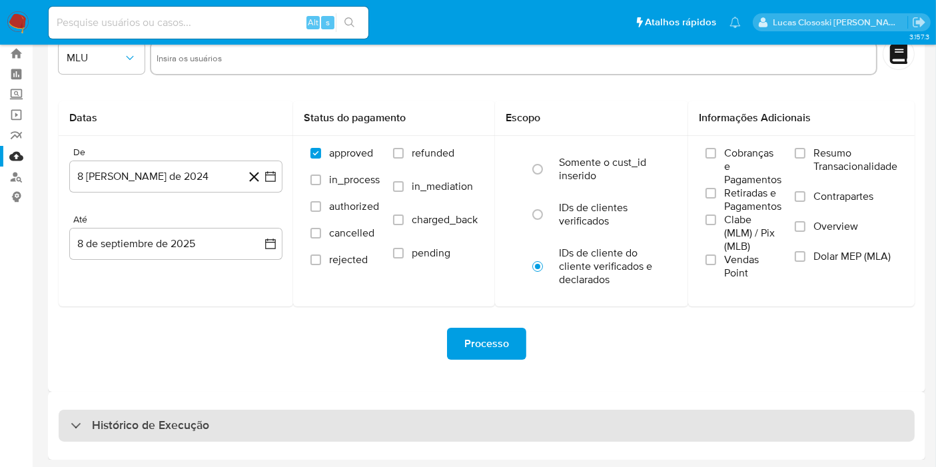
click at [269, 425] on div "Histórico de Execução" at bounding box center [487, 425] width 856 height 32
select select "10"
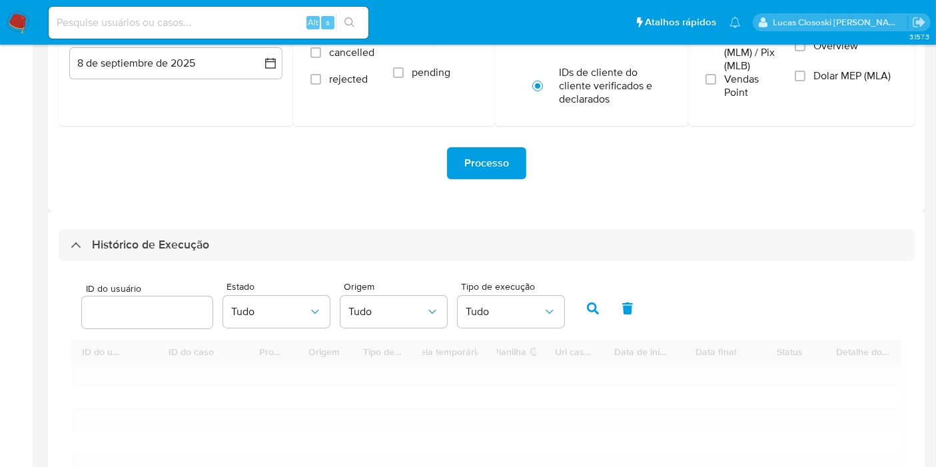
scroll to position [332, 0]
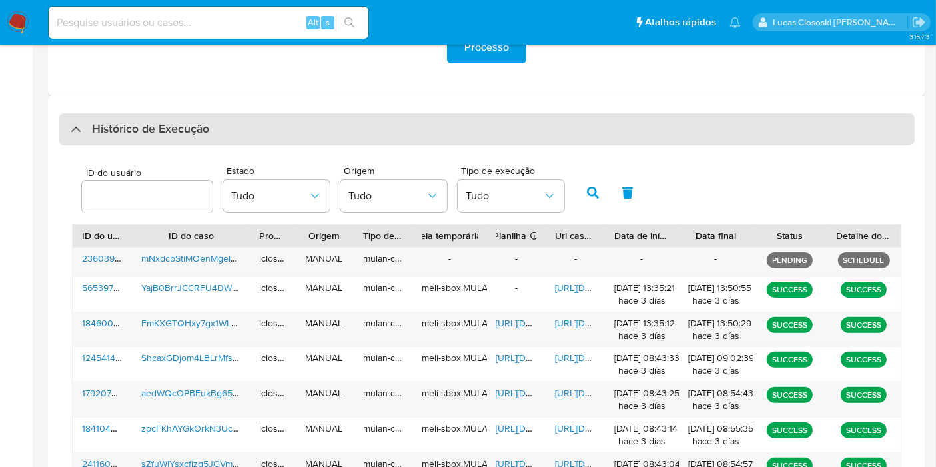
click at [237, 134] on div "Histórico de Execução" at bounding box center [487, 129] width 856 height 32
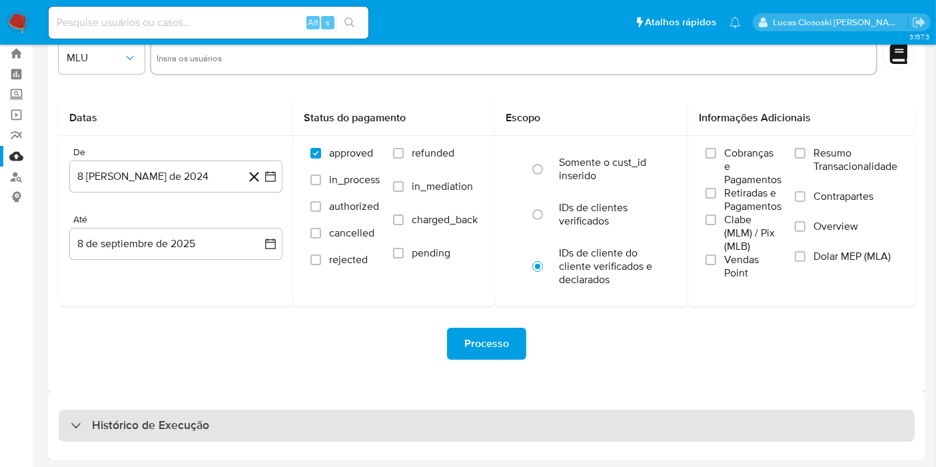
click at [225, 411] on div "Histórico de Execução" at bounding box center [487, 425] width 856 height 32
select select "10"
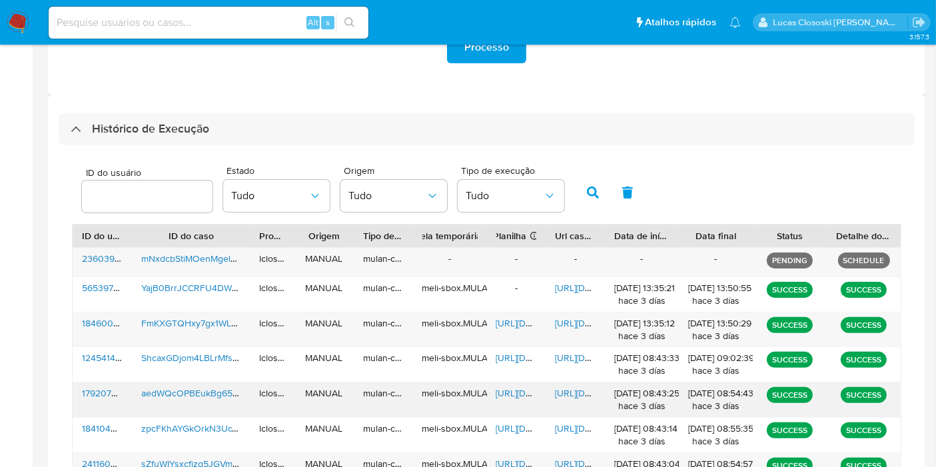
scroll to position [406, 0]
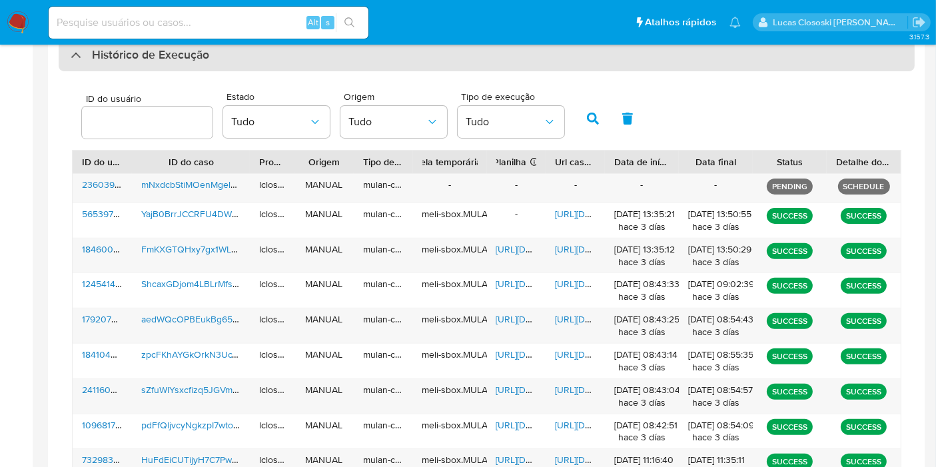
click at [250, 68] on div "Histórico de Execução" at bounding box center [487, 55] width 856 height 32
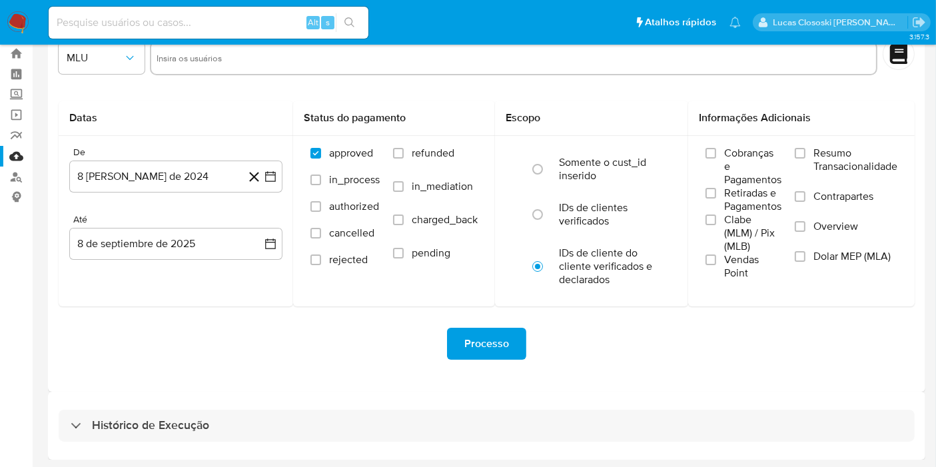
click at [217, 392] on div "Histórico de Execução" at bounding box center [486, 426] width 877 height 68
click at [217, 405] on div "Histórico de Execução" at bounding box center [486, 426] width 877 height 68
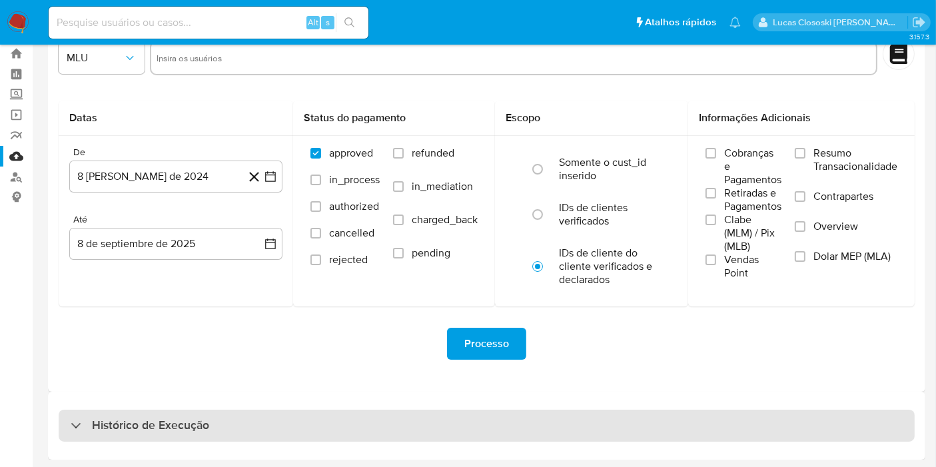
click at [217, 418] on div "Histórico de Execução" at bounding box center [487, 425] width 856 height 32
select select "10"
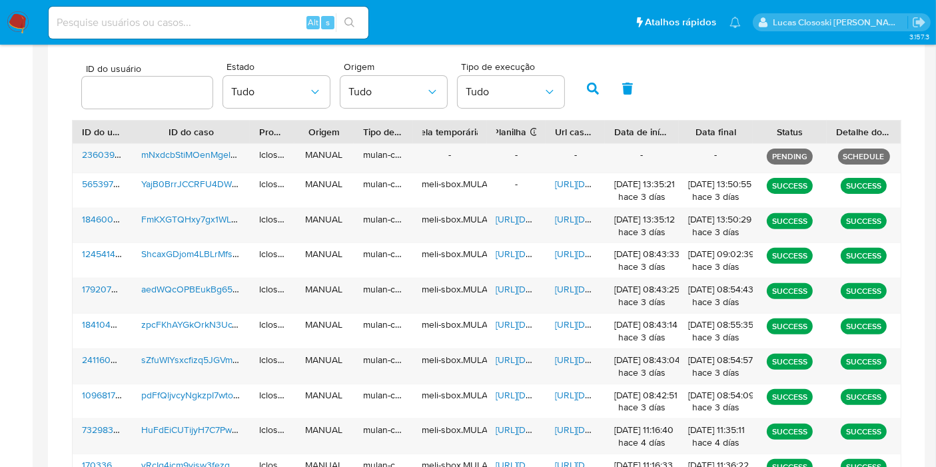
scroll to position [383, 0]
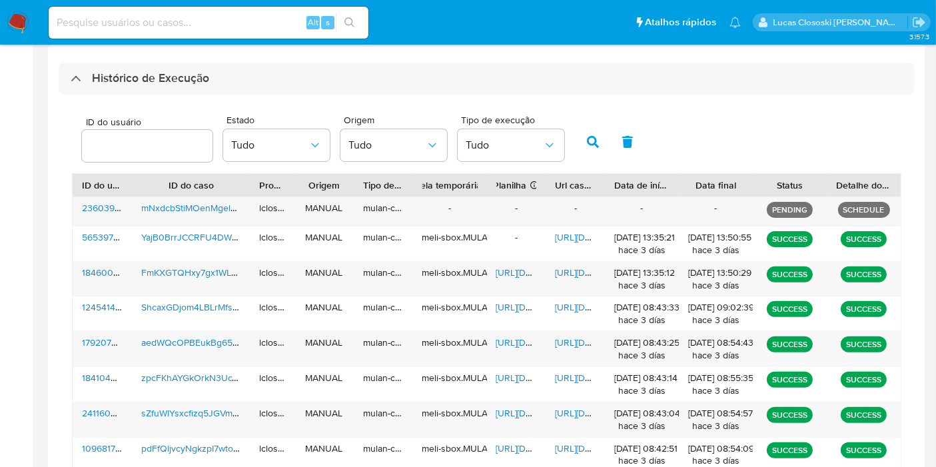
click at [220, 95] on div "ID do usuário Estado Tudo Origem Tudo Tipo de execução Tudo ID do usuário ID do…" at bounding box center [487, 343] width 856 height 497
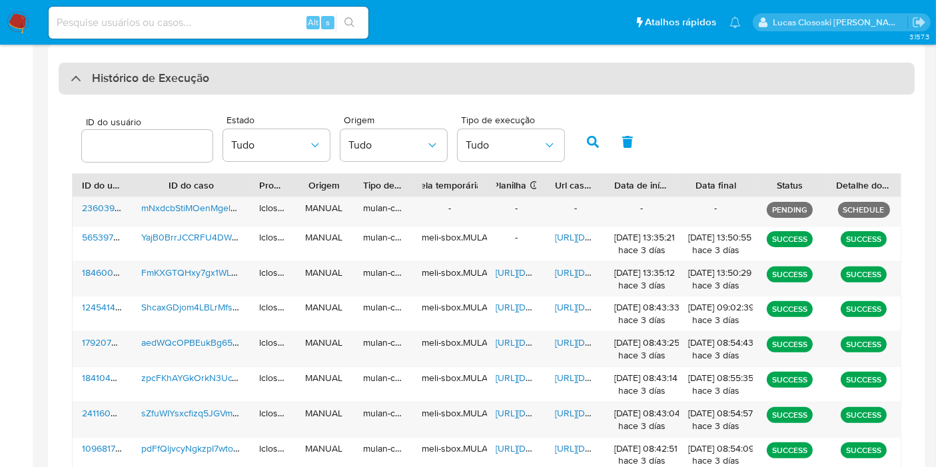
click at [218, 68] on div "Histórico de Execução" at bounding box center [487, 79] width 856 height 32
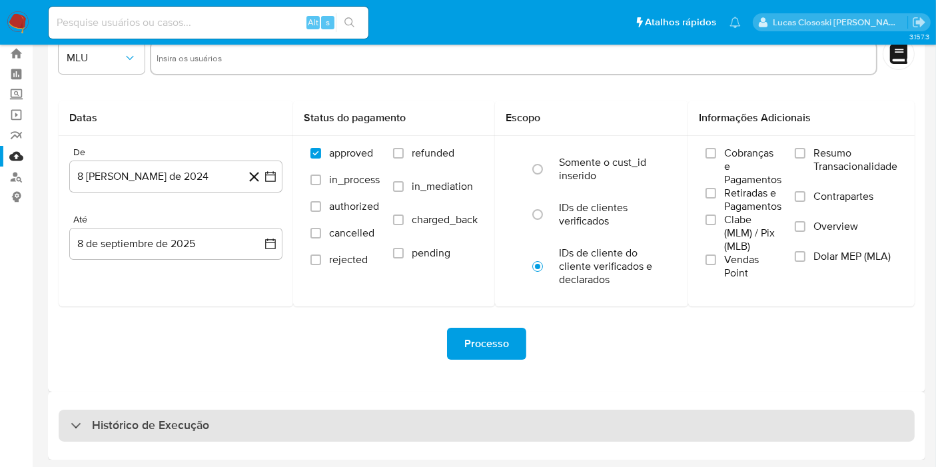
click at [240, 417] on div "Histórico de Execução" at bounding box center [487, 425] width 856 height 32
select select "10"
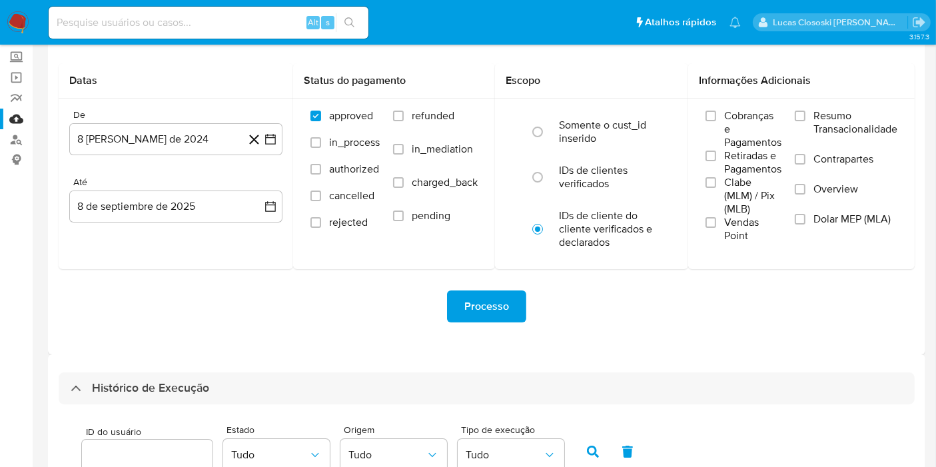
scroll to position [0, 0]
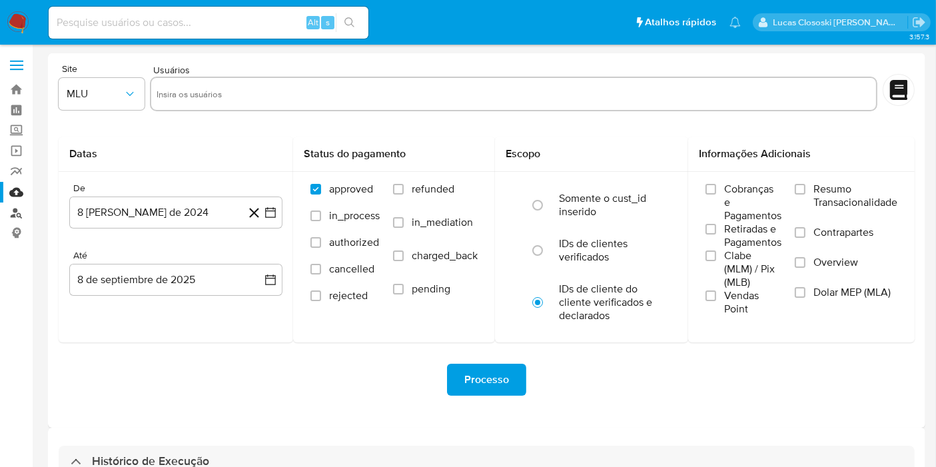
click at [12, 218] on link "Localizador de pessoas" at bounding box center [79, 212] width 158 height 21
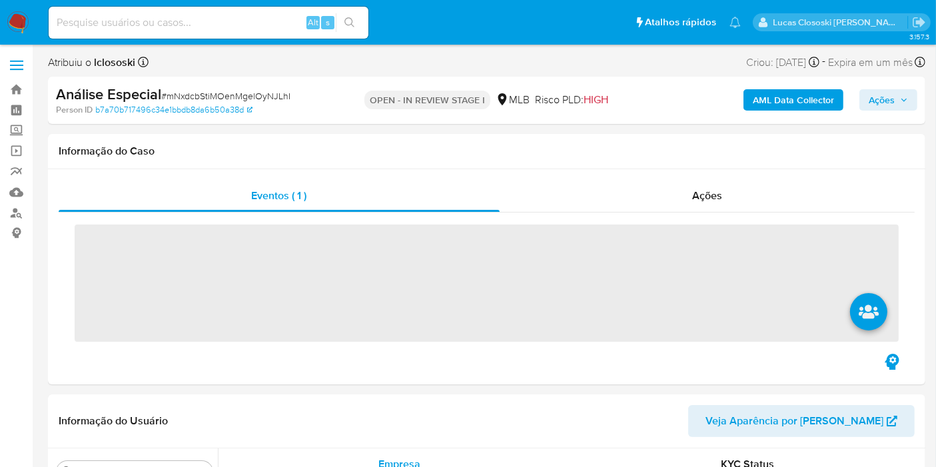
click at [11, 18] on img at bounding box center [18, 22] width 23 height 23
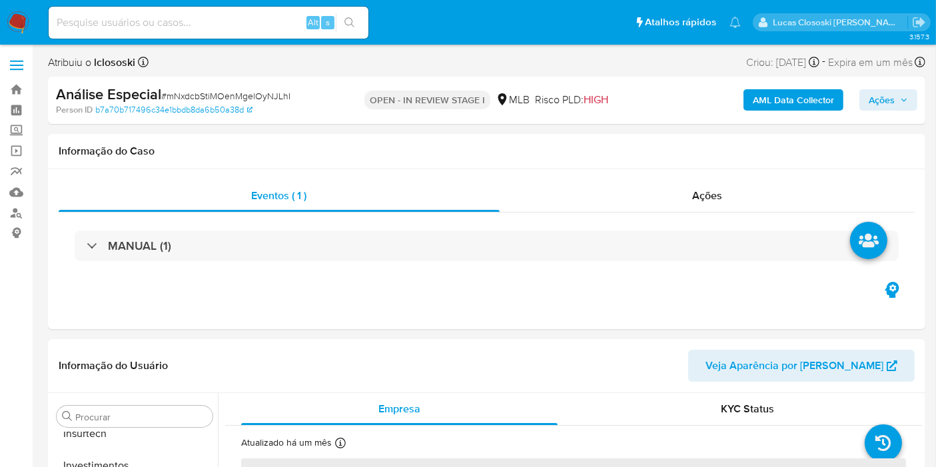
scroll to position [626, 0]
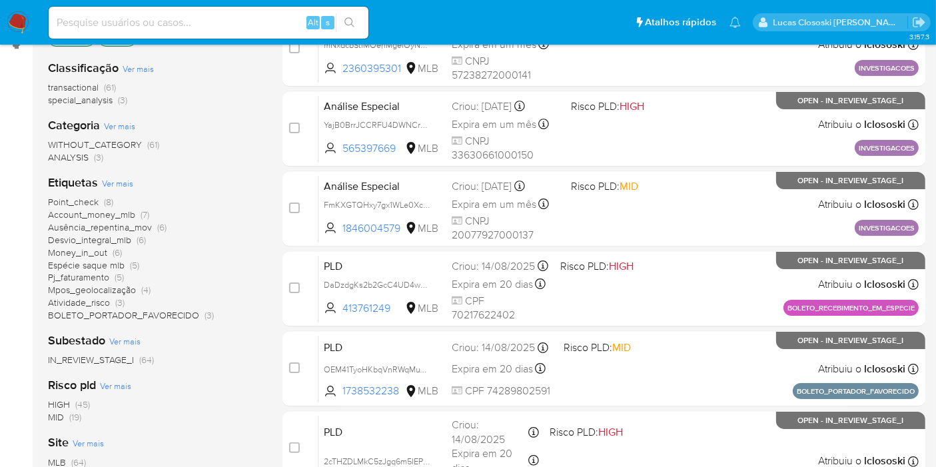
scroll to position [222, 0]
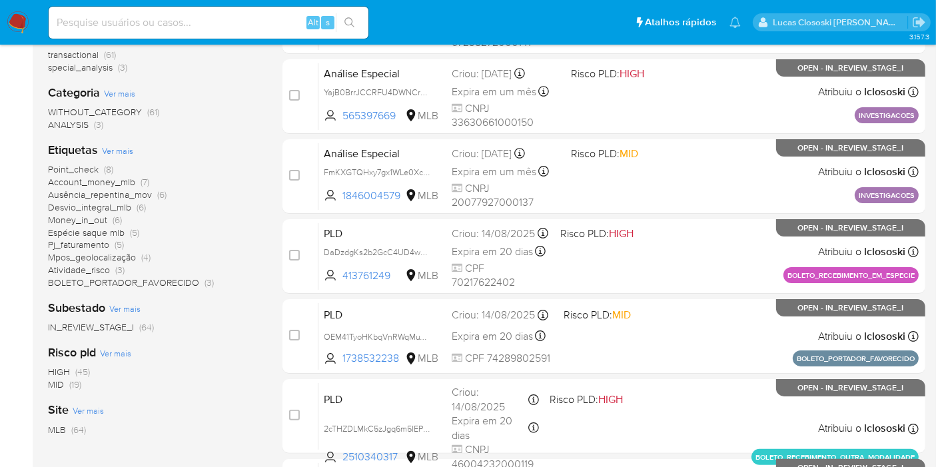
click at [193, 281] on span "BOLETO_PORTADOR_FAVORECIDO" at bounding box center [123, 282] width 151 height 13
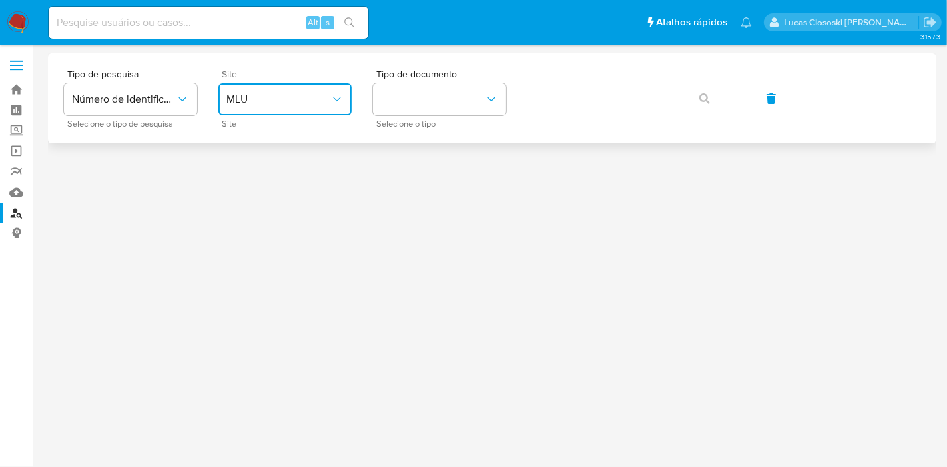
click at [271, 94] on span "MLU" at bounding box center [278, 99] width 104 height 13
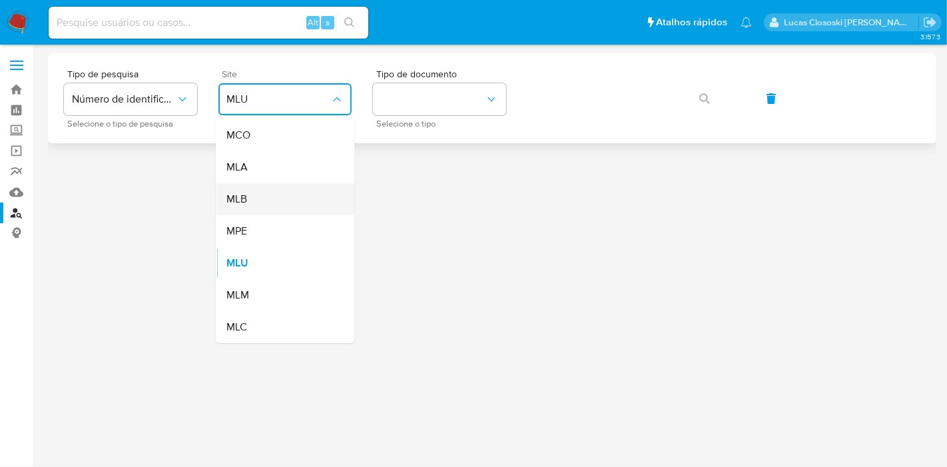
click at [264, 193] on div "MLB" at bounding box center [280, 199] width 109 height 32
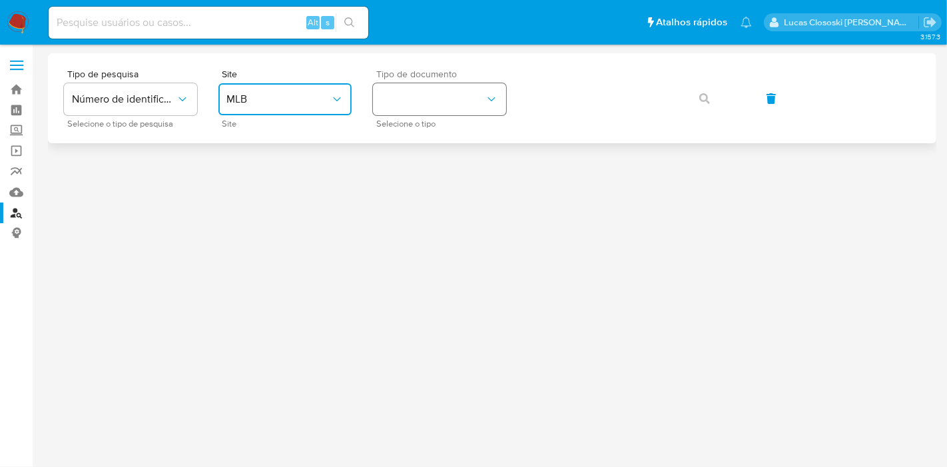
click at [389, 109] on button "identificationType" at bounding box center [439, 99] width 133 height 32
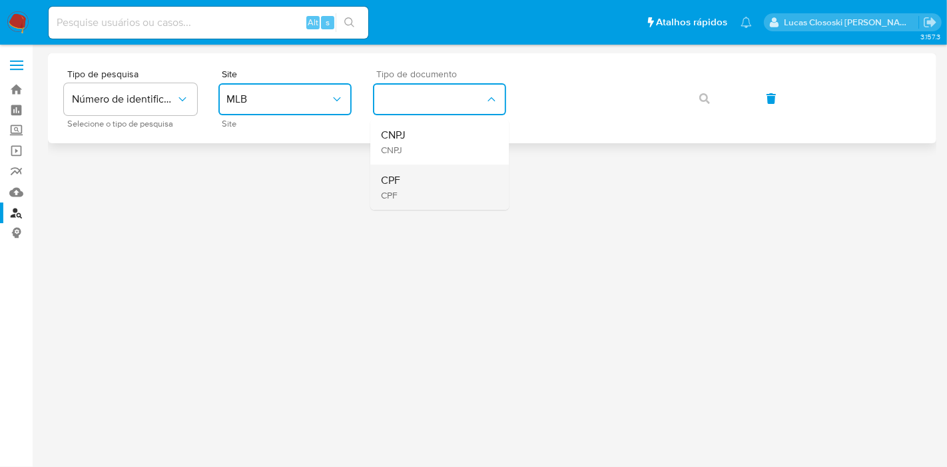
click at [409, 176] on div "CPF CPF" at bounding box center [435, 186] width 109 height 45
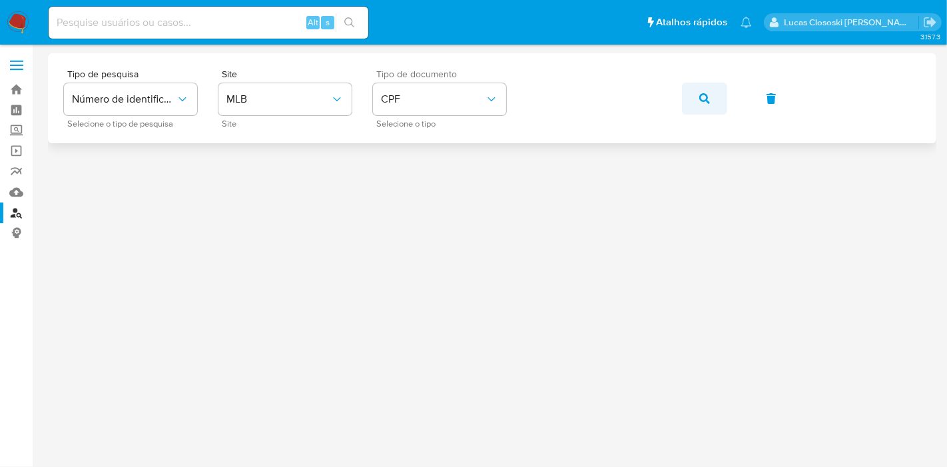
click at [699, 105] on span "button" at bounding box center [704, 98] width 11 height 29
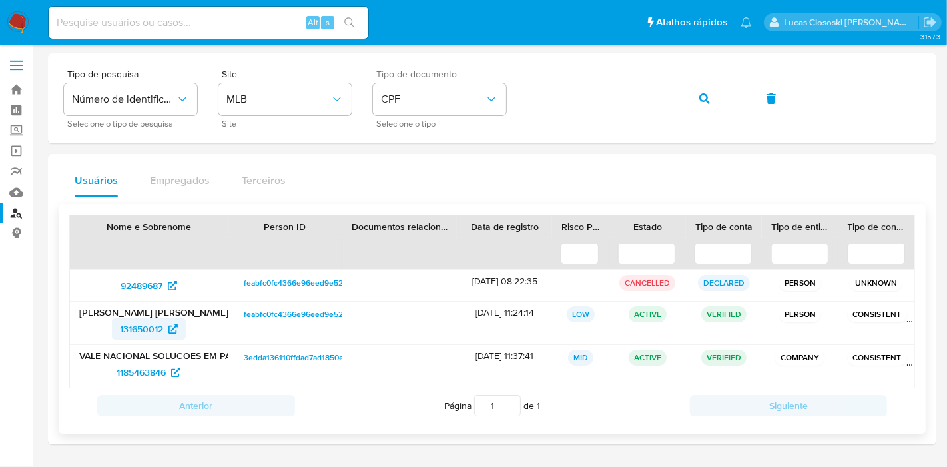
click at [123, 326] on span "131650012" at bounding box center [141, 328] width 43 height 21
click at [123, 372] on span "1185463846" at bounding box center [141, 372] width 49 height 21
click at [11, 184] on link "Mulan" at bounding box center [79, 192] width 158 height 21
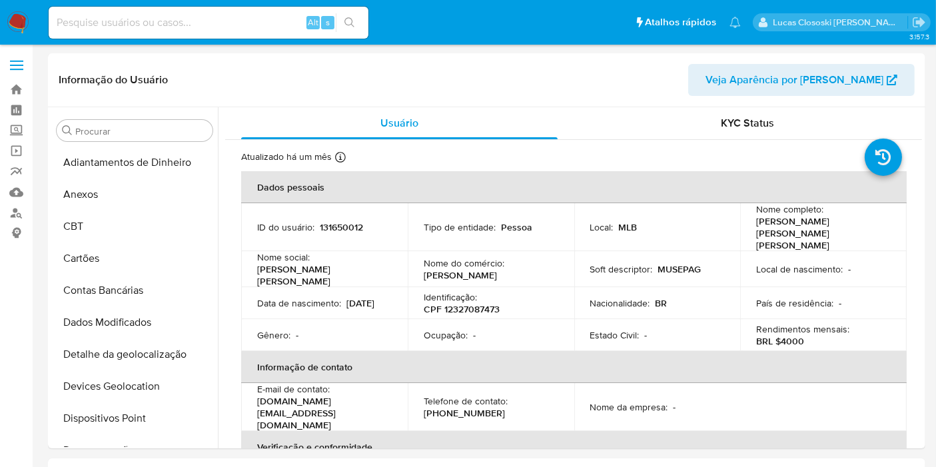
select select "10"
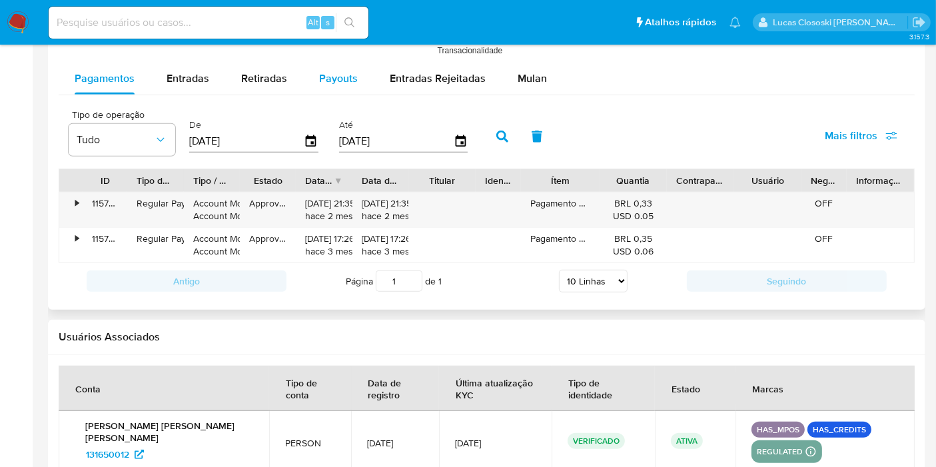
scroll to position [1137, 0]
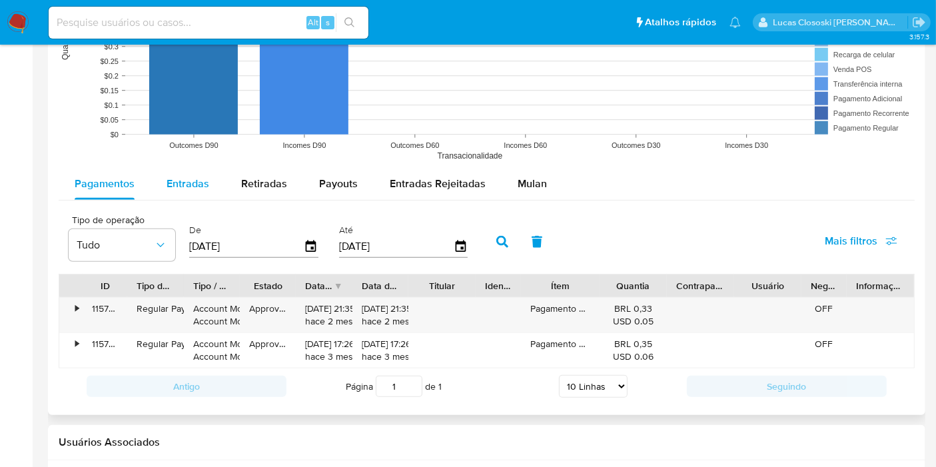
click at [158, 178] on button "Entradas" at bounding box center [187, 184] width 75 height 32
select select "10"
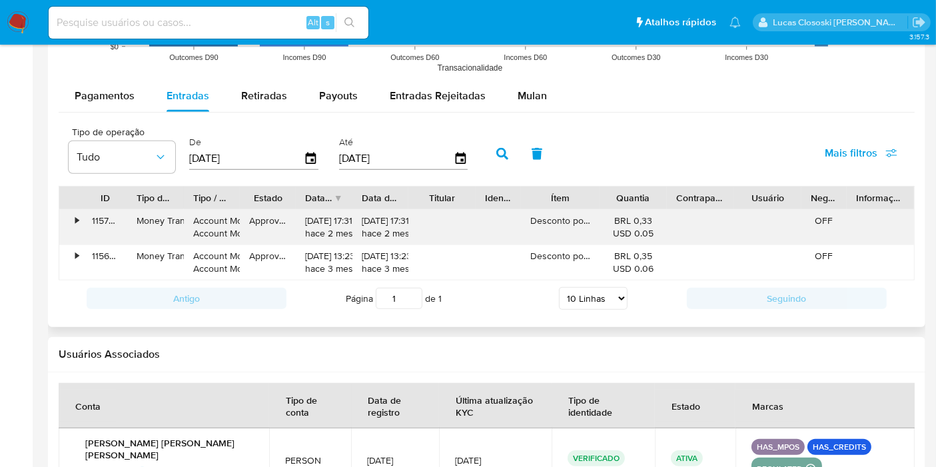
scroll to position [1284, 0]
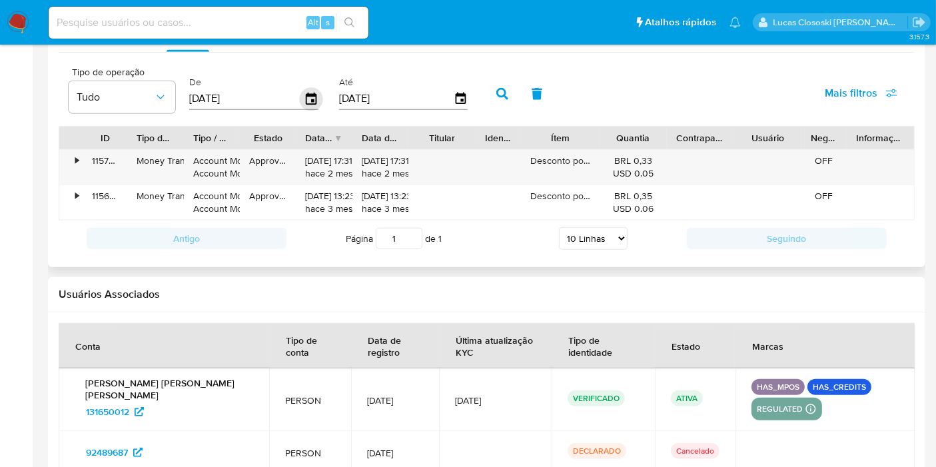
click at [302, 101] on icon "button" at bounding box center [311, 98] width 23 height 23
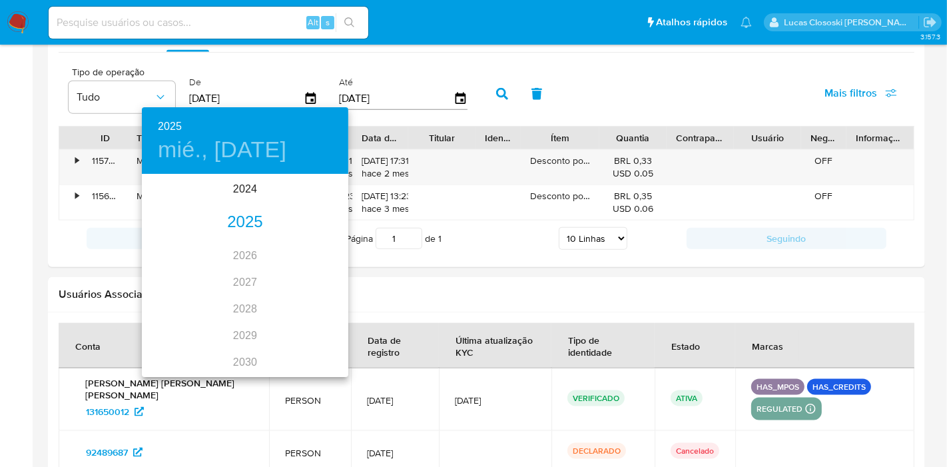
click at [242, 212] on div "2025" at bounding box center [245, 222] width 206 height 27
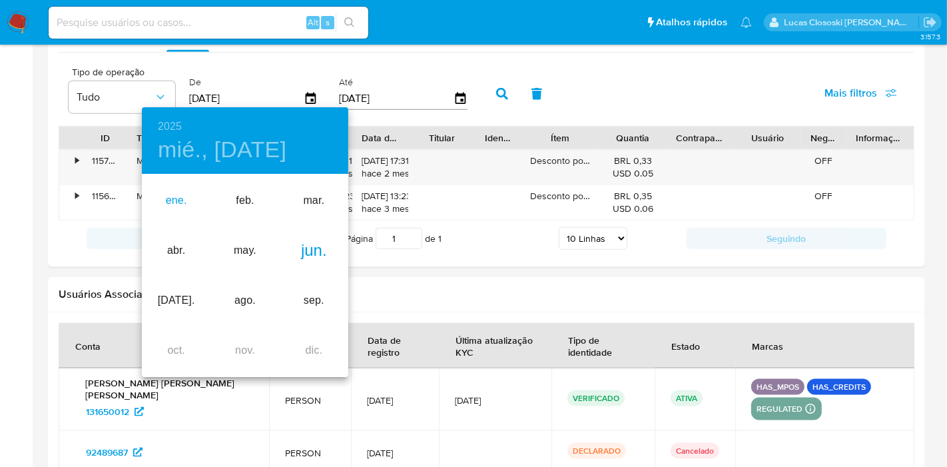
click at [191, 201] on div "ene." at bounding box center [176, 201] width 69 height 50
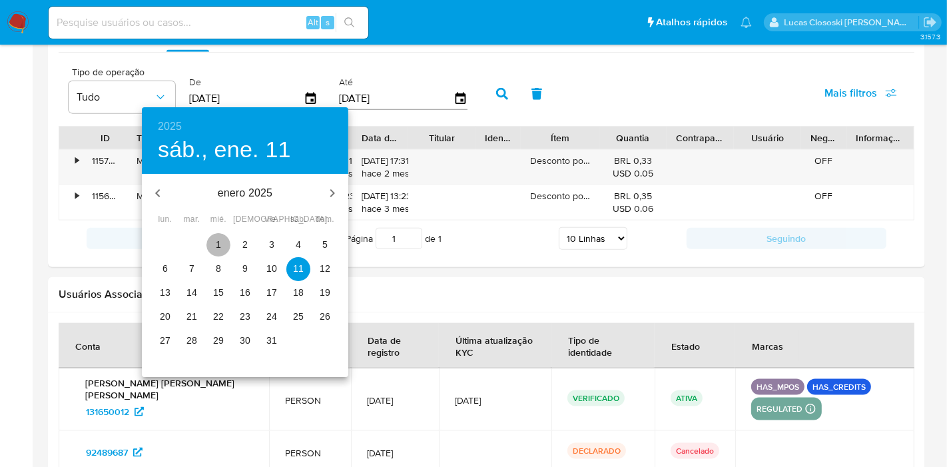
click at [225, 237] on button "1" at bounding box center [218, 245] width 24 height 24
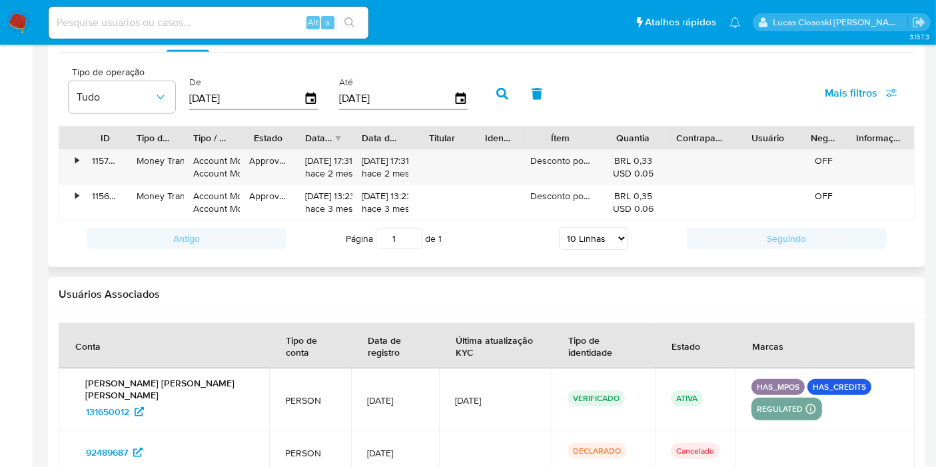
click at [519, 94] on button "button" at bounding box center [536, 94] width 35 height 32
click at [300, 97] on icon "button" at bounding box center [311, 98] width 23 height 23
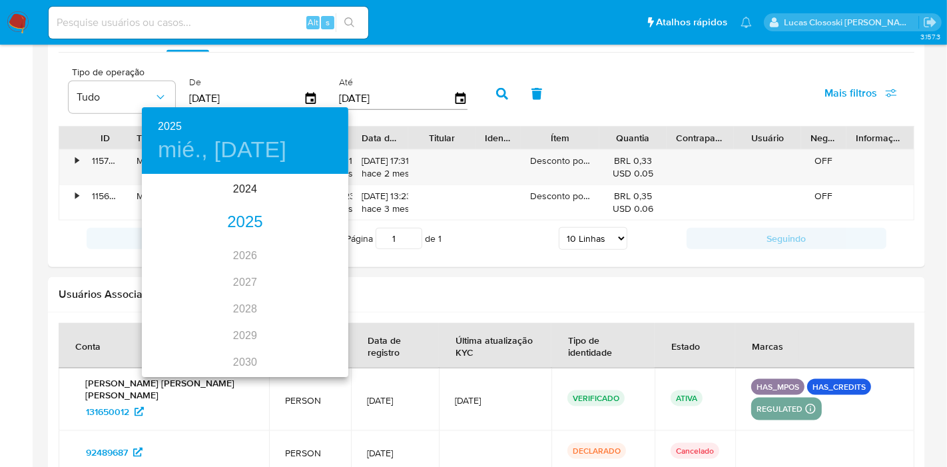
click at [248, 222] on div "2025" at bounding box center [245, 222] width 206 height 27
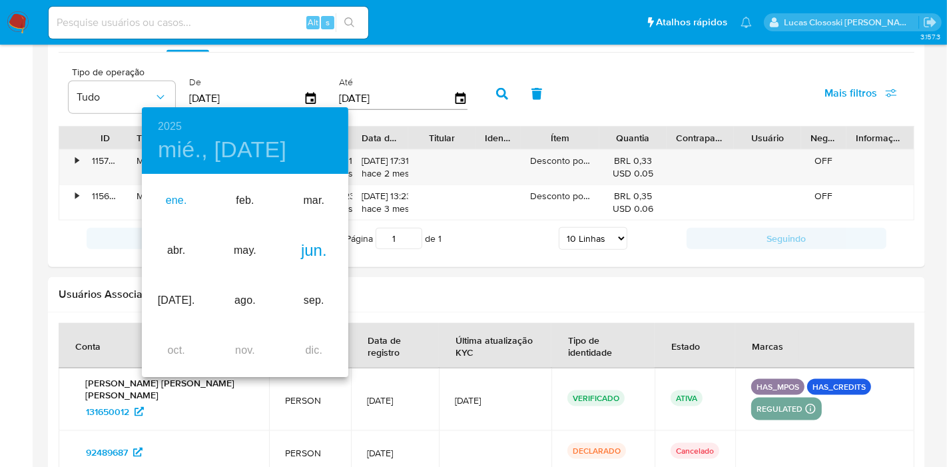
click at [164, 201] on div "ene." at bounding box center [176, 201] width 69 height 50
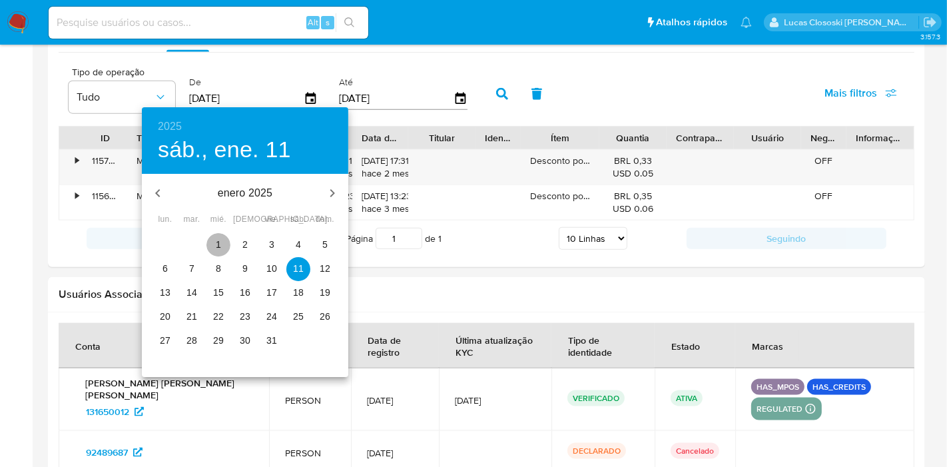
click at [214, 250] on span "1" at bounding box center [218, 244] width 24 height 13
type input "01/01/2025"
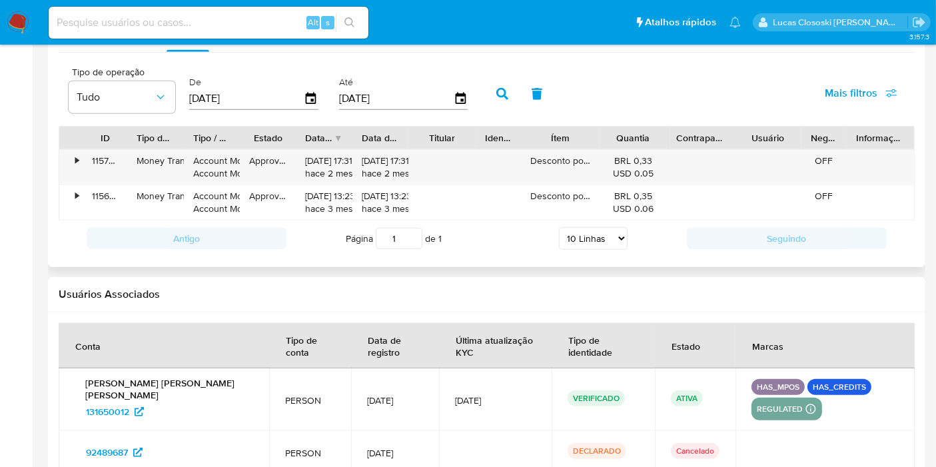
click at [485, 83] on button "button" at bounding box center [502, 94] width 35 height 32
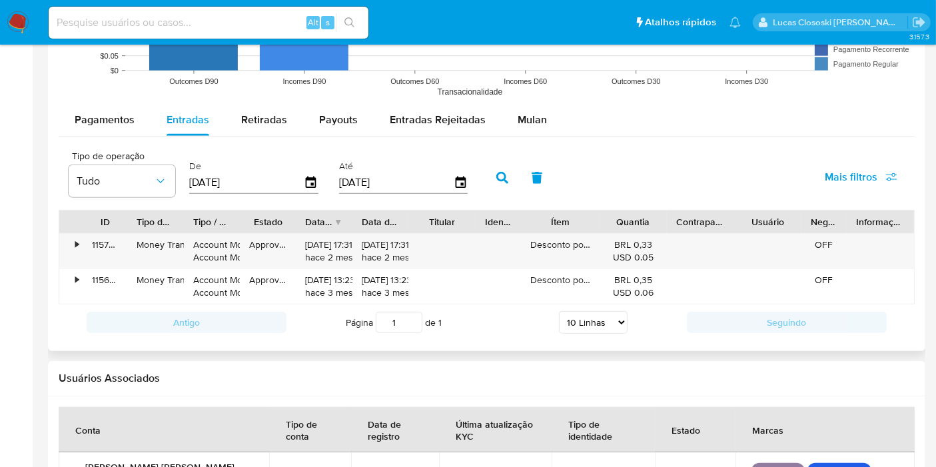
scroll to position [1137, 0]
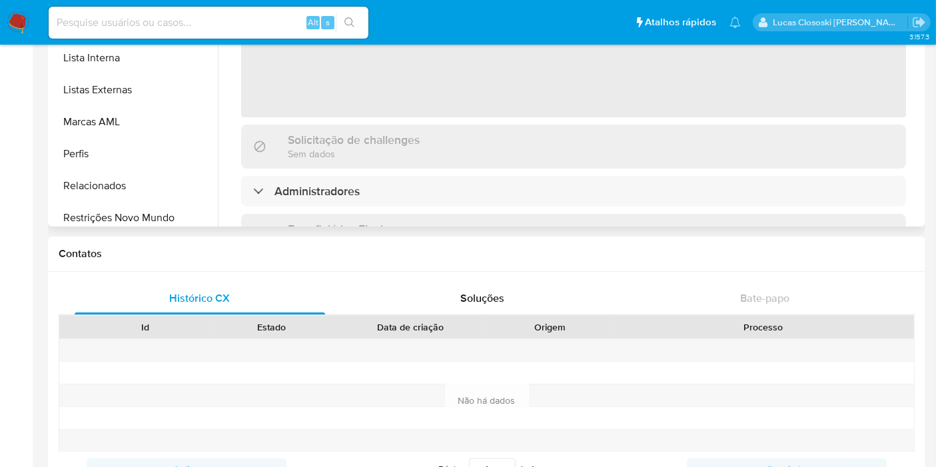
scroll to position [626, 0]
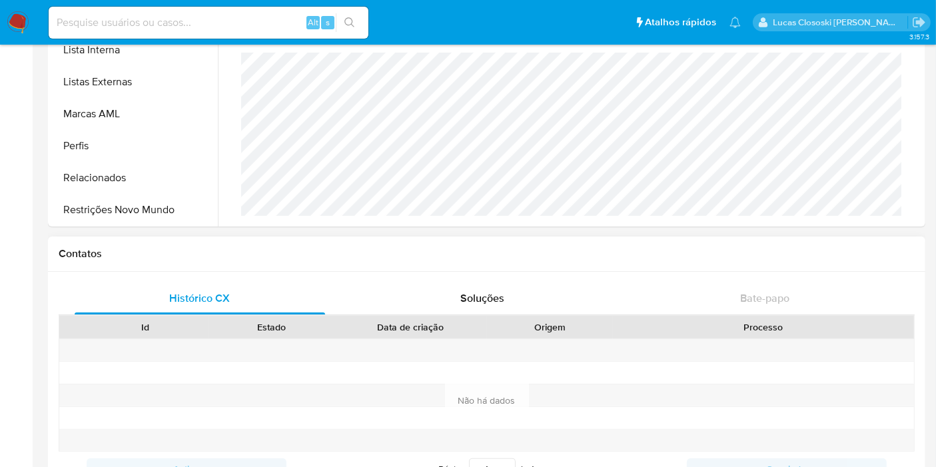
select select "10"
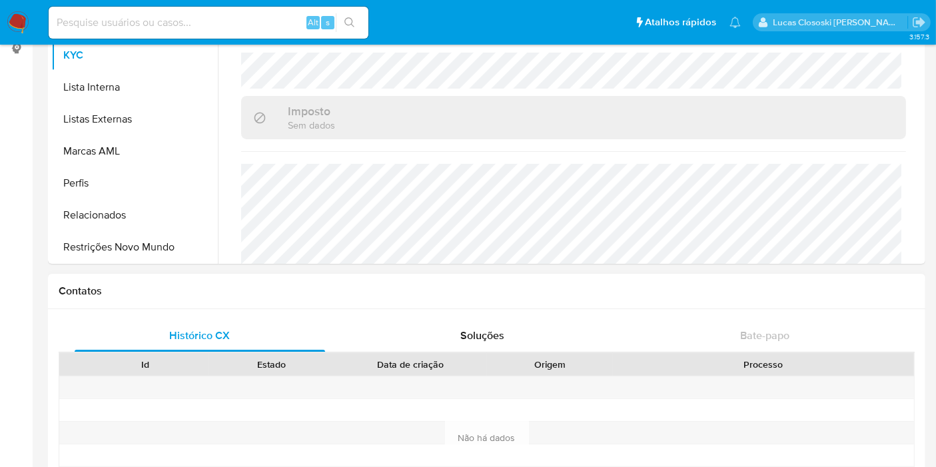
scroll to position [74, 0]
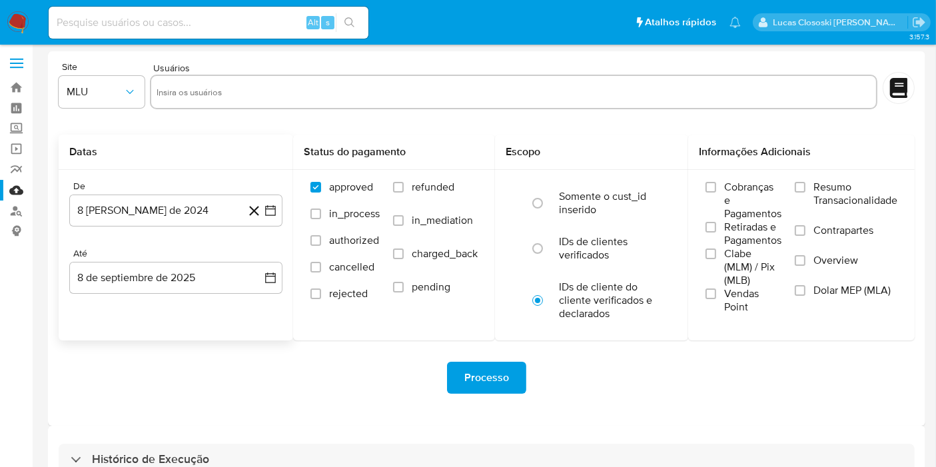
scroll to position [36, 0]
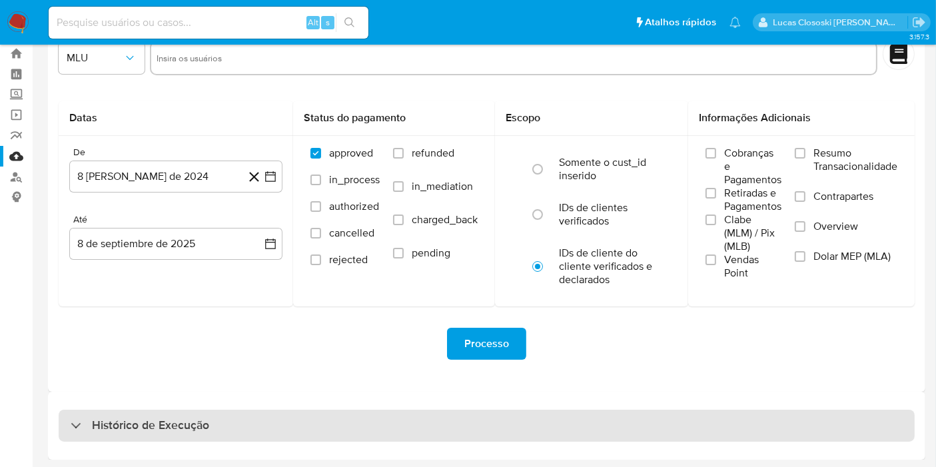
click at [364, 427] on div "Histórico de Execução" at bounding box center [487, 425] width 856 height 32
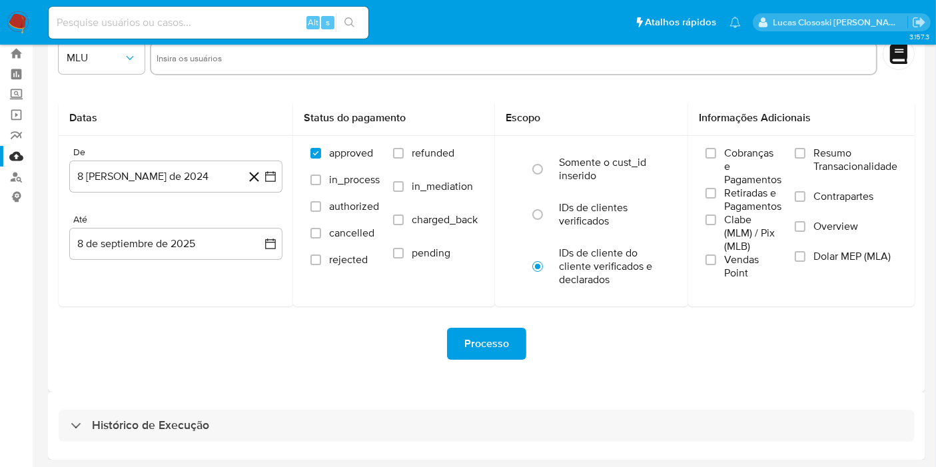
select select "10"
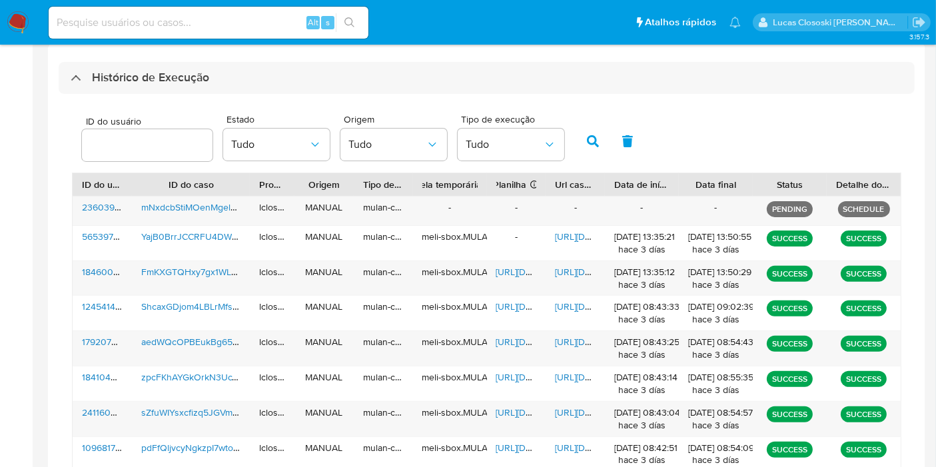
scroll to position [406, 0]
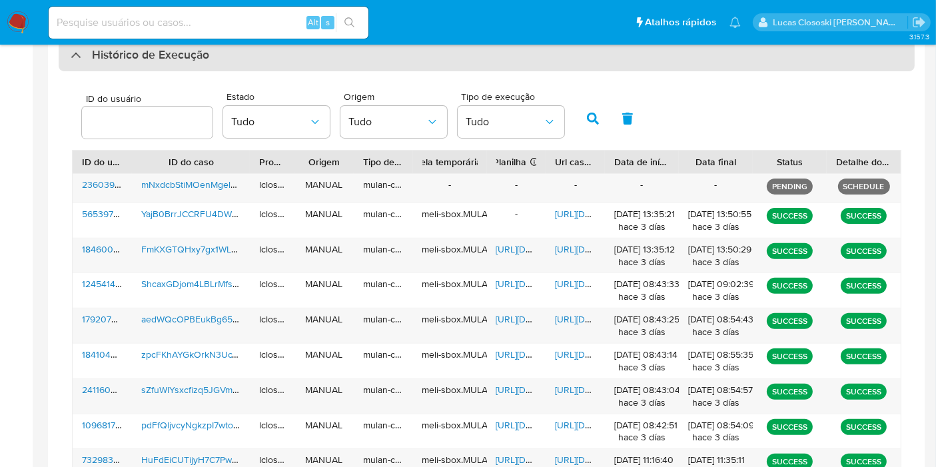
click at [503, 55] on div "Histórico de Execução" at bounding box center [487, 55] width 856 height 32
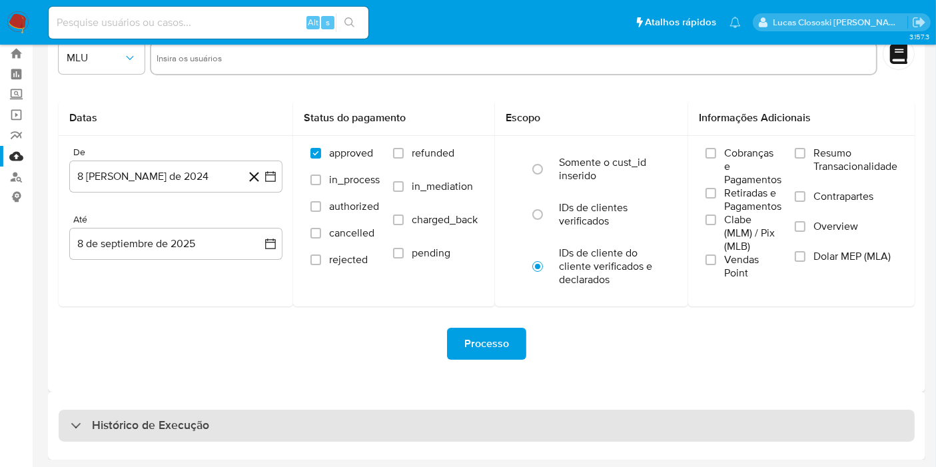
click at [348, 427] on div "Histórico de Execução" at bounding box center [487, 425] width 856 height 32
select select "10"
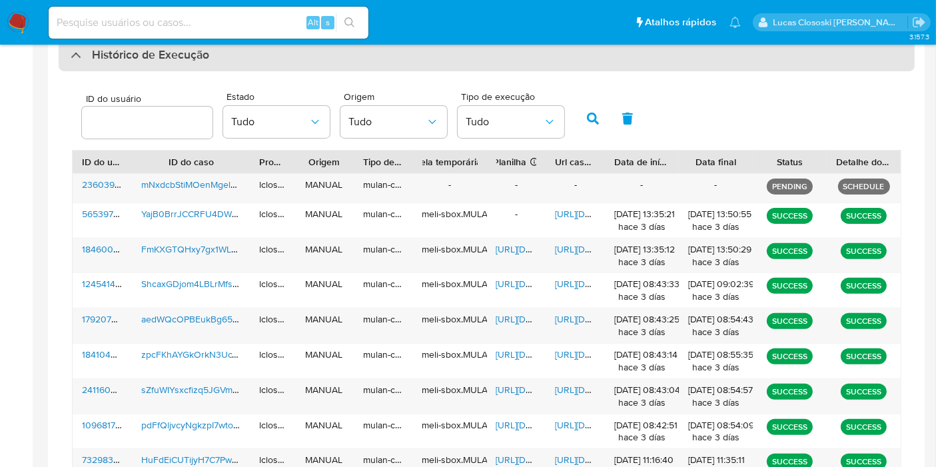
click at [295, 69] on div "Histórico de Execução" at bounding box center [487, 55] width 856 height 32
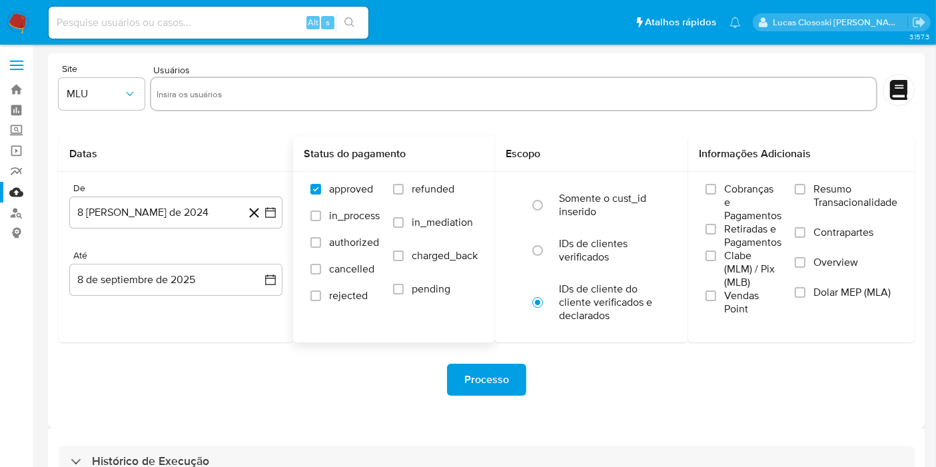
scroll to position [36, 0]
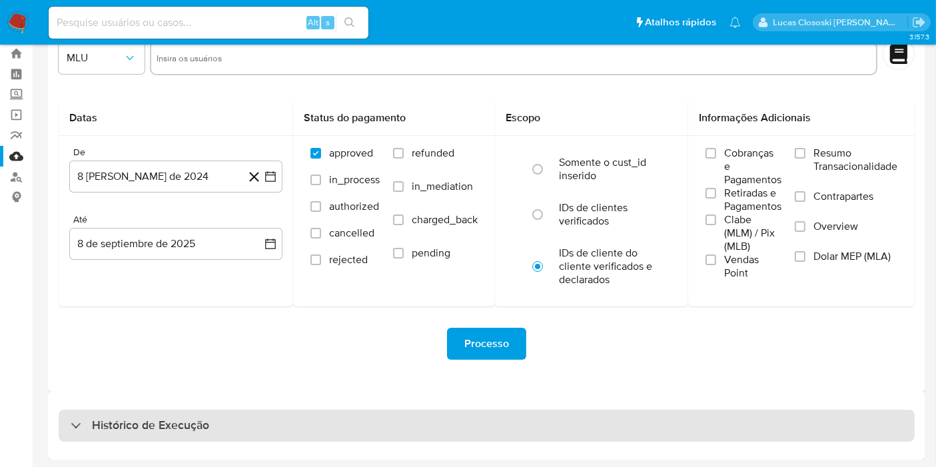
click at [200, 419] on h3 "Histórico de Execução" at bounding box center [150, 425] width 117 height 16
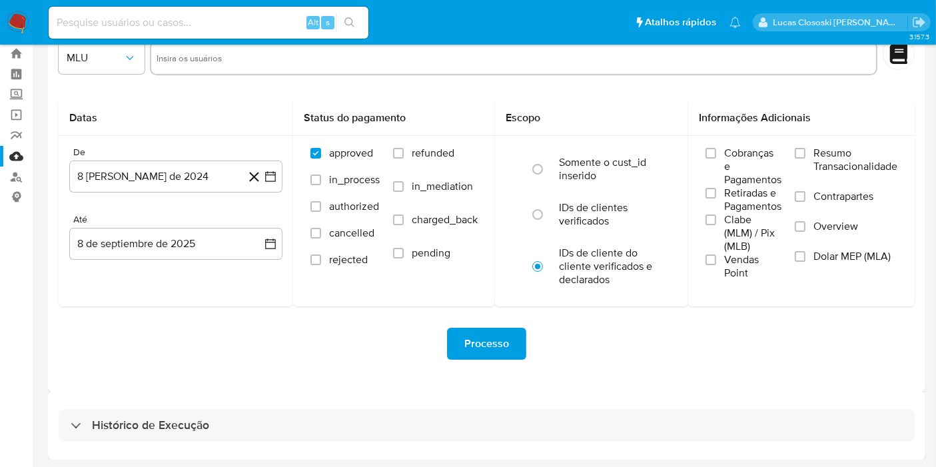
select select "10"
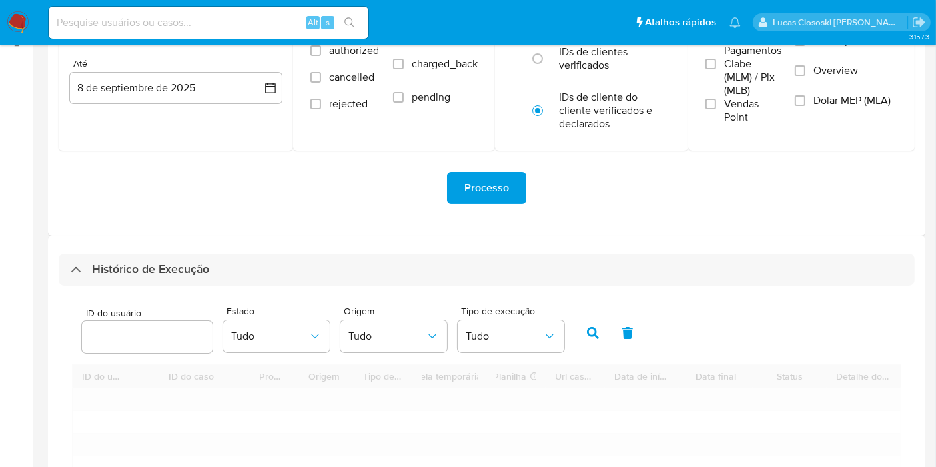
scroll to position [258, 0]
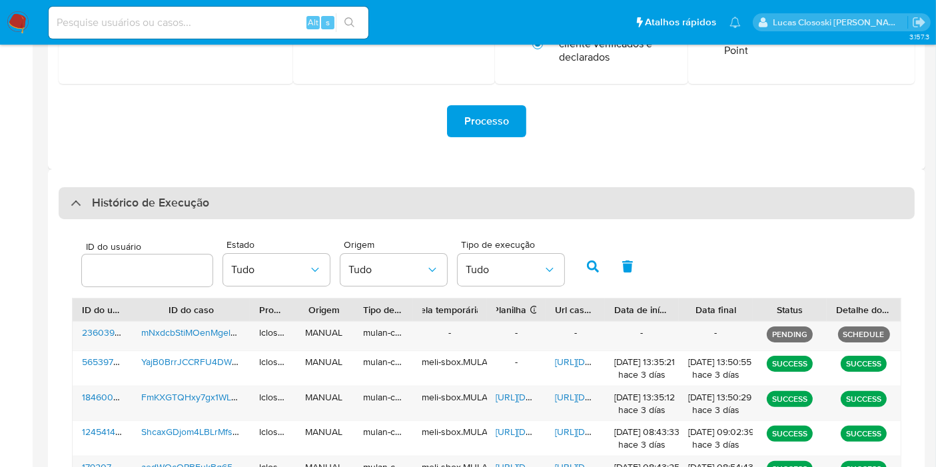
click at [222, 204] on div "Histórico de Execução" at bounding box center [487, 203] width 856 height 32
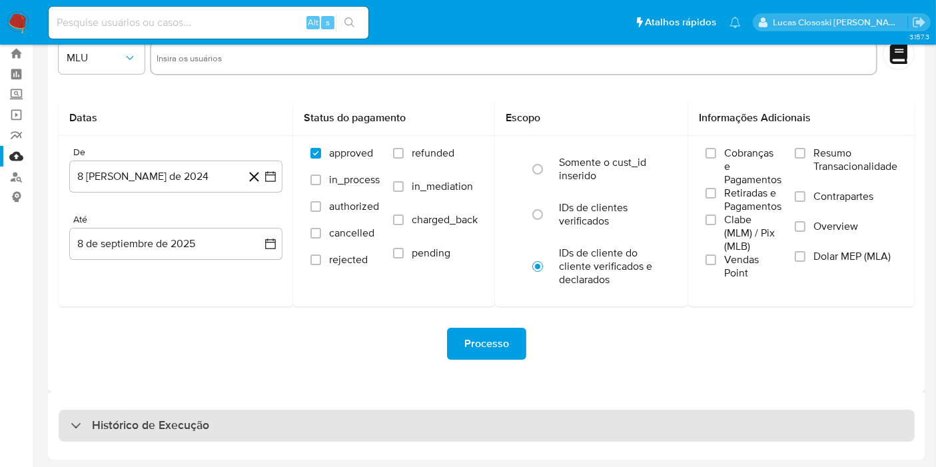
click at [260, 427] on div "Histórico de Execução" at bounding box center [487, 425] width 856 height 32
select select "10"
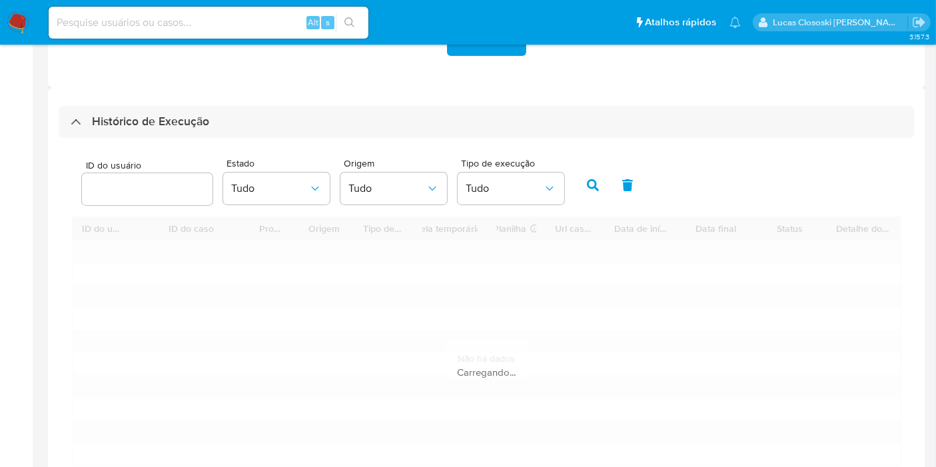
scroll to position [411, 0]
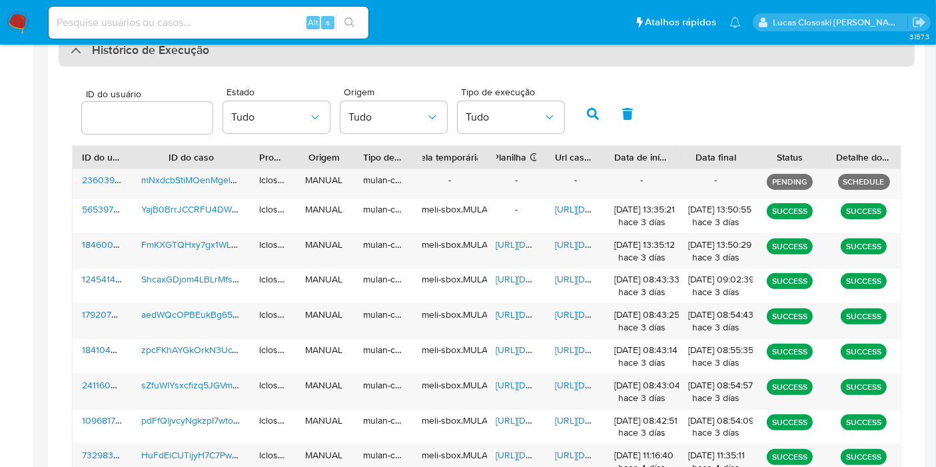
click at [76, 61] on div "Histórico de Execução" at bounding box center [487, 51] width 856 height 32
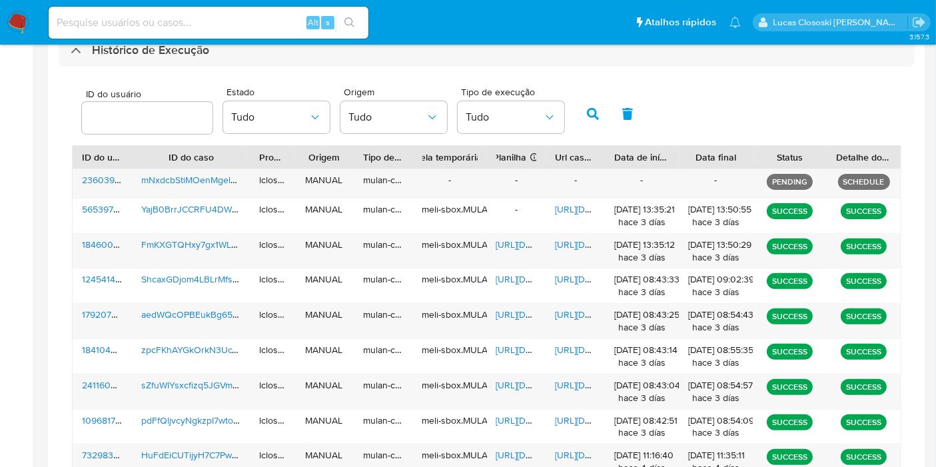
scroll to position [36, 0]
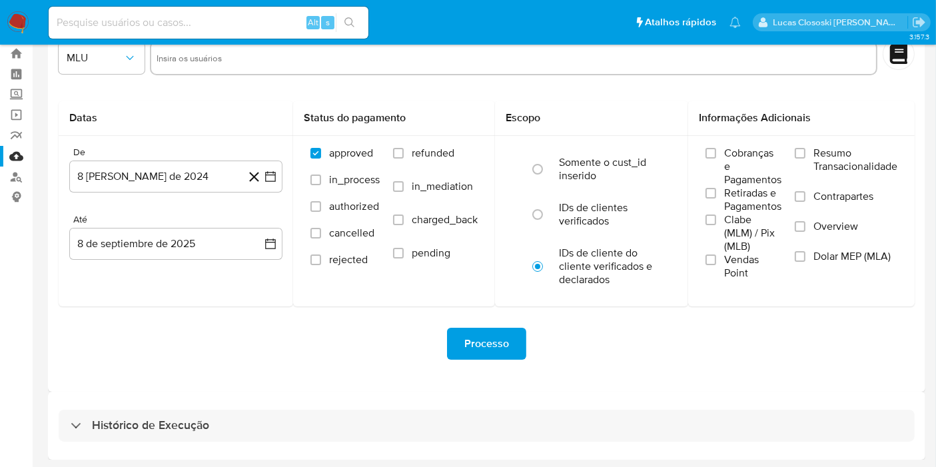
click at [290, 441] on div "Histórico de Execução" at bounding box center [486, 426] width 877 height 68
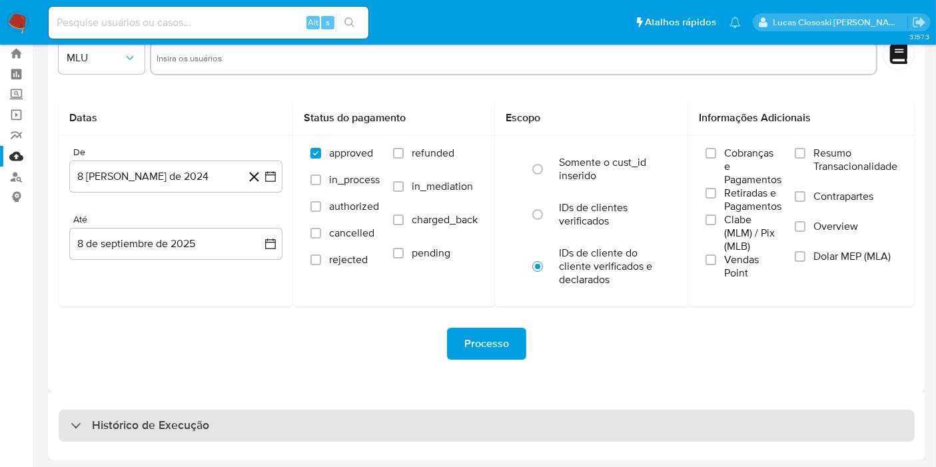
click at [285, 425] on div "Histórico de Execução" at bounding box center [487, 425] width 856 height 32
select select "10"
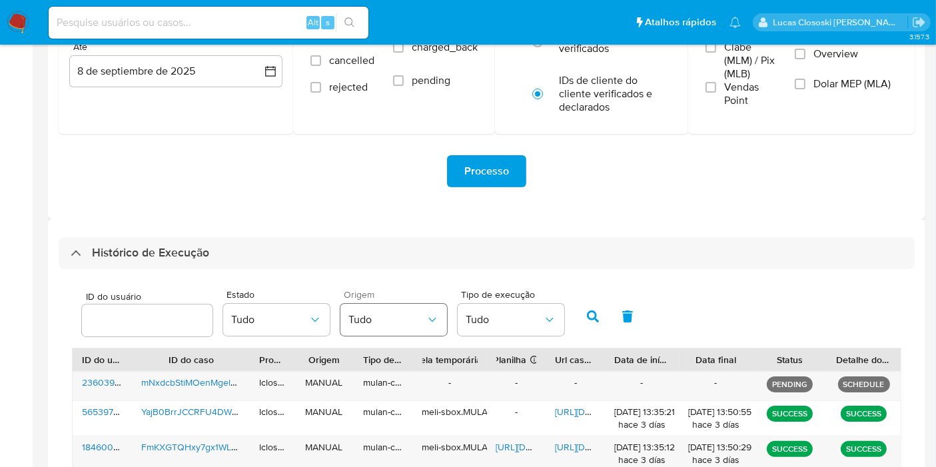
scroll to position [258, 0]
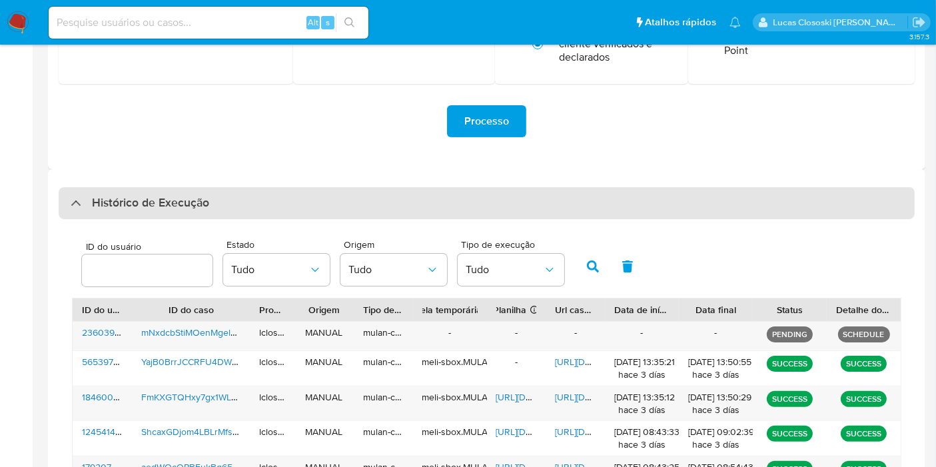
click at [184, 190] on div "Histórico de Execução" at bounding box center [487, 203] width 856 height 32
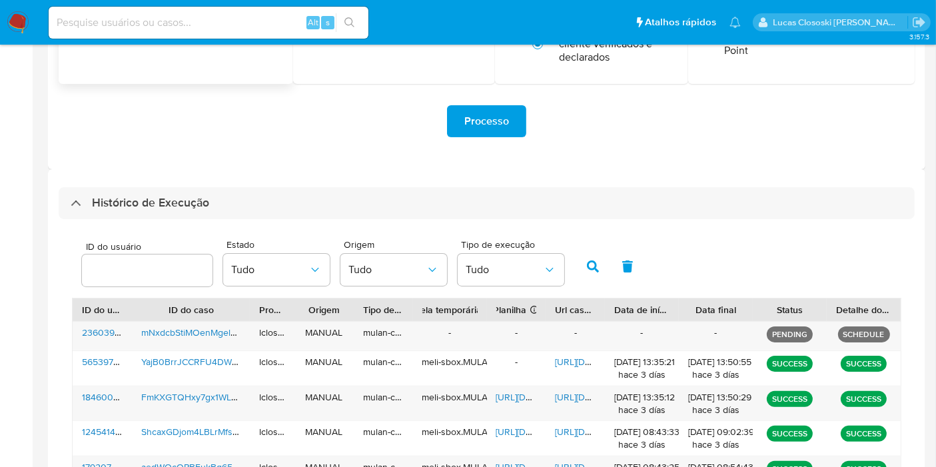
scroll to position [36, 0]
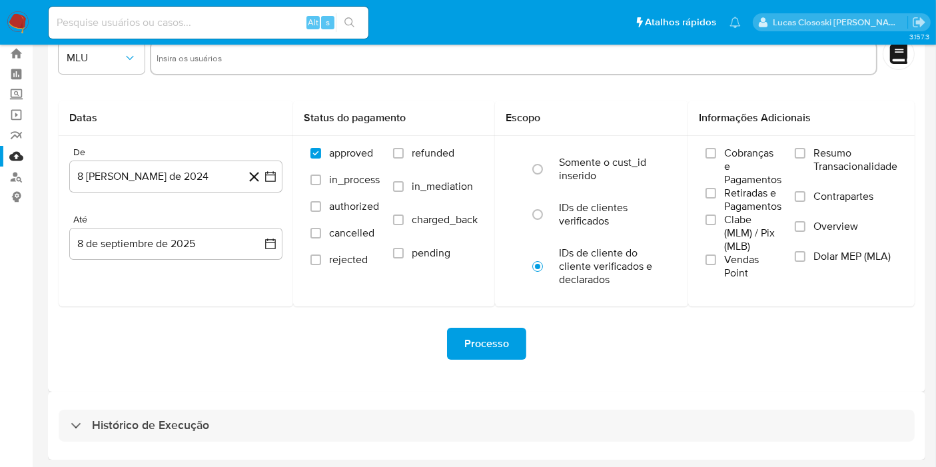
click at [198, 402] on div "Histórico de Execução" at bounding box center [486, 426] width 877 height 68
click at [197, 408] on div "Histórico de Execução" at bounding box center [486, 426] width 877 height 68
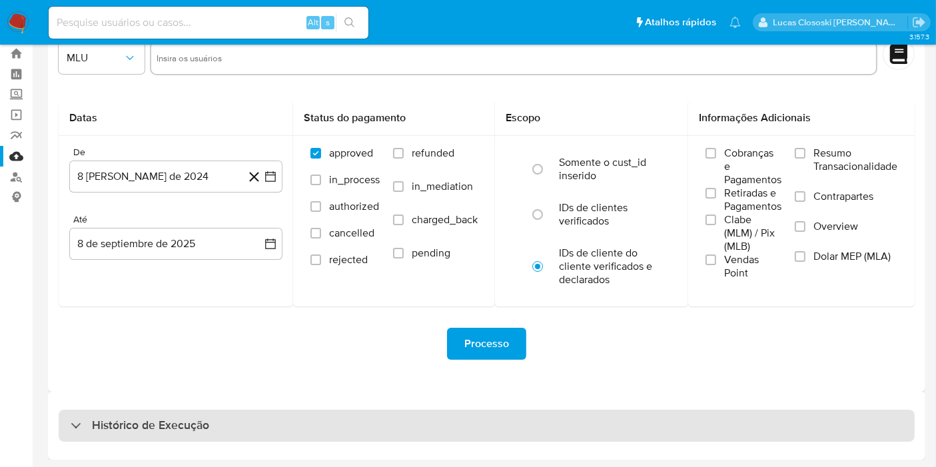
click at [192, 421] on h3 "Histórico de Execução" at bounding box center [150, 425] width 117 height 16
select select "10"
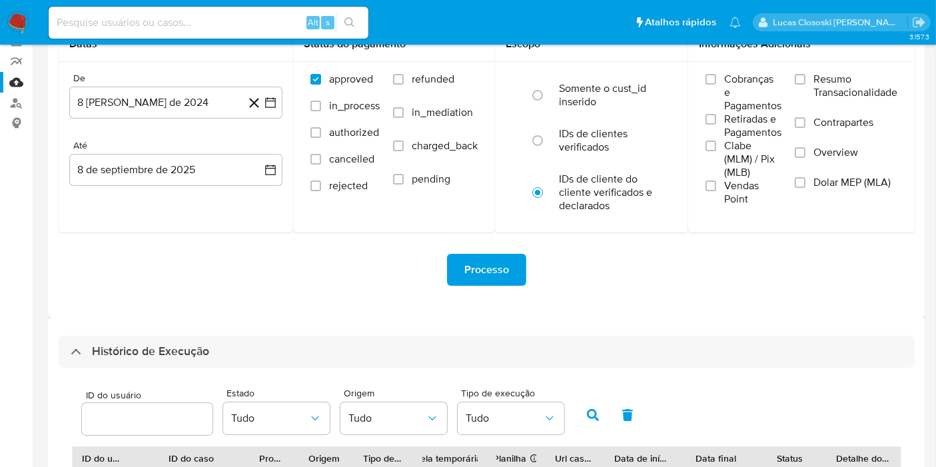
click at [344, 264] on div "Processo" at bounding box center [487, 270] width 856 height 32
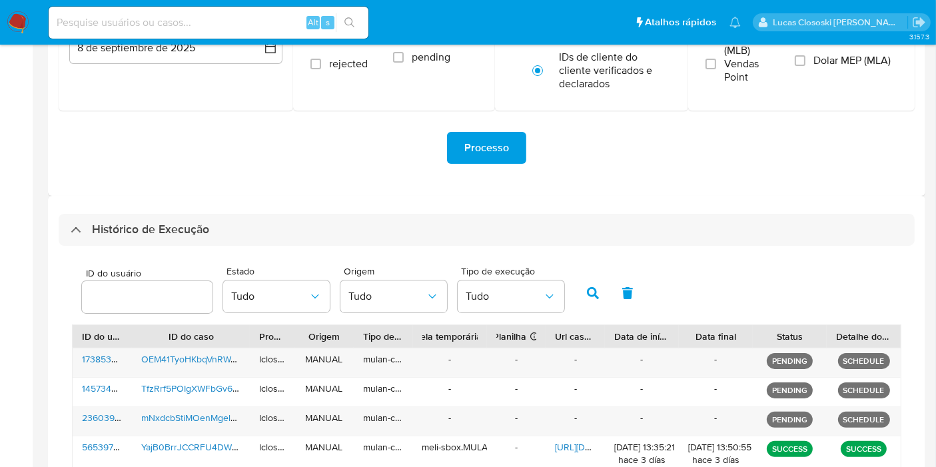
scroll to position [332, 0]
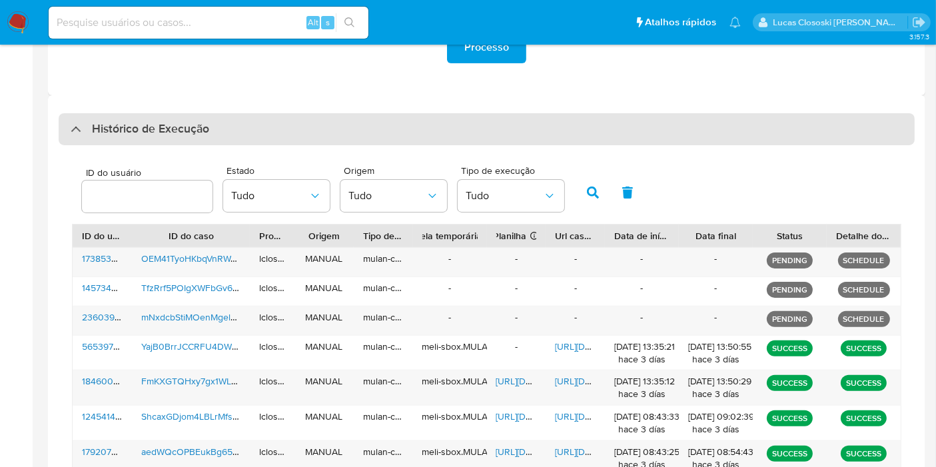
click at [300, 115] on div "Histórico de Execução" at bounding box center [487, 129] width 856 height 32
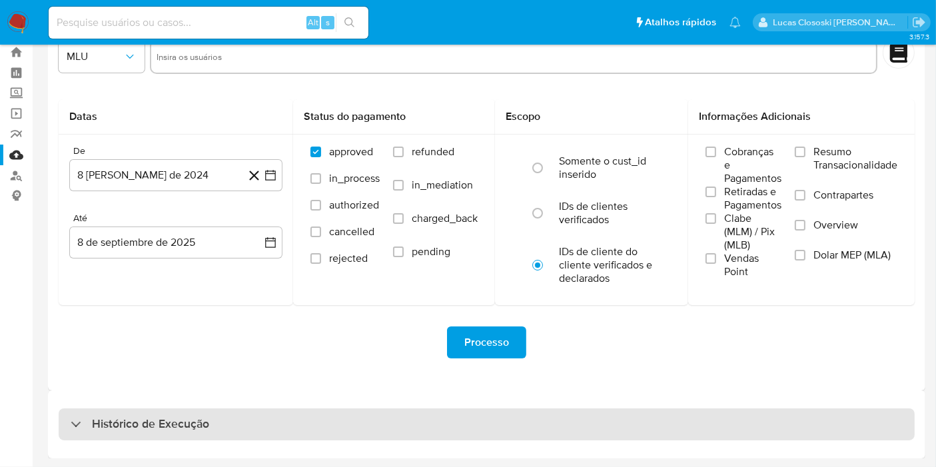
scroll to position [36, 0]
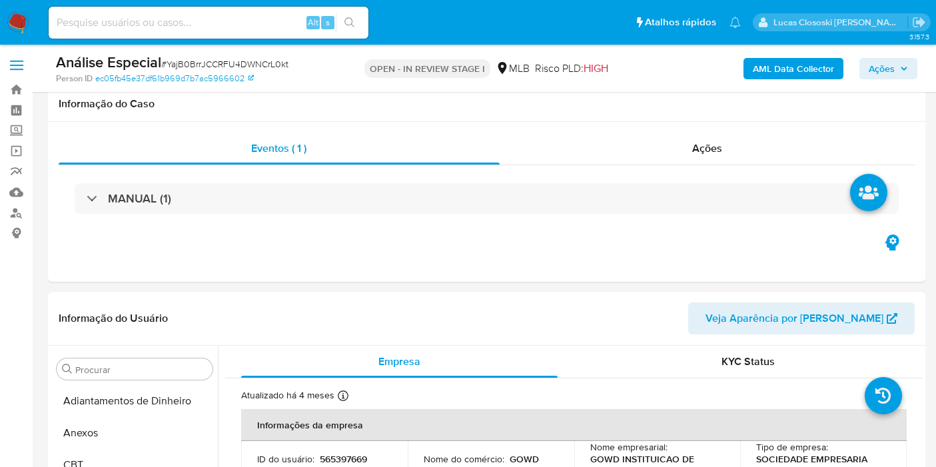
select select "100"
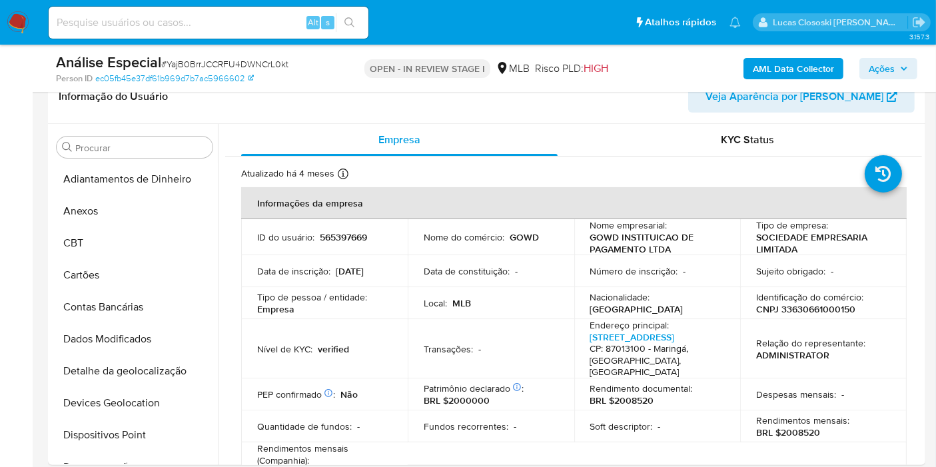
scroll to position [551, 0]
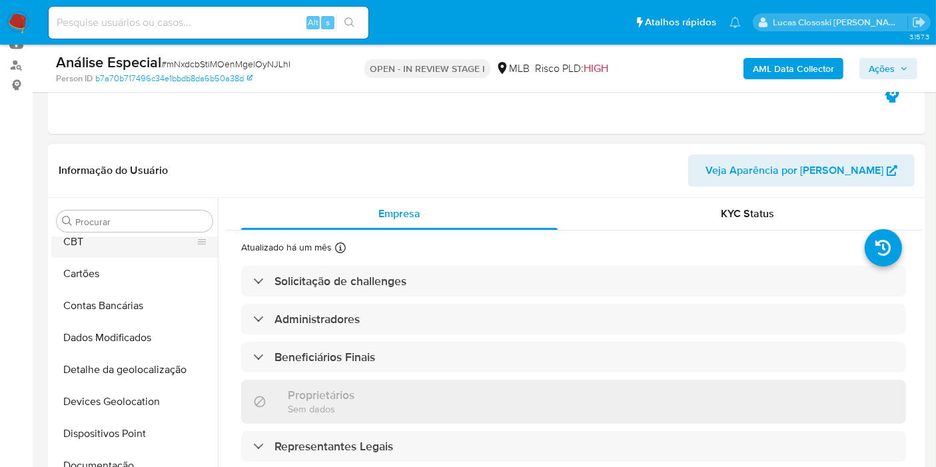
scroll to position [34, 0]
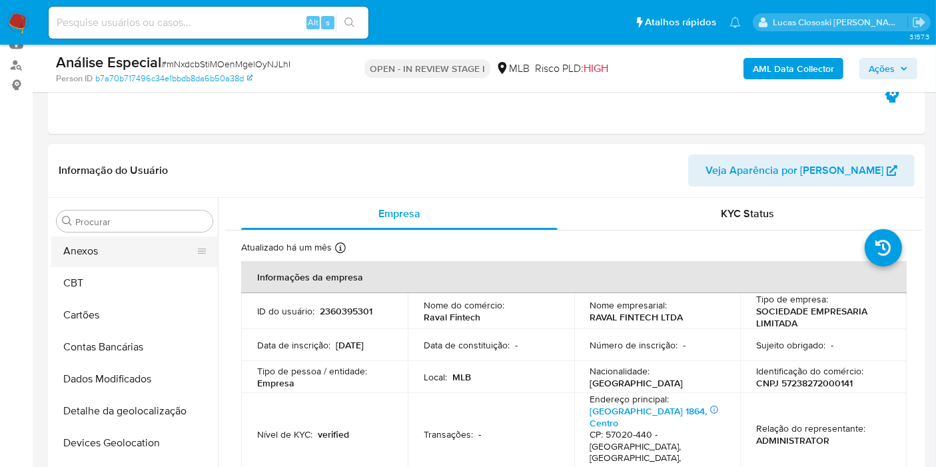
click at [117, 256] on button "Anexos" at bounding box center [129, 251] width 156 height 32
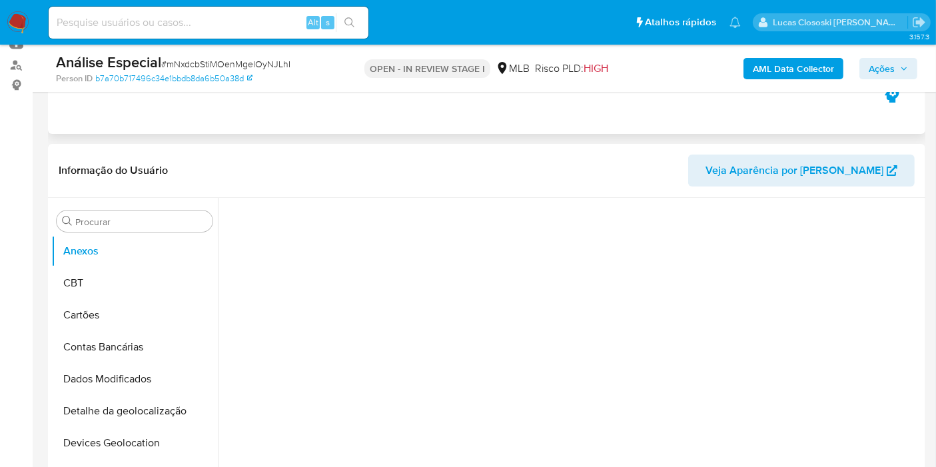
select select "10"
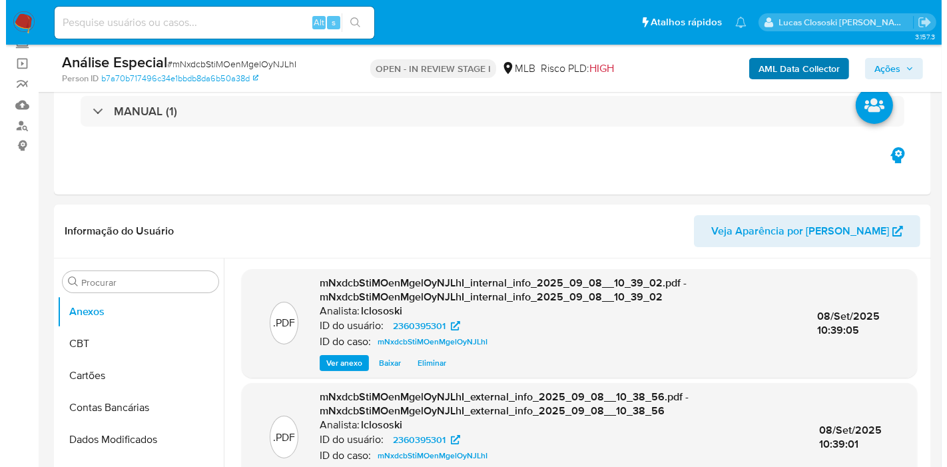
scroll to position [74, 0]
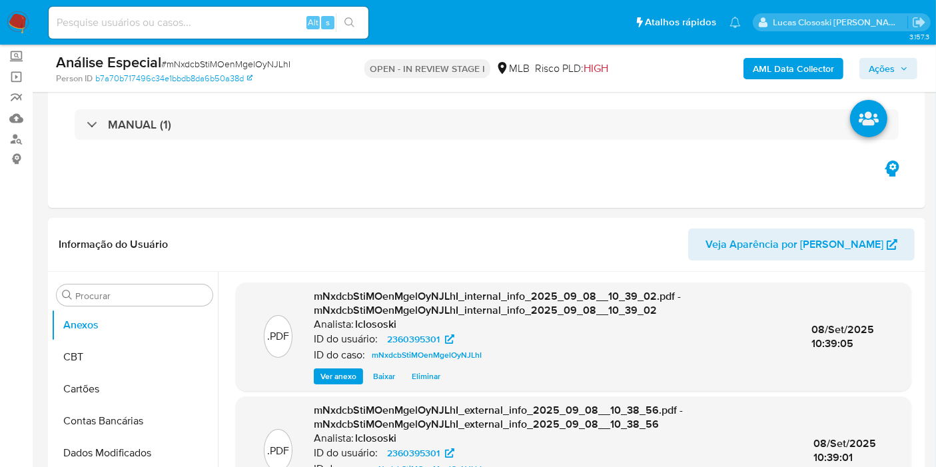
click at [784, 65] on b "AML Data Collector" at bounding box center [792, 68] width 81 height 21
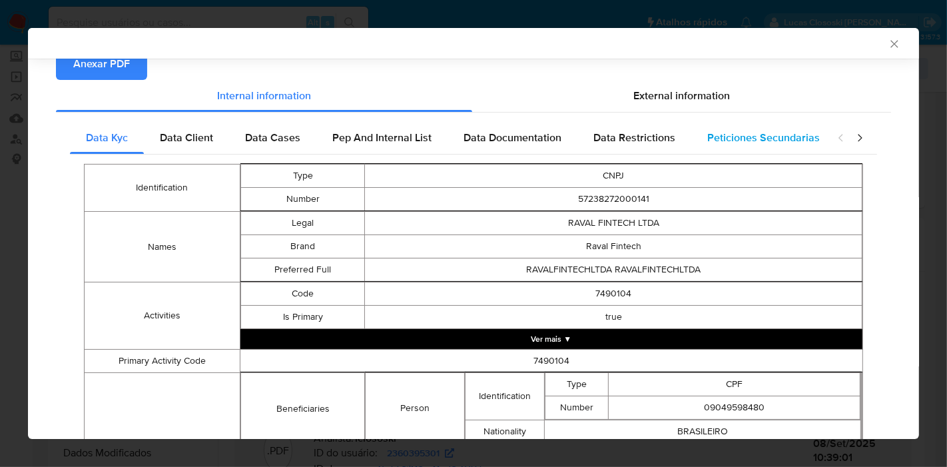
scroll to position [71, 0]
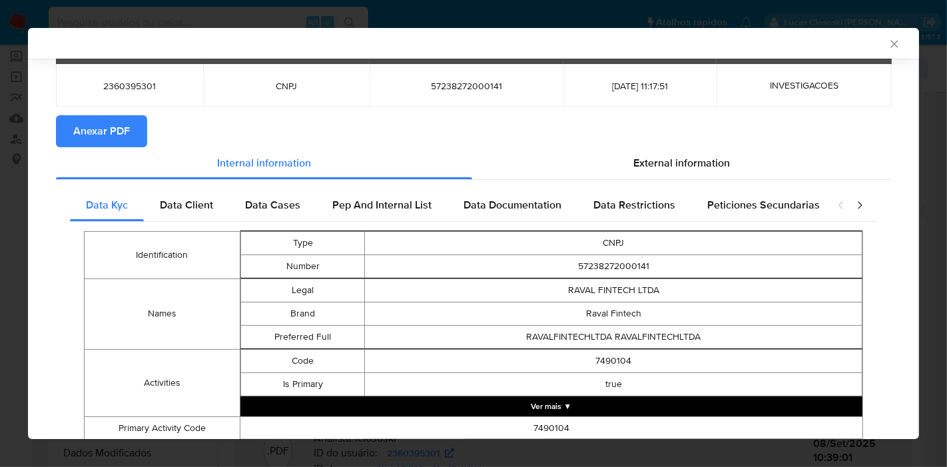
click at [839, 197] on div "closure-recommendation-modal" at bounding box center [850, 205] width 53 height 32
click at [853, 210] on icon "closure-recommendation-modal" at bounding box center [859, 204] width 13 height 13
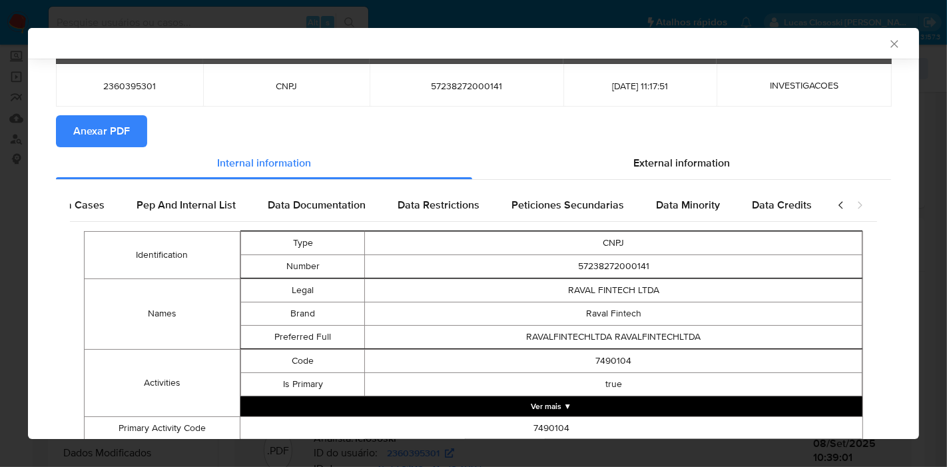
scroll to position [0, 204]
click at [853, 207] on icon "closure-recommendation-modal" at bounding box center [859, 204] width 13 height 13
click at [692, 156] on span "External information" at bounding box center [681, 162] width 97 height 15
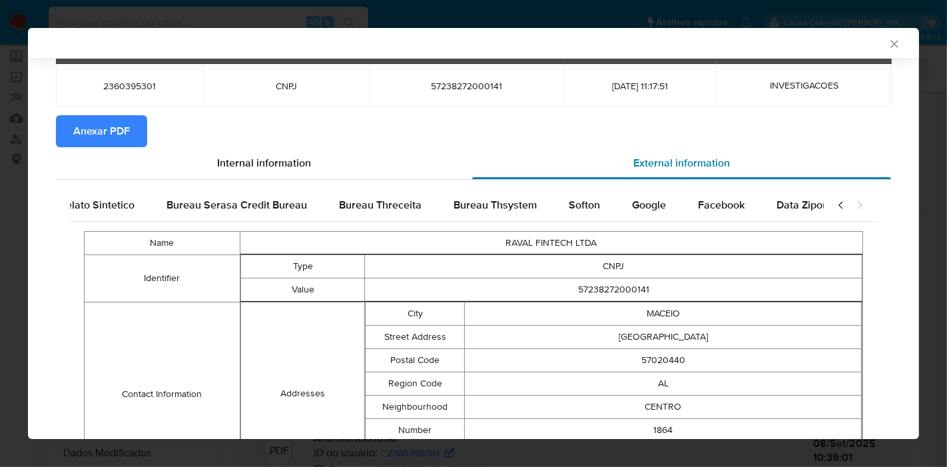
scroll to position [0, 447]
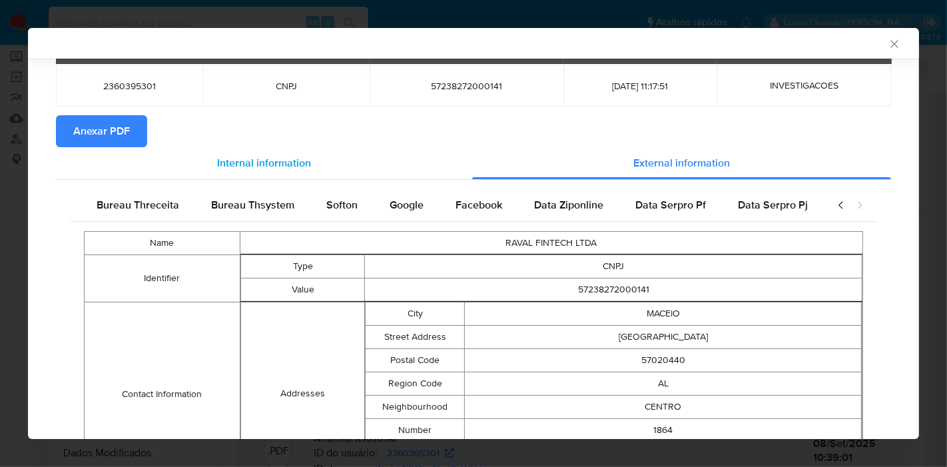
click at [342, 174] on div "Internal information" at bounding box center [264, 163] width 416 height 32
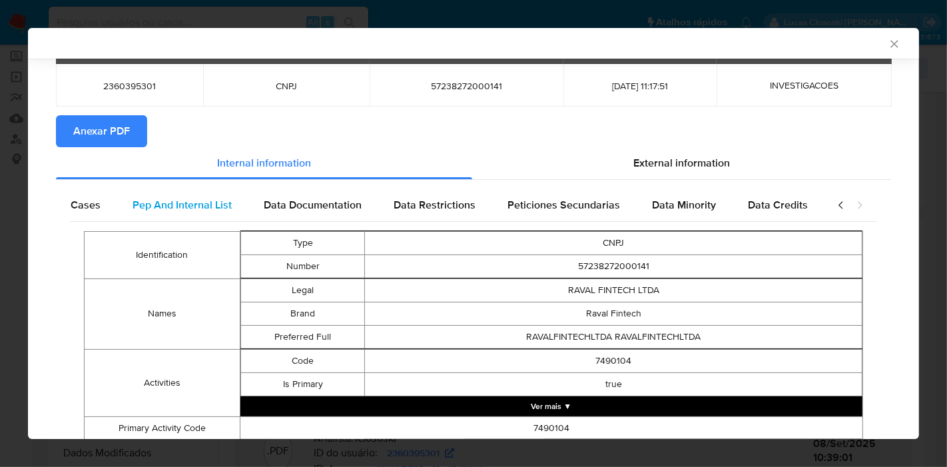
click at [146, 212] on span "Pep And Internal List" at bounding box center [182, 204] width 99 height 15
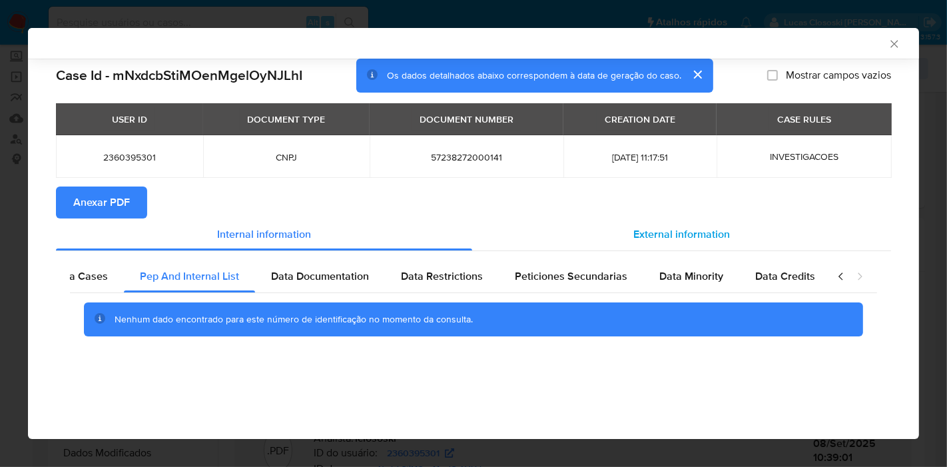
click at [686, 248] on div "External information" at bounding box center [681, 234] width 419 height 32
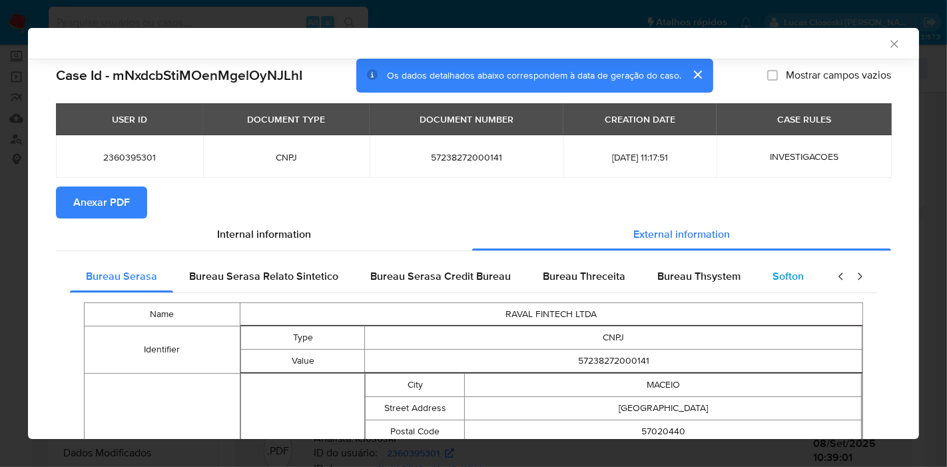
click at [787, 276] on span "Softon" at bounding box center [787, 275] width 31 height 15
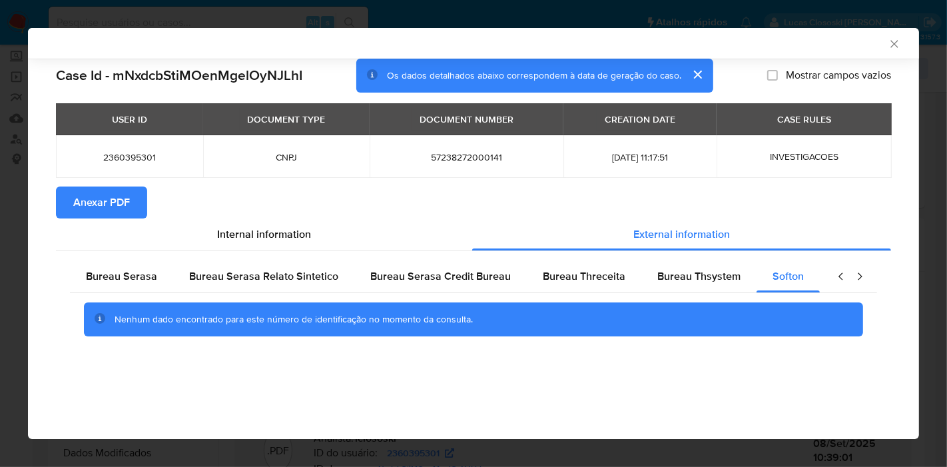
click at [886, 28] on div "AML Data Collector" at bounding box center [473, 43] width 891 height 31
click at [888, 31] on div "AML Data Collector" at bounding box center [473, 43] width 891 height 31
click at [894, 37] on icon "Fechar a janela" at bounding box center [894, 43] width 13 height 13
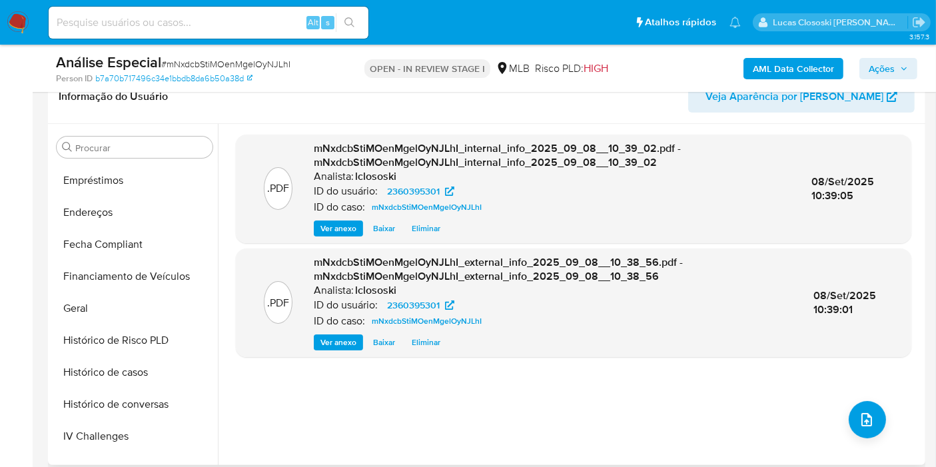
scroll to position [626, 0]
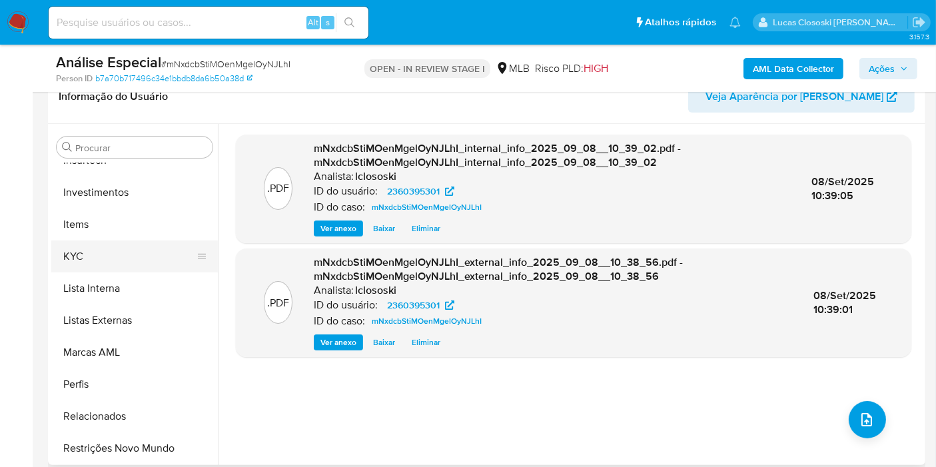
drag, startPoint x: 102, startPoint y: 225, endPoint x: 105, endPoint y: 255, distance: 30.1
click at [104, 225] on button "Items" at bounding box center [134, 224] width 166 height 32
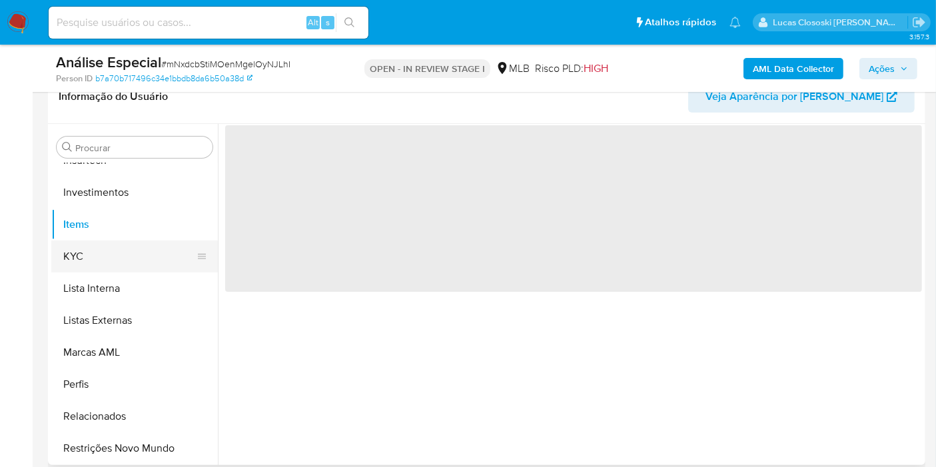
click at [105, 255] on button "KYC" at bounding box center [129, 256] width 156 height 32
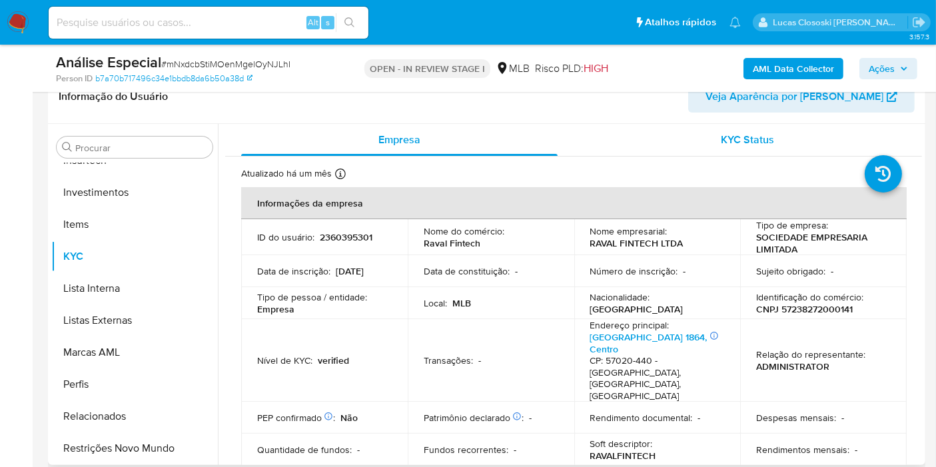
click at [822, 149] on div "KYC Status" at bounding box center [747, 140] width 316 height 32
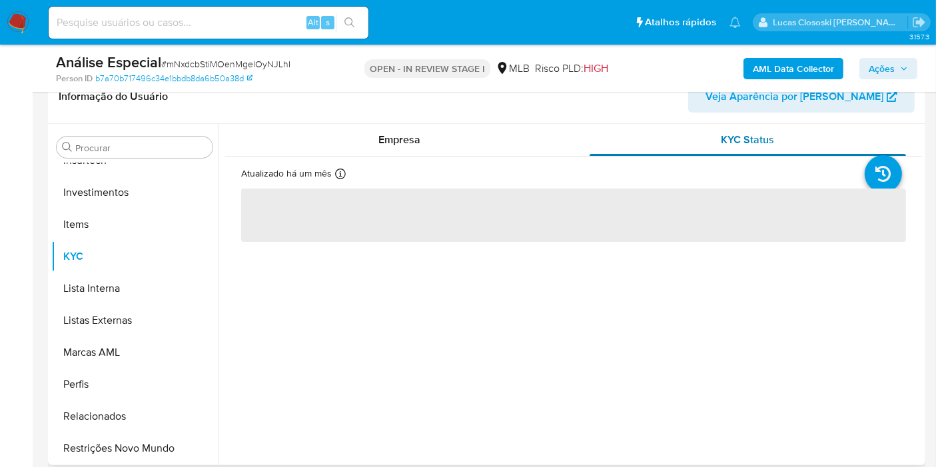
click at [822, 149] on div "KYC Status" at bounding box center [747, 140] width 316 height 32
click at [329, 138] on div "Empresa" at bounding box center [399, 140] width 316 height 32
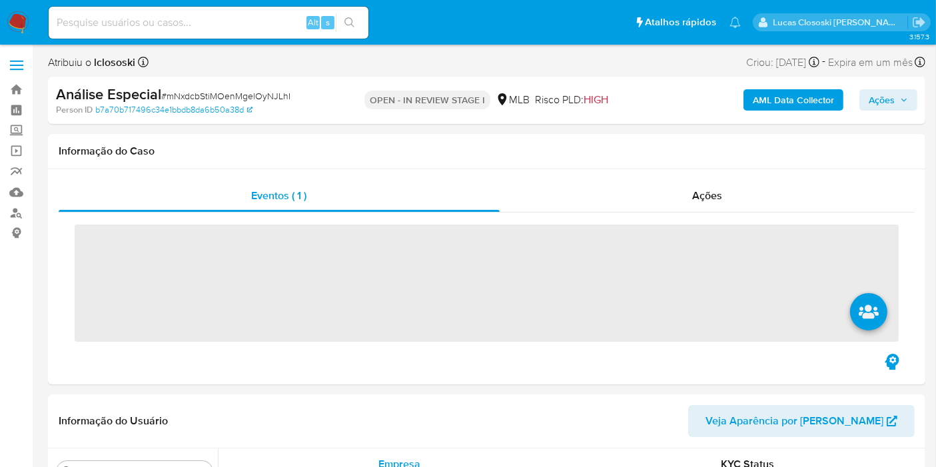
scroll to position [626, 0]
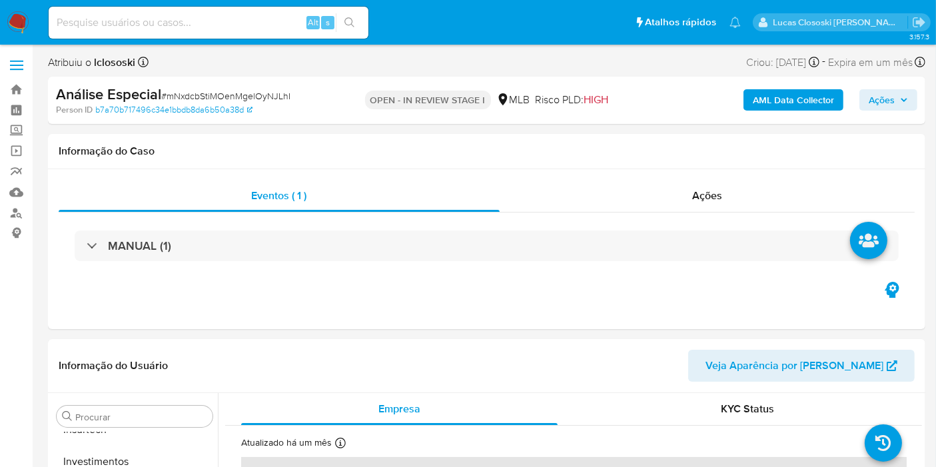
click at [9, 24] on img at bounding box center [18, 22] width 23 height 23
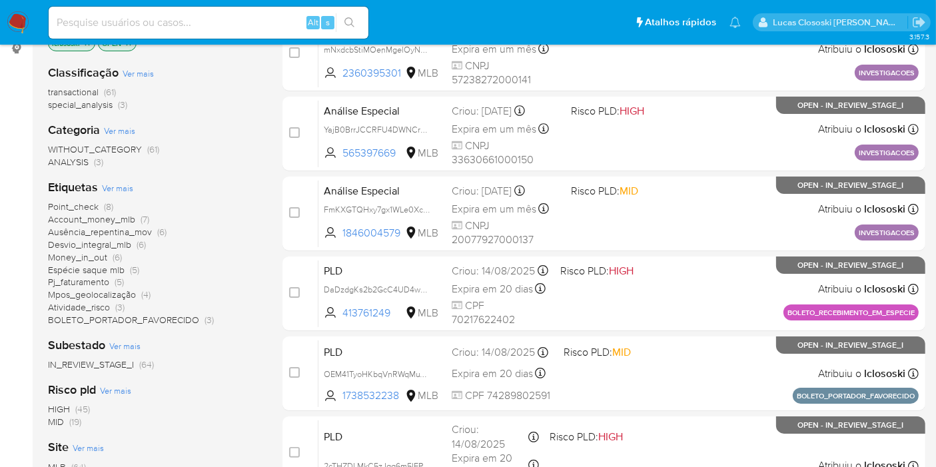
scroll to position [222, 0]
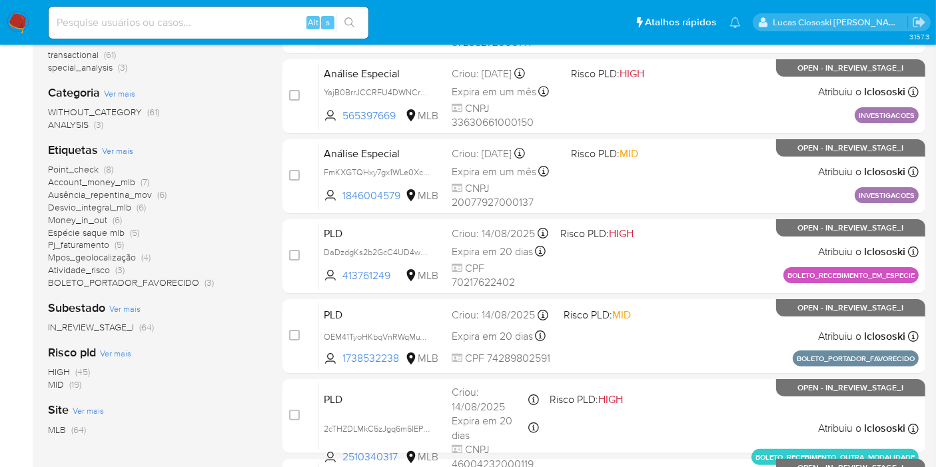
click at [98, 283] on span "BOLETO_PORTADOR_FAVORECIDO" at bounding box center [123, 282] width 151 height 13
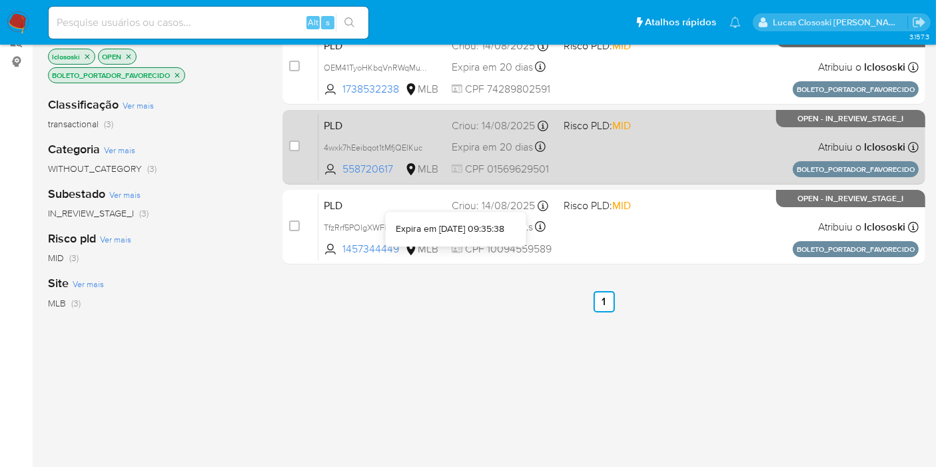
scroll to position [148, 0]
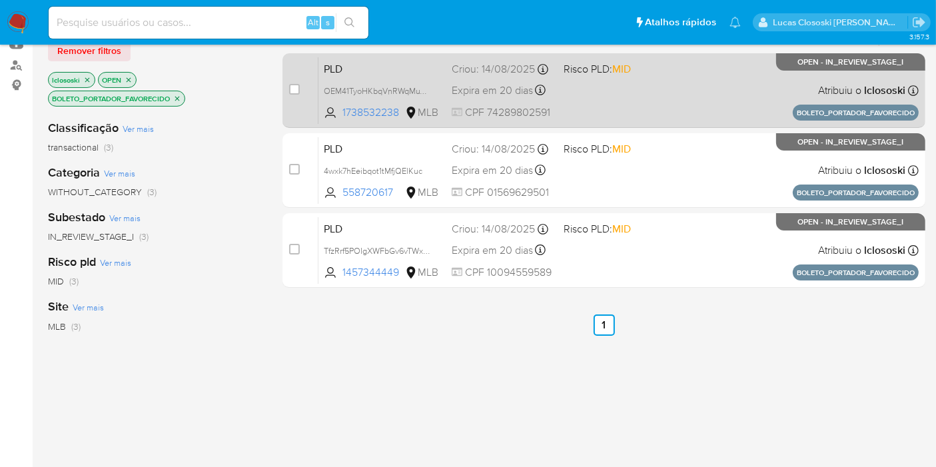
click at [623, 81] on div "PLD OEM41TyoHKbqVnRWqMuYyzxJ 1738532238 MLB Risco PLD: MID Criou: [DATE] Criou:…" at bounding box center [618, 90] width 600 height 67
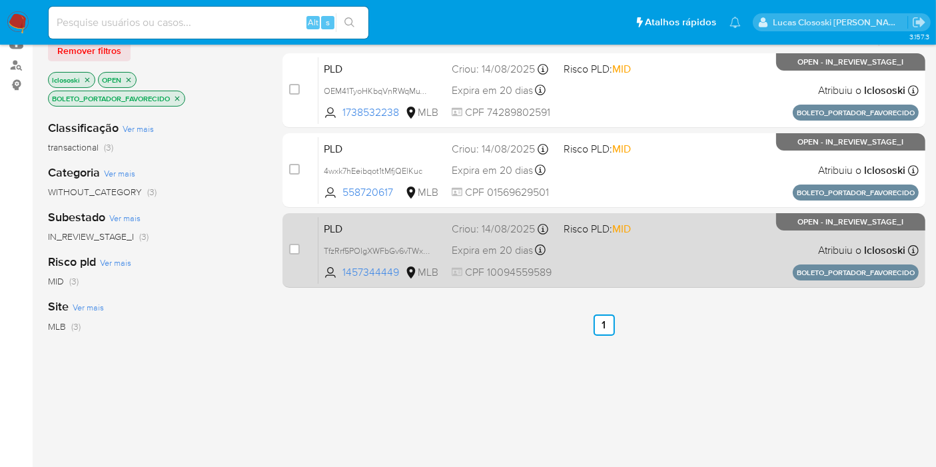
click at [697, 248] on div "PLD TfzRrf5POIgXWFbGv6vTWx7W 1457344449 MLB Risco PLD: MID Criou: [DATE] Criou:…" at bounding box center [618, 249] width 600 height 67
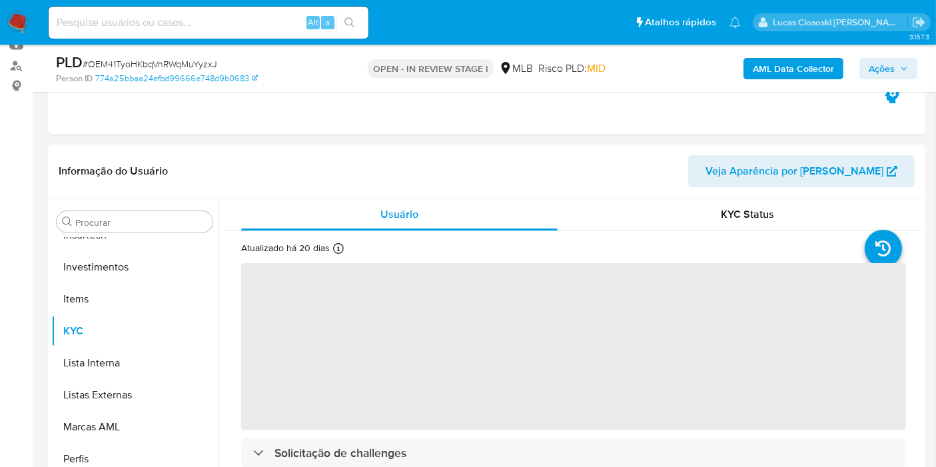
scroll to position [148, 0]
select select "10"
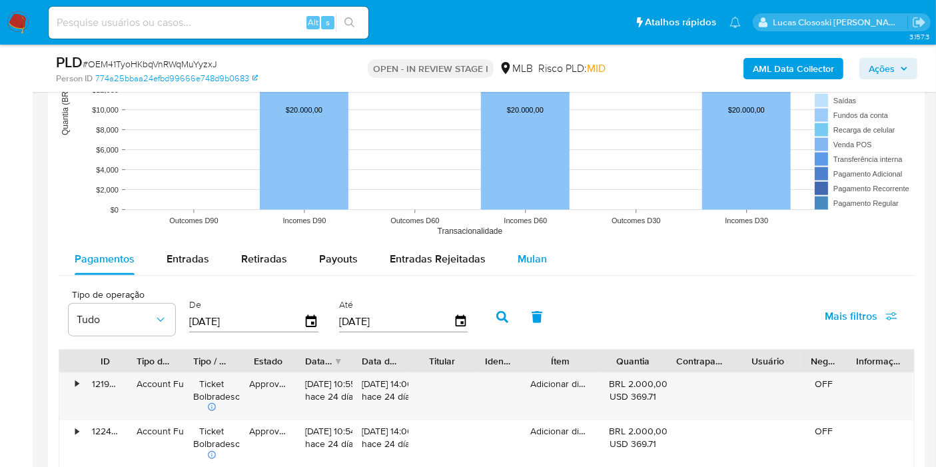
click at [533, 251] on span "Mulan" at bounding box center [531, 258] width 29 height 15
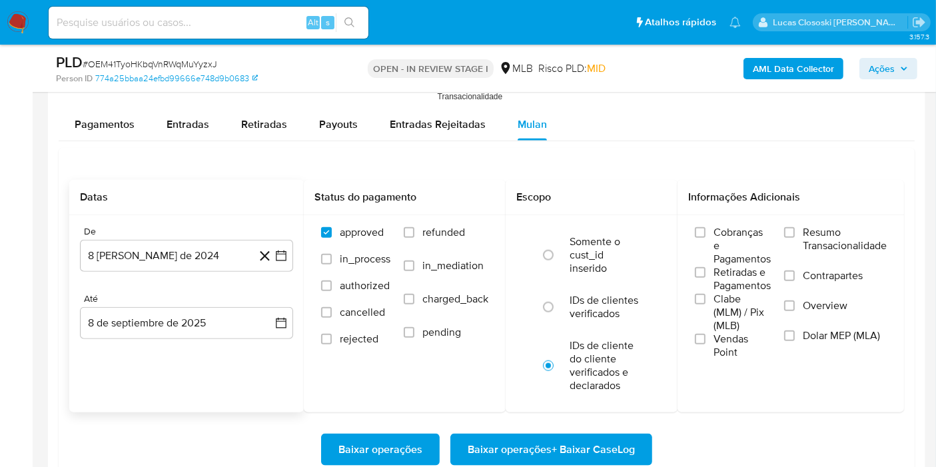
scroll to position [1480, 0]
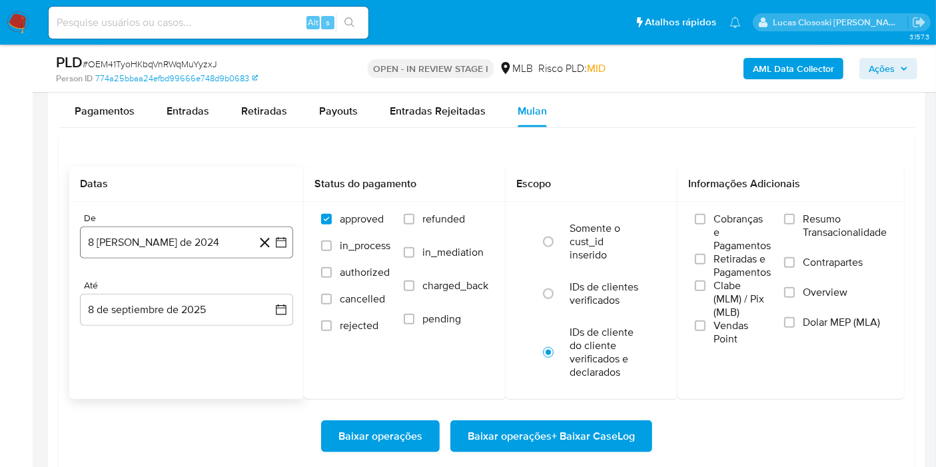
click at [278, 241] on icon "button" at bounding box center [280, 242] width 13 height 13
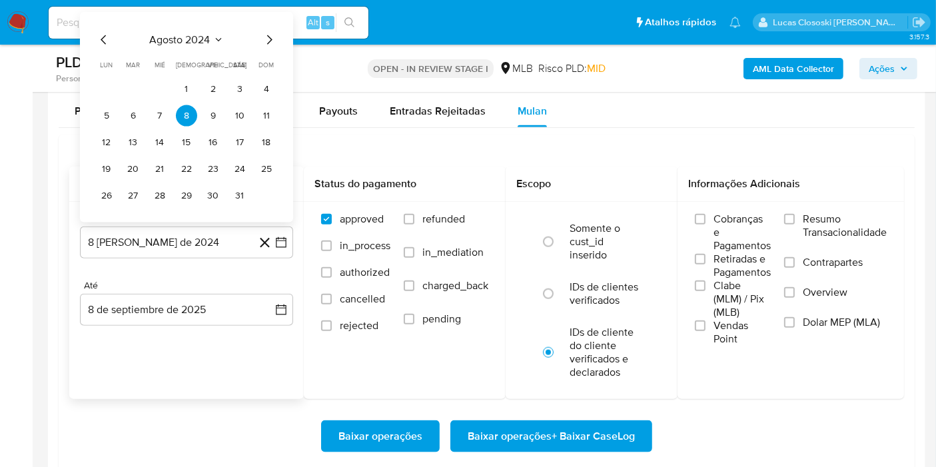
click at [204, 41] on span "agosto 2024" at bounding box center [180, 39] width 61 height 13
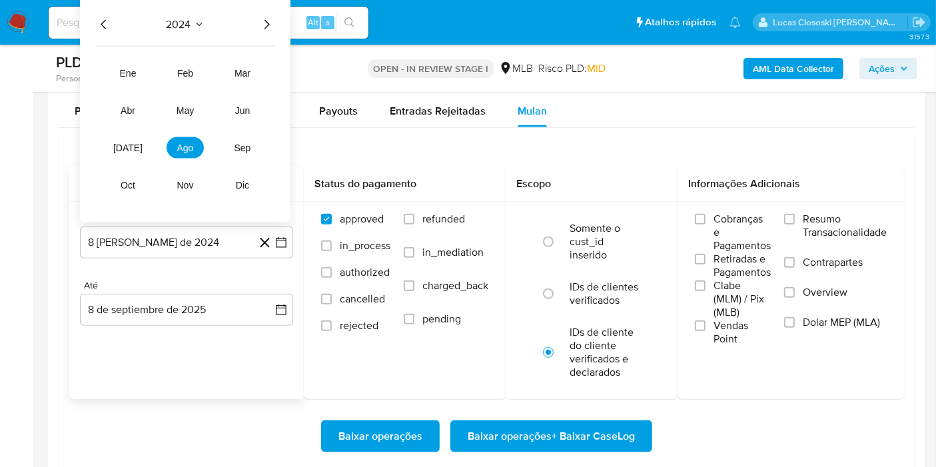
click at [274, 21] on icon "Año siguiente" at bounding box center [266, 25] width 16 height 16
click at [105, 147] on tbody "ene feb mar abr may jun jul ago sep oct nov dic" at bounding box center [185, 121] width 178 height 149
click at [108, 147] on tbody "ene feb mar abr may jun jul ago sep oct nov dic" at bounding box center [185, 121] width 178 height 149
click at [133, 144] on span "jul" at bounding box center [127, 147] width 29 height 11
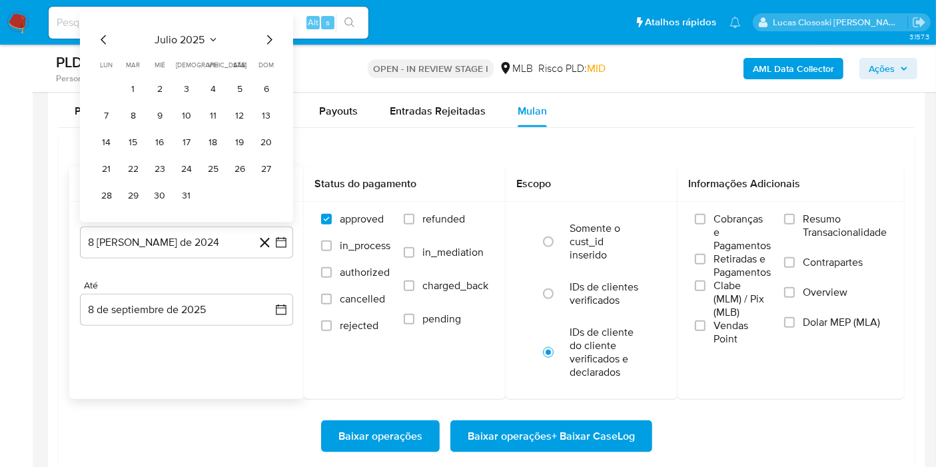
click at [136, 96] on td "1" at bounding box center [133, 89] width 21 height 21
click at [135, 94] on button "1" at bounding box center [133, 89] width 21 height 21
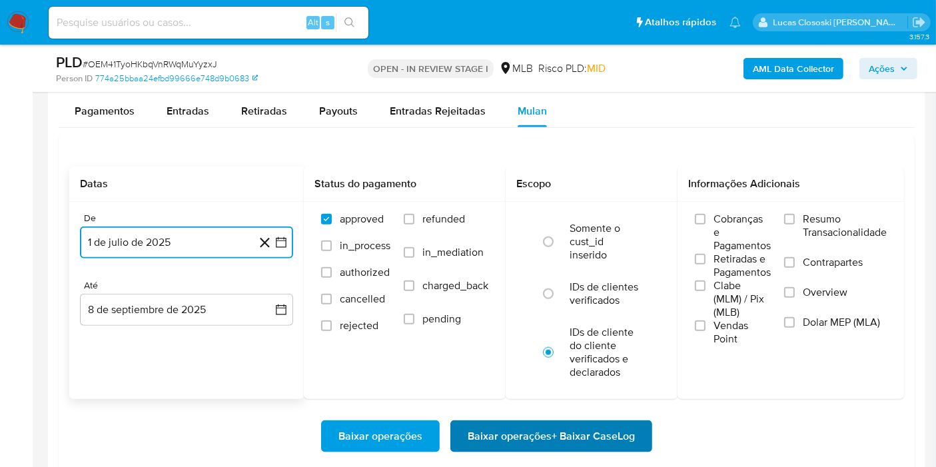
click at [558, 431] on span "Baixar operações + Baixar CaseLog" at bounding box center [550, 435] width 167 height 29
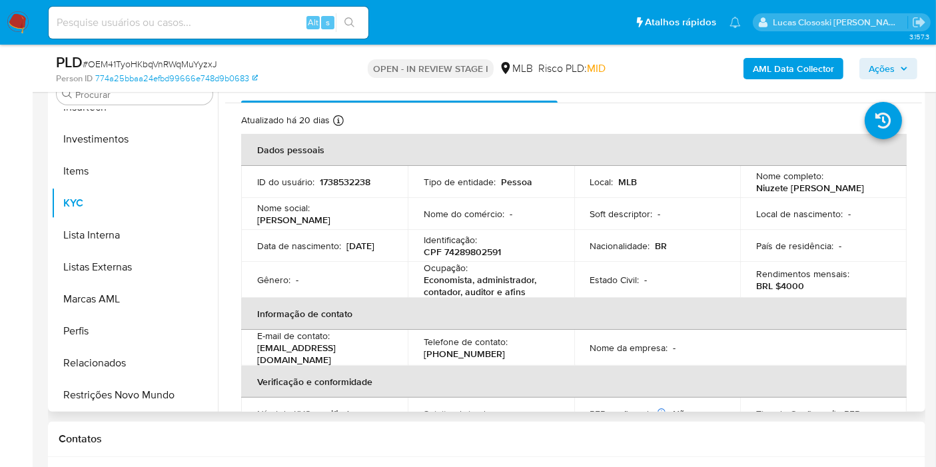
scroll to position [222, 0]
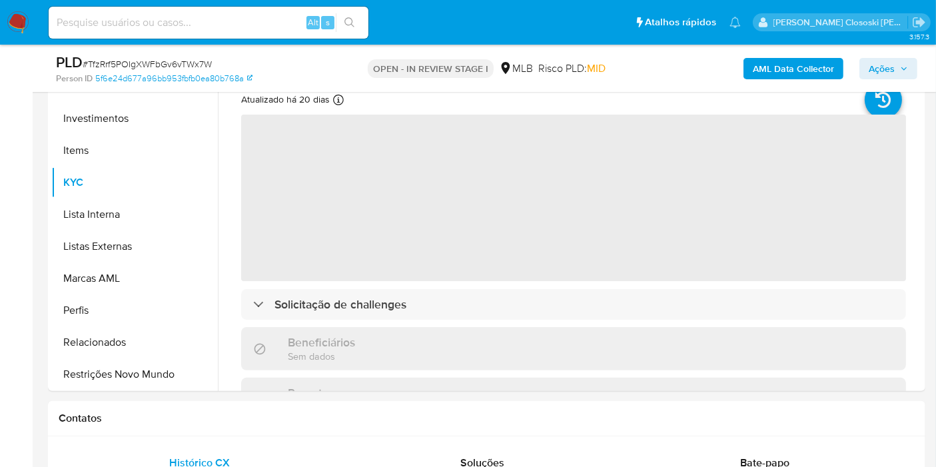
scroll to position [626, 0]
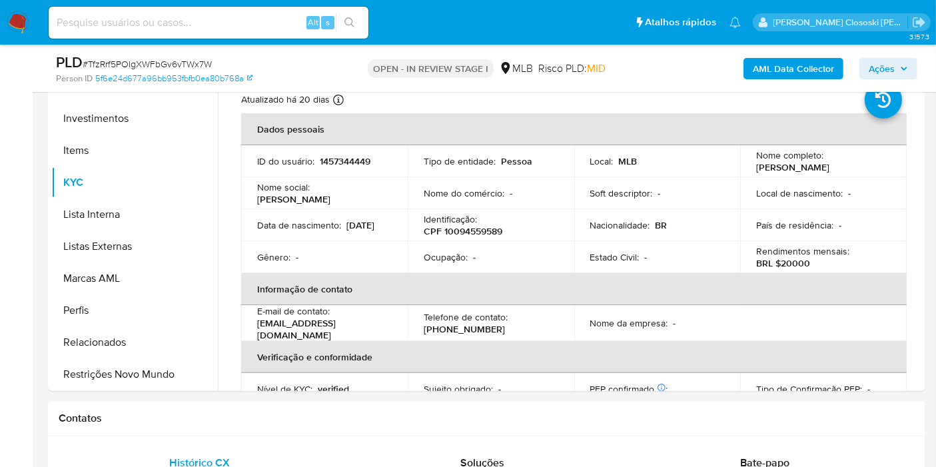
select select "10"
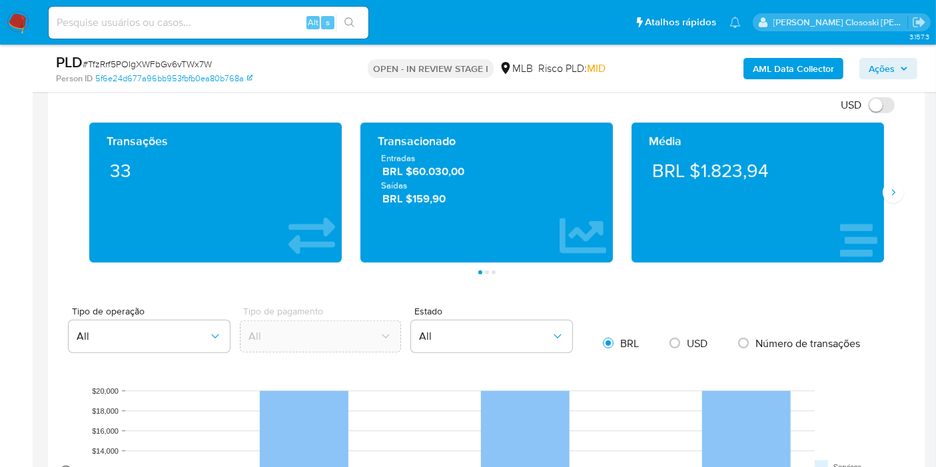
scroll to position [1109, 0]
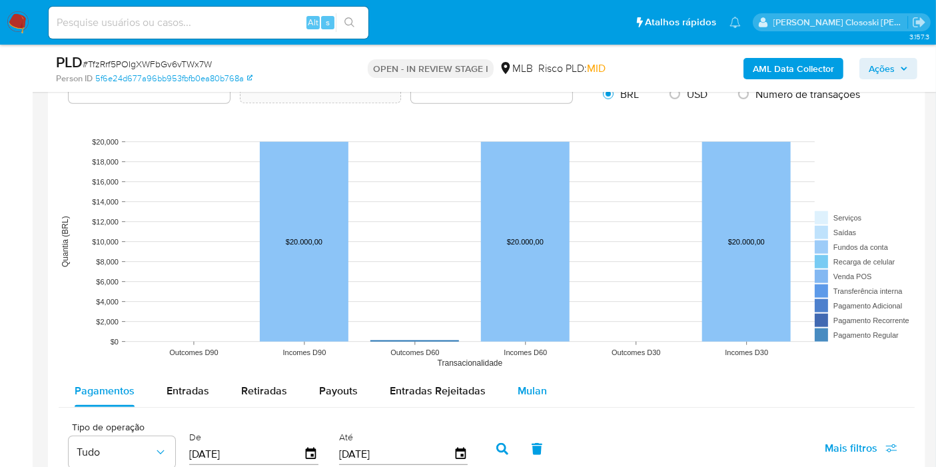
click at [520, 379] on div "Mulan" at bounding box center [531, 391] width 29 height 32
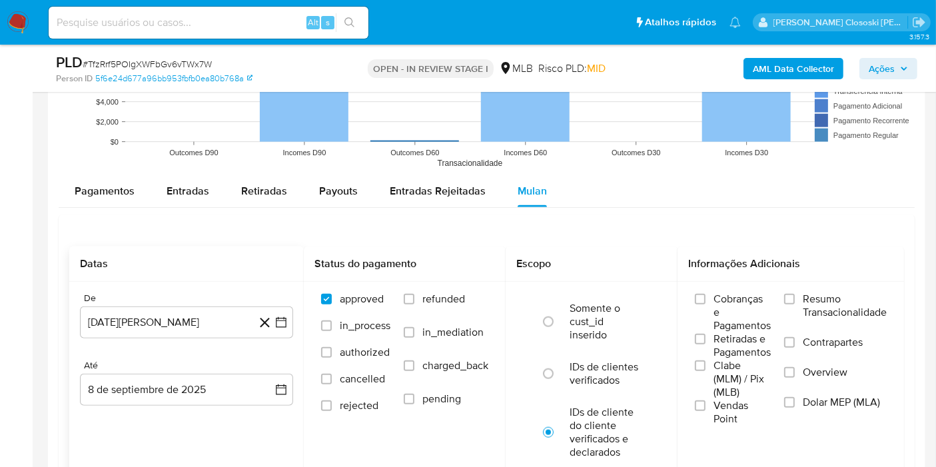
scroll to position [1332, 0]
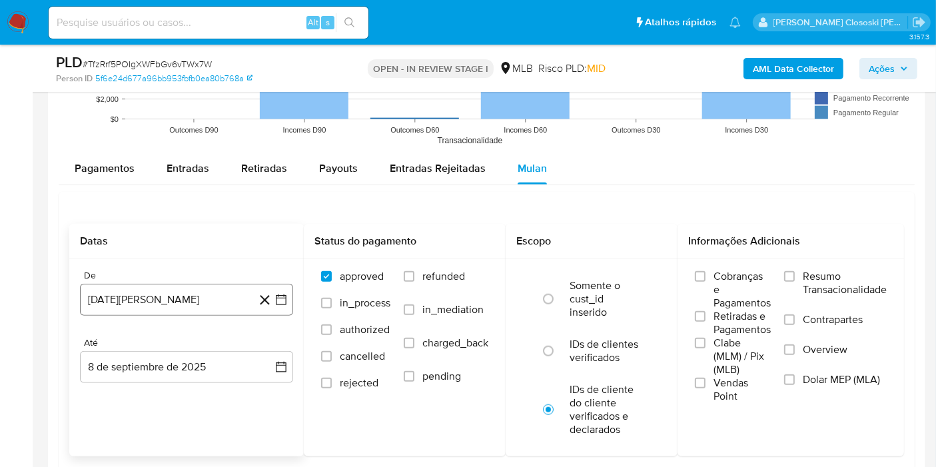
click at [280, 298] on icon "button" at bounding box center [280, 299] width 13 height 13
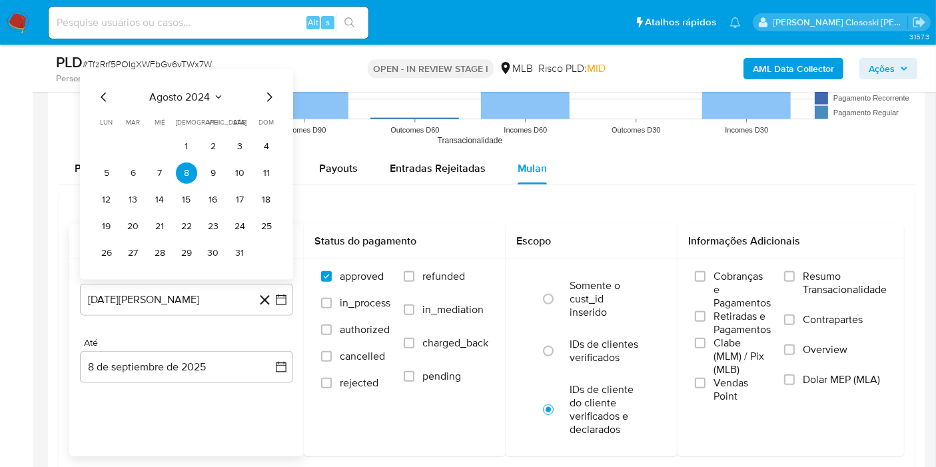
click at [173, 83] on div "[DATE] [DATE] lun [DATE] [PERSON_NAME][DATE] mié [DATE] jue [DATE] vie [DATE] s…" at bounding box center [186, 174] width 213 height 210
click at [174, 85] on div "[DATE] [DATE] lun [DATE] [PERSON_NAME][DATE] mié [DATE] jue [DATE] vie [DATE] s…" at bounding box center [186, 174] width 213 height 210
click at [185, 98] on span "agosto 2024" at bounding box center [180, 97] width 61 height 13
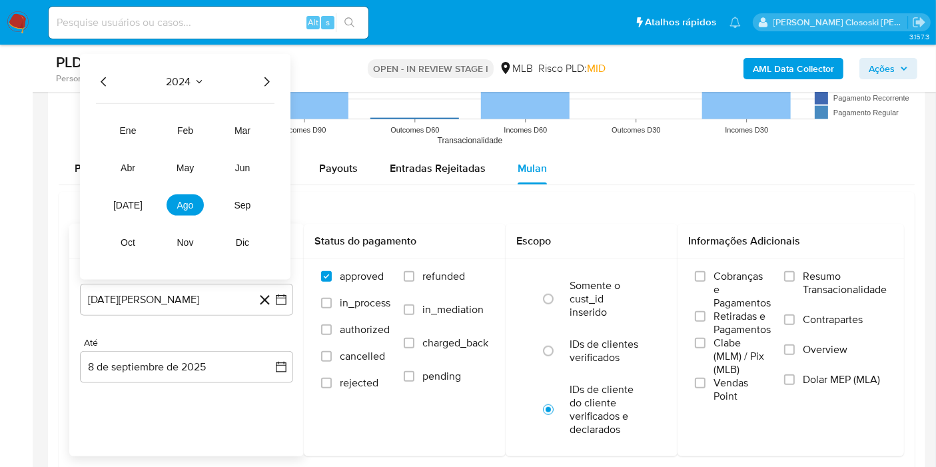
click at [268, 85] on icon "Año siguiente" at bounding box center [266, 82] width 16 height 16
click at [177, 204] on span "ago" at bounding box center [185, 205] width 17 height 11
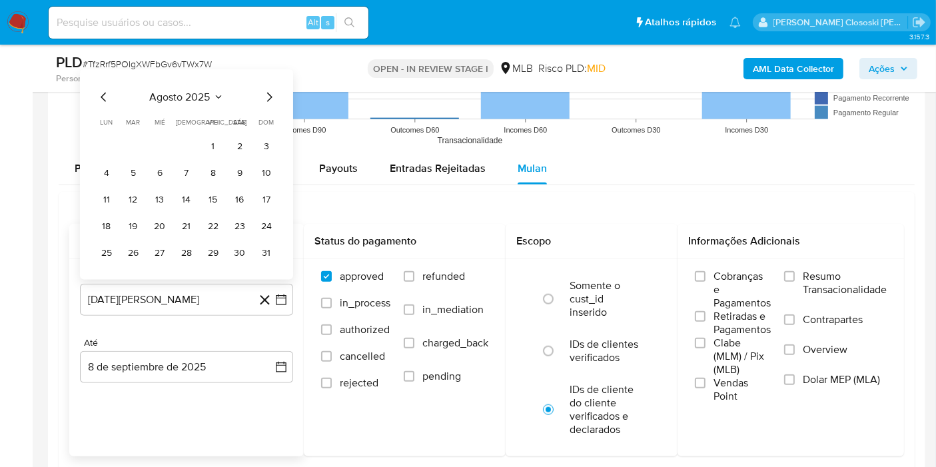
click at [93, 89] on div "[DATE] [DATE] lun [DATE] [PERSON_NAME][DATE] mié [DATE] jue [DATE] vie [DATE] s…" at bounding box center [186, 174] width 213 height 210
click at [93, 92] on div "[DATE] [DATE] lun [DATE] [PERSON_NAME][DATE] mié [DATE] jue [DATE] vie [DATE] s…" at bounding box center [186, 174] width 213 height 210
click at [95, 92] on div "[DATE] [DATE] lun [DATE] [PERSON_NAME][DATE] mié [DATE] jue [DATE] vie [DATE] s…" at bounding box center [186, 174] width 213 height 210
click at [109, 93] on icon "Mes anterior" at bounding box center [104, 97] width 16 height 16
click at [141, 136] on td "1" at bounding box center [133, 146] width 21 height 21
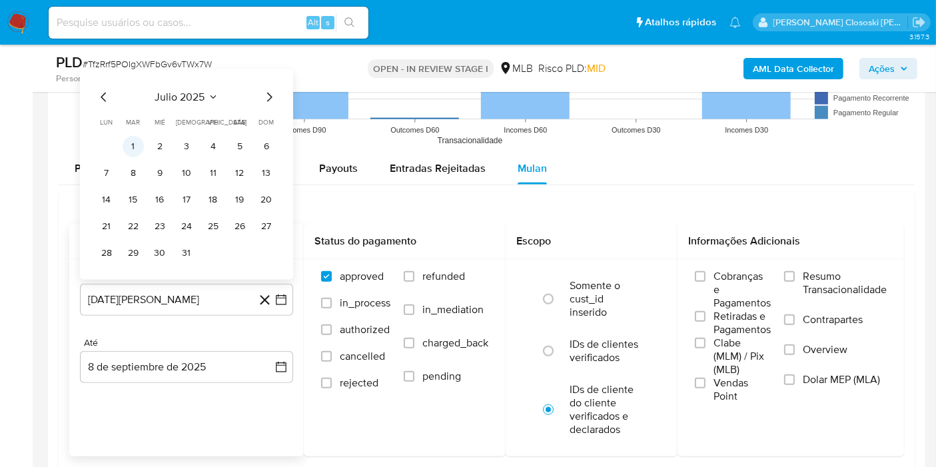
click at [131, 152] on button "1" at bounding box center [133, 146] width 21 height 21
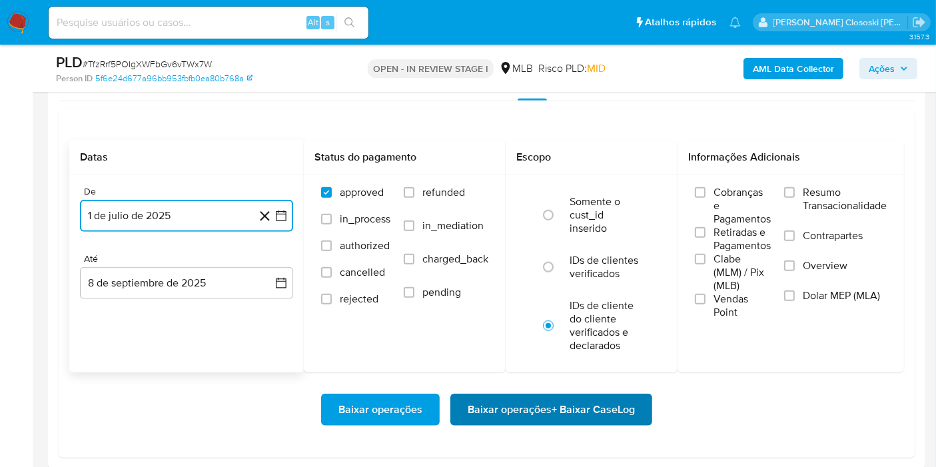
scroll to position [1480, 0]
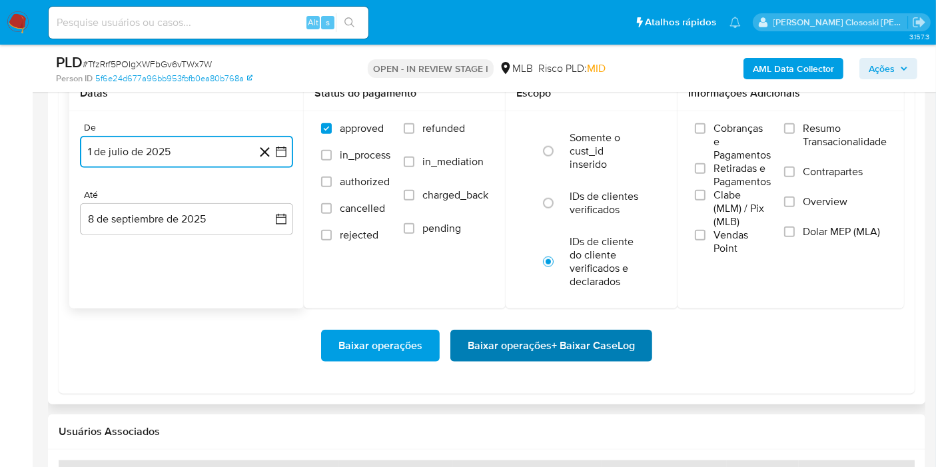
click at [597, 343] on span "Baixar operações + Baixar CaseLog" at bounding box center [550, 345] width 167 height 29
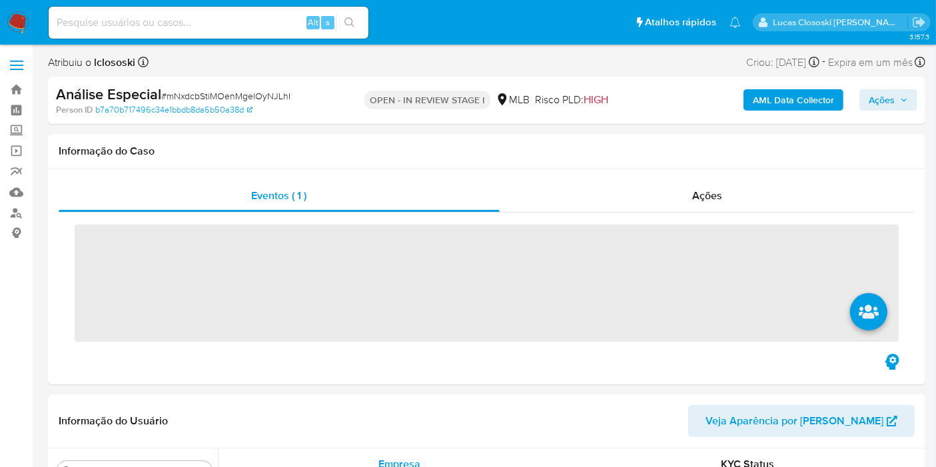
scroll to position [626, 0]
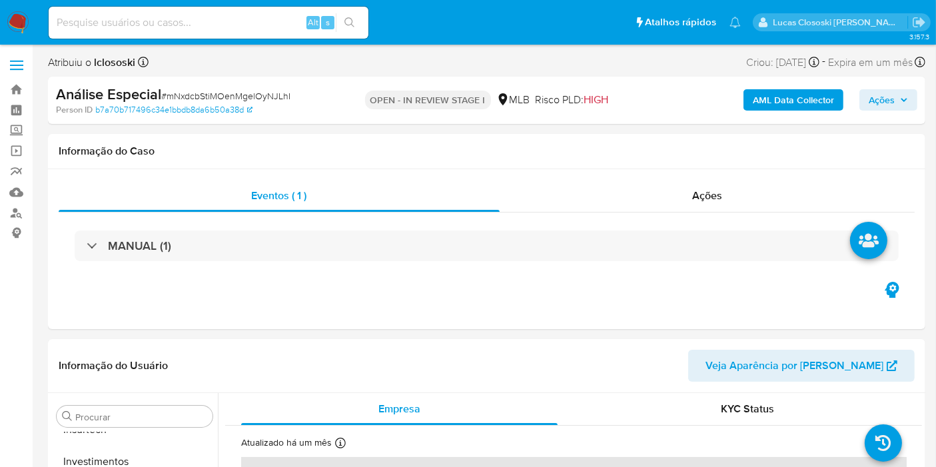
select select "10"
click at [499, 291] on div "Eventos ( 1 ) Ações MANUAL (1)" at bounding box center [486, 249] width 877 height 160
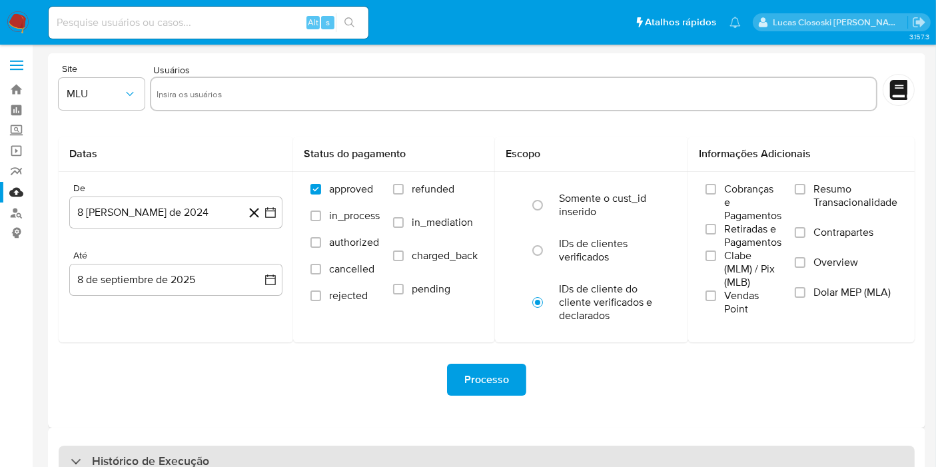
click at [325, 459] on div "Histórico de Execução" at bounding box center [487, 461] width 856 height 32
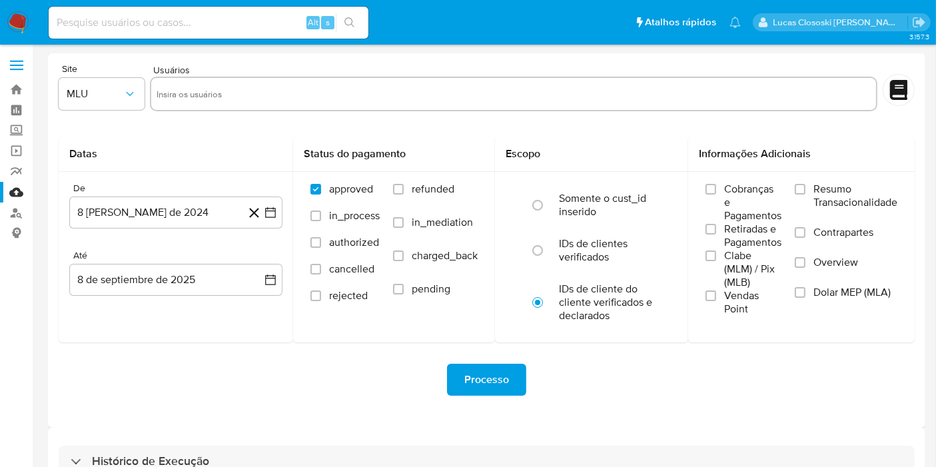
select select "10"
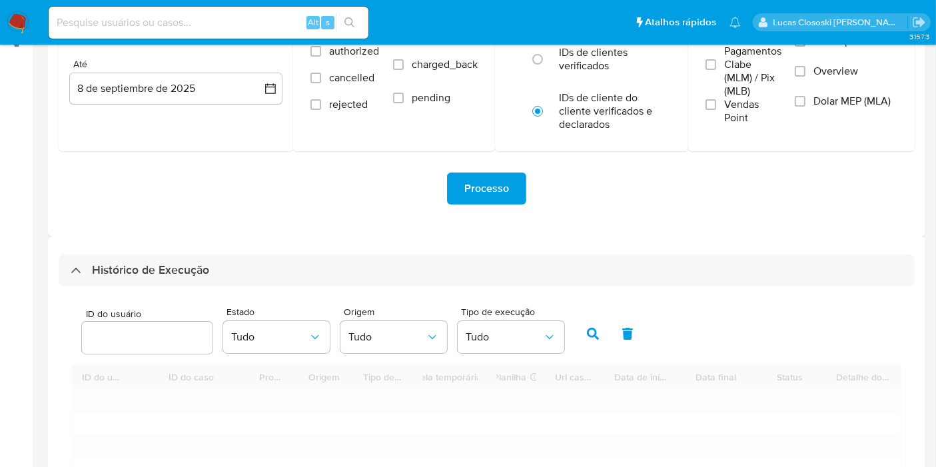
scroll to position [296, 0]
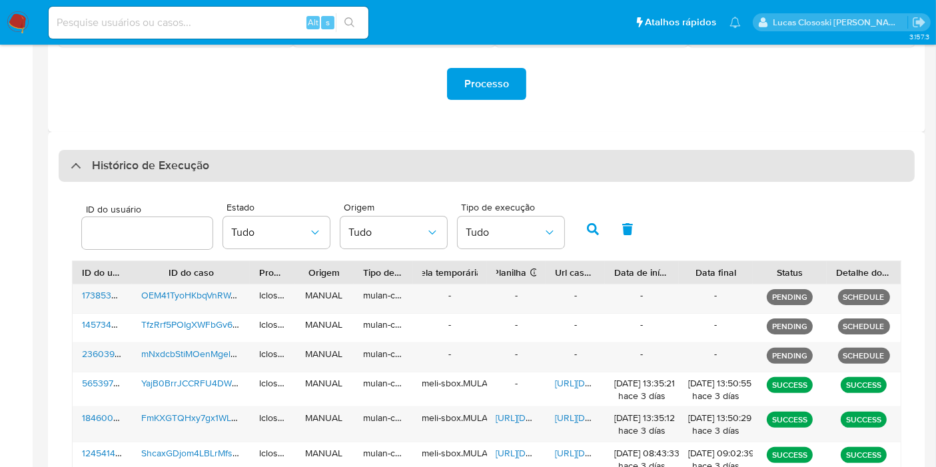
click at [374, 170] on div "Histórico de Execução" at bounding box center [487, 166] width 856 height 32
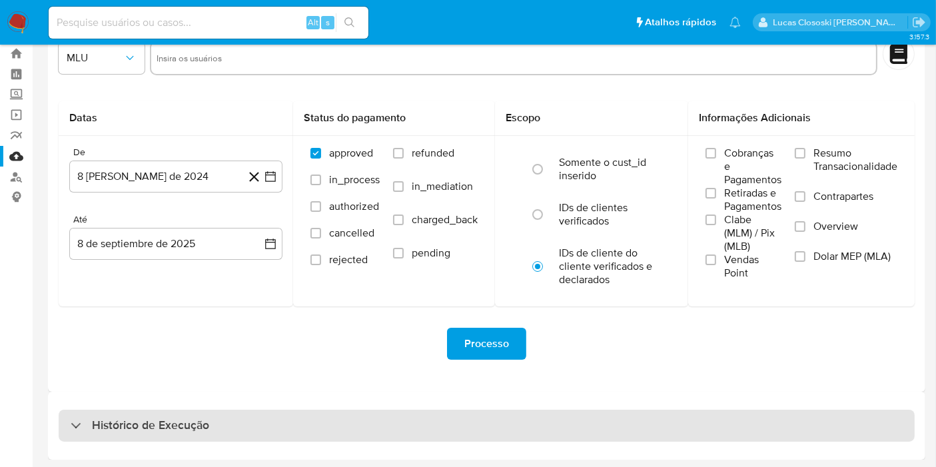
click at [316, 409] on div "Histórico de Execução" at bounding box center [487, 425] width 856 height 32
select select "10"
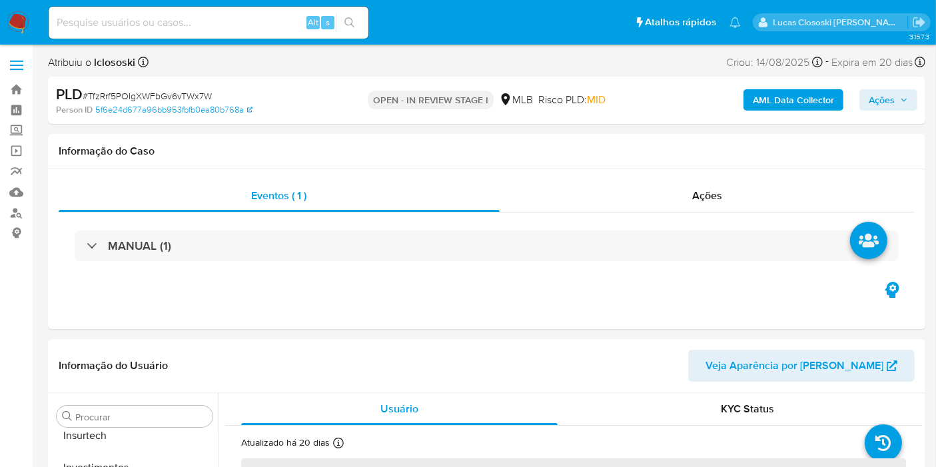
scroll to position [626, 0]
select select "10"
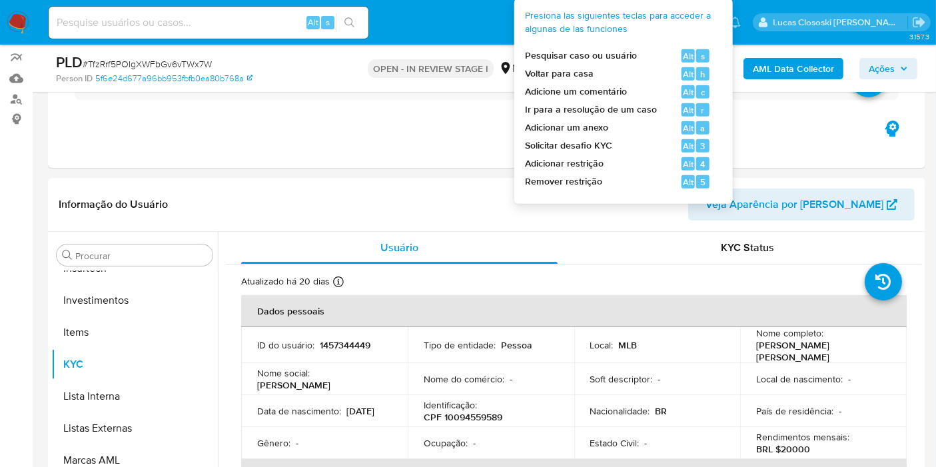
scroll to position [222, 0]
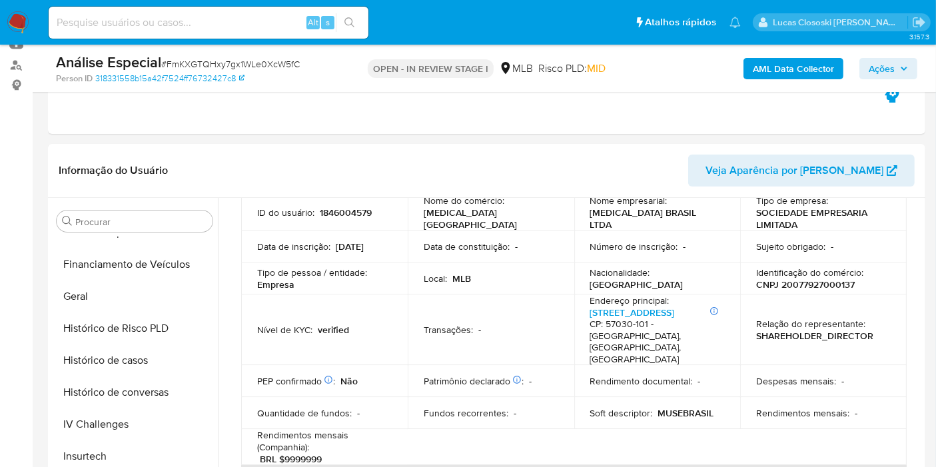
scroll to position [148, 0]
